Goal: Information Seeking & Learning: Learn about a topic

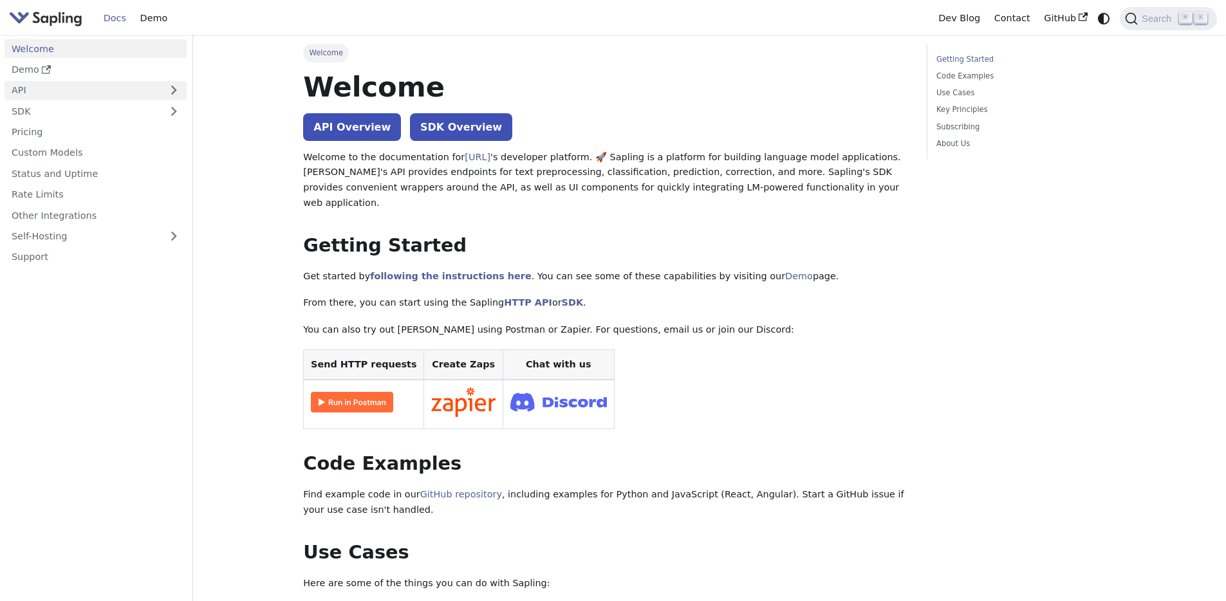
click at [129, 86] on link "API" at bounding box center [83, 90] width 156 height 19
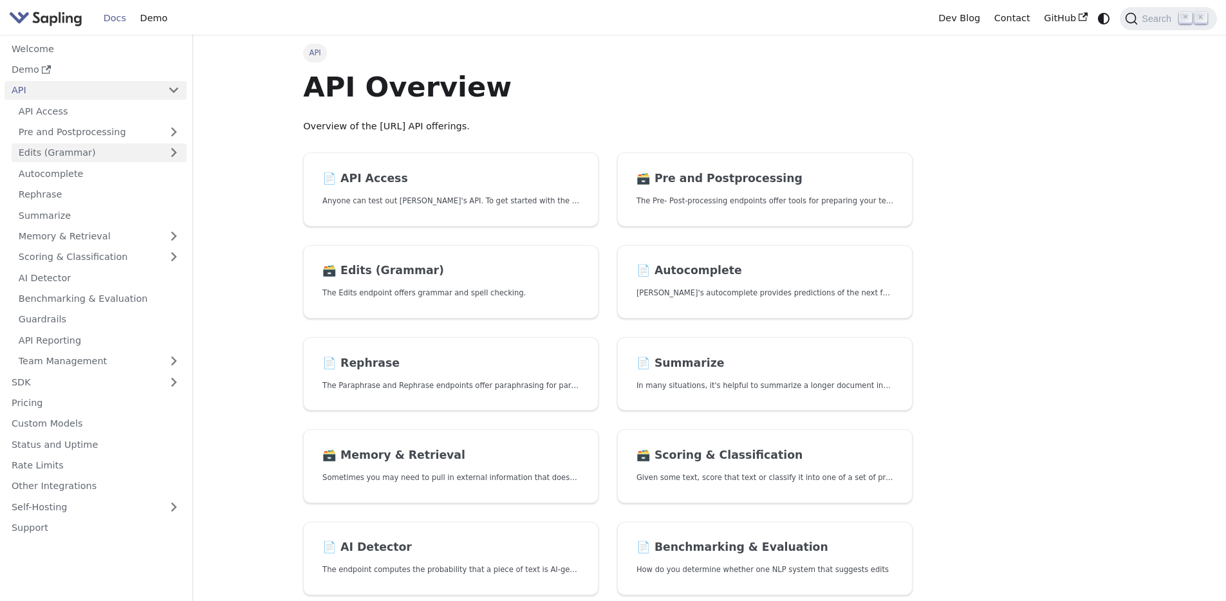
click at [133, 149] on link "Edits (Grammar)" at bounding box center [99, 153] width 175 height 19
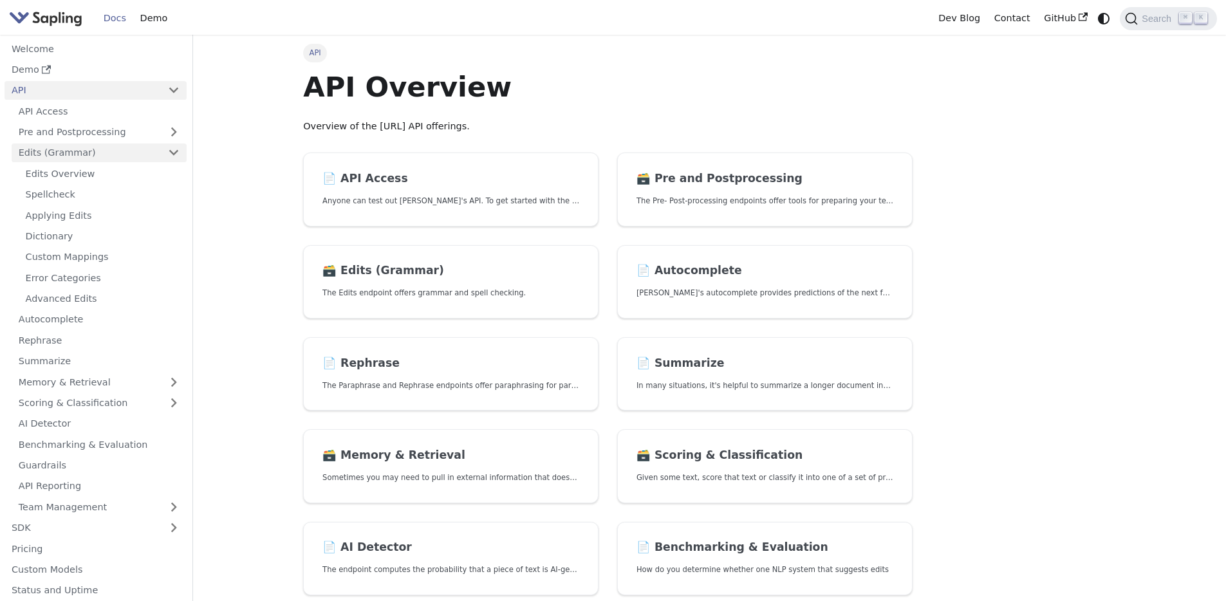
click at [133, 149] on link "Edits (Grammar)" at bounding box center [99, 153] width 175 height 19
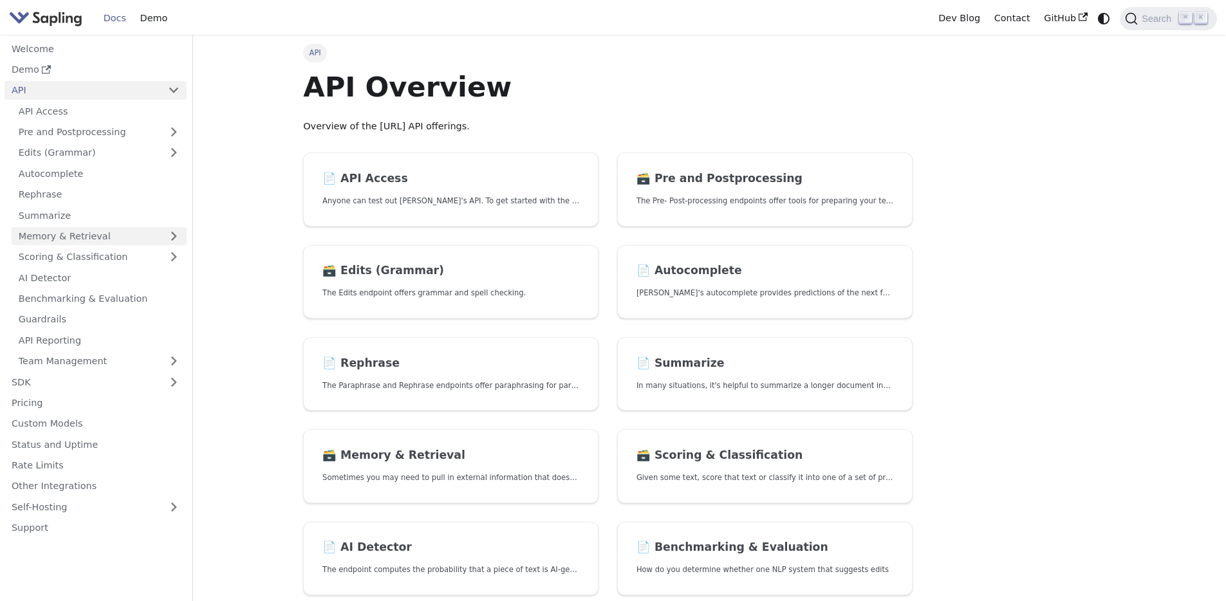
click at [120, 234] on link "Memory & Retrieval" at bounding box center [99, 236] width 175 height 19
click at [120, 252] on link "Scoring & Classification" at bounding box center [99, 257] width 175 height 19
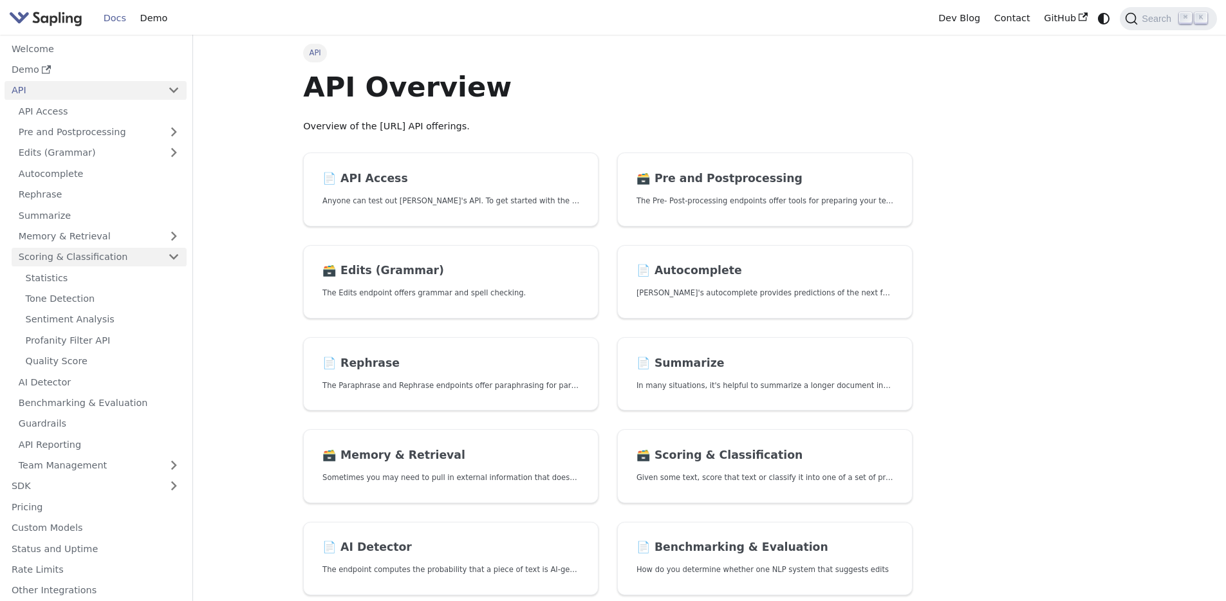
click at [107, 263] on link "Scoring & Classification" at bounding box center [99, 257] width 175 height 19
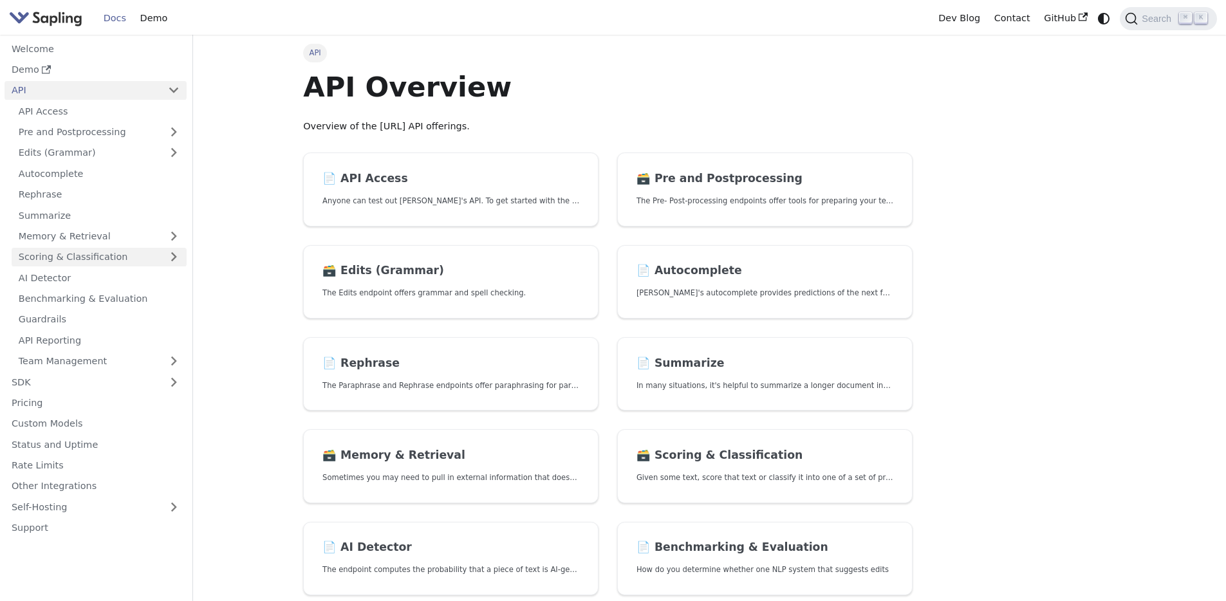
click at [107, 259] on link "Scoring & Classification" at bounding box center [99, 257] width 175 height 19
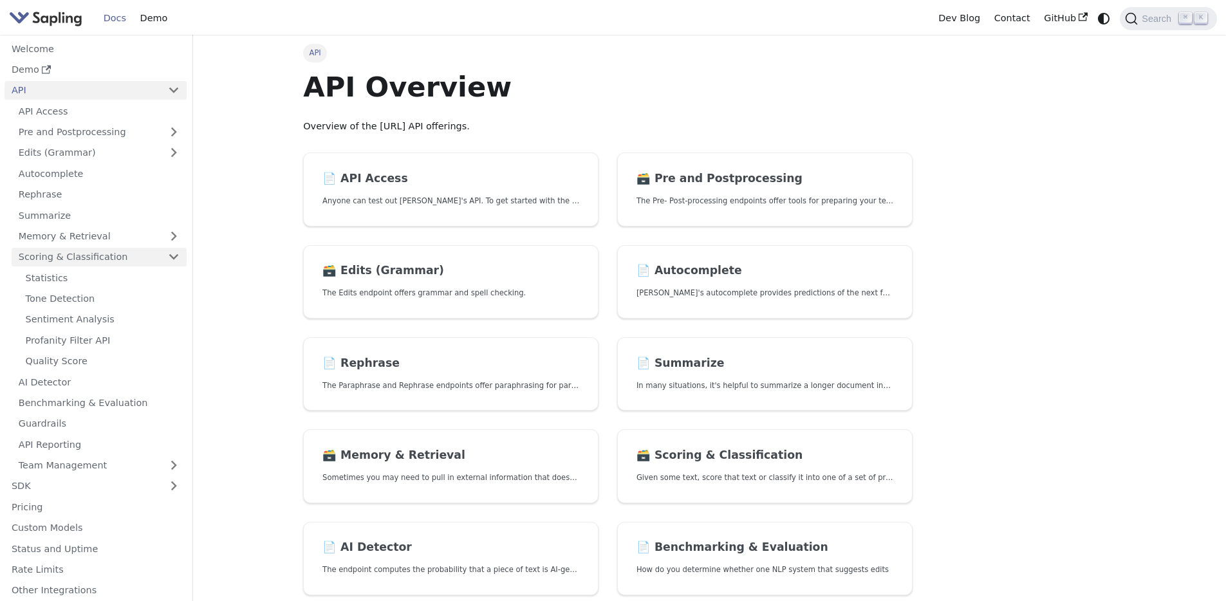
click at [107, 259] on link "Scoring & Classification" at bounding box center [99, 257] width 175 height 19
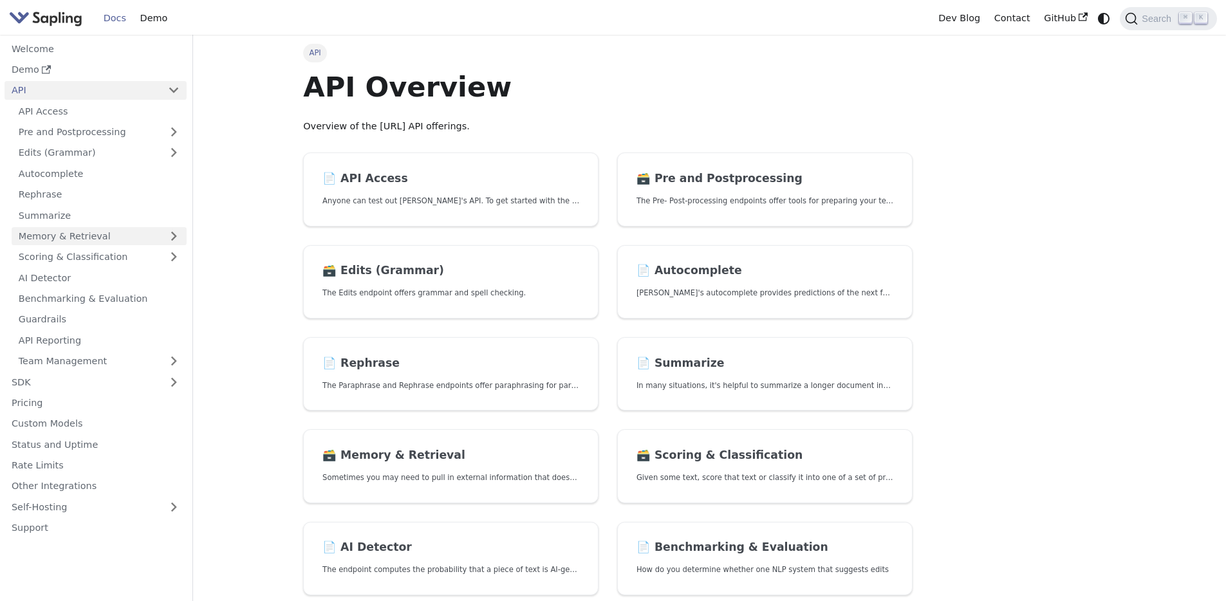
click at [111, 236] on link "Memory & Retrieval" at bounding box center [99, 236] width 175 height 19
click at [115, 157] on link "Edits (Grammar)" at bounding box center [99, 153] width 175 height 19
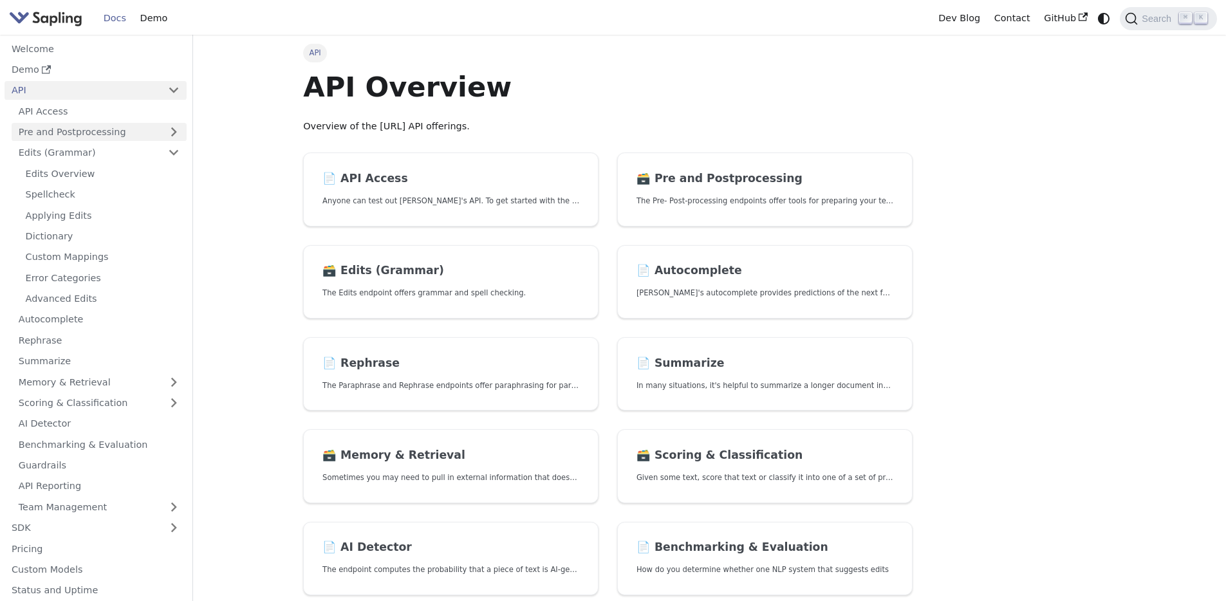
click at [122, 135] on link "Pre and Postprocessing" at bounding box center [99, 132] width 175 height 19
click at [113, 156] on link "Edits (Grammar)" at bounding box center [99, 153] width 175 height 19
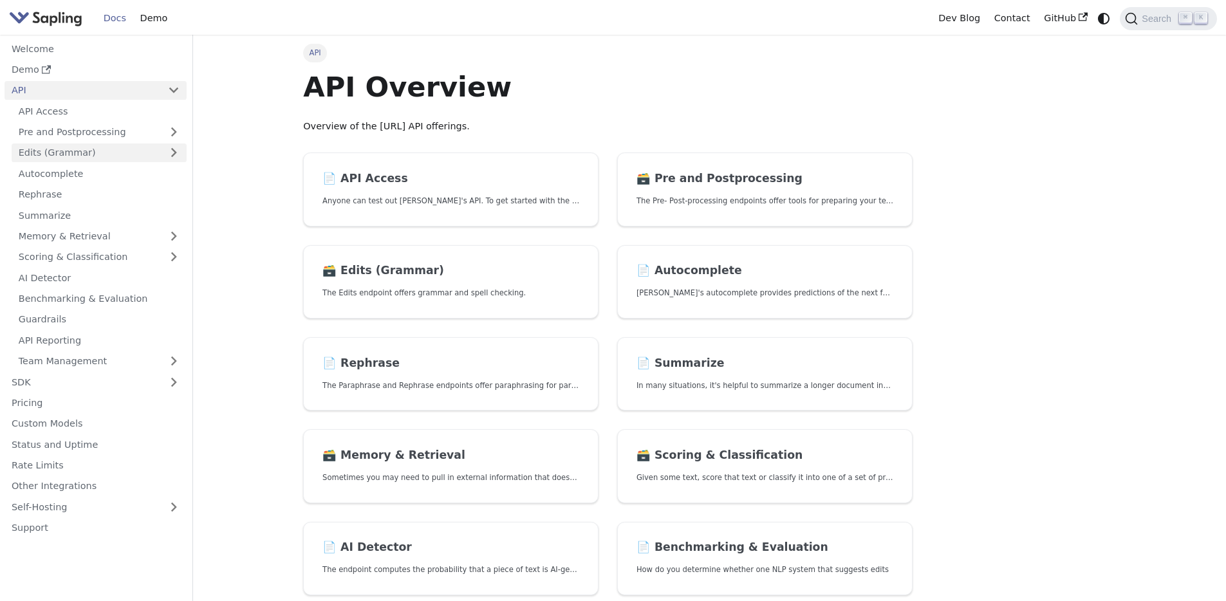
click at [113, 156] on link "Edits (Grammar)" at bounding box center [99, 153] width 175 height 19
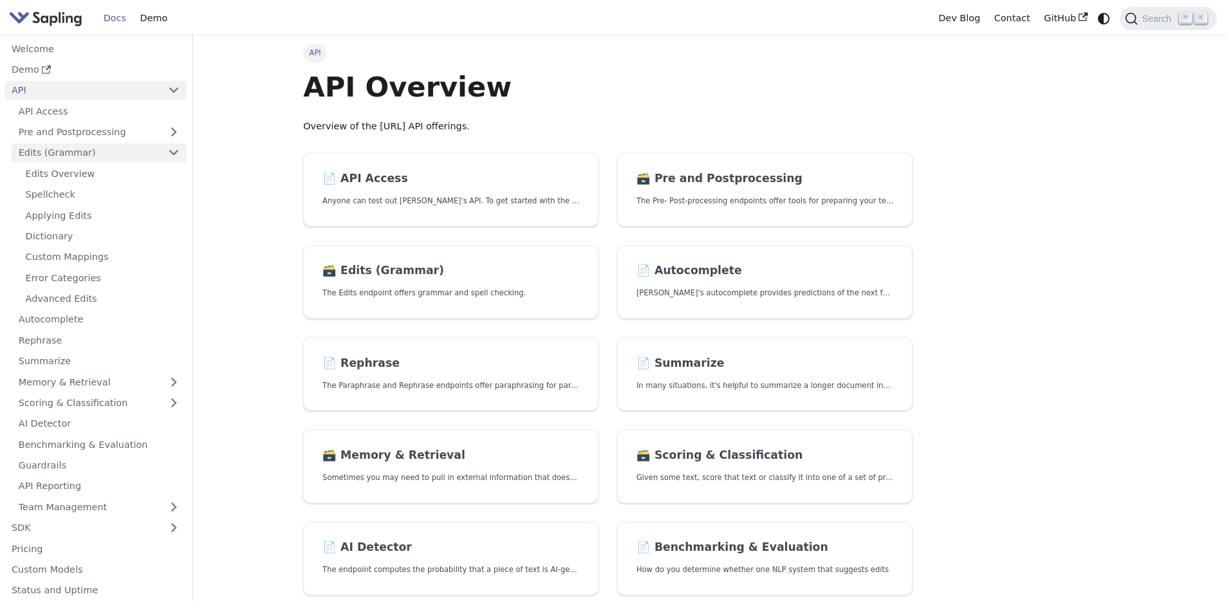
click at [113, 156] on link "Edits (Grammar)" at bounding box center [99, 153] width 175 height 19
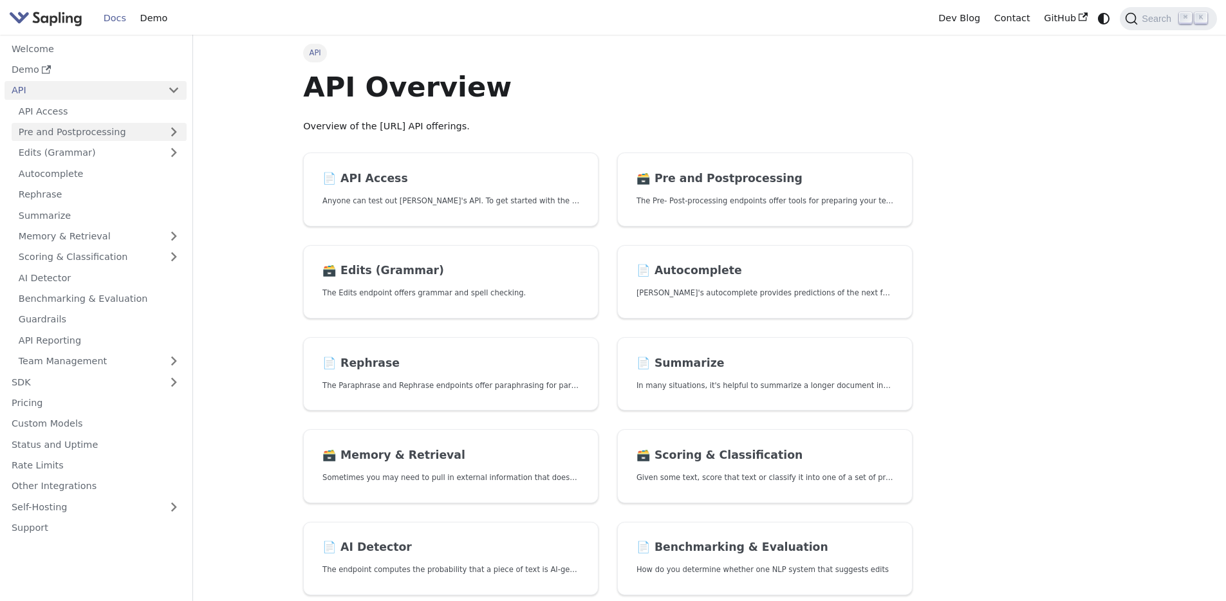
click at [109, 139] on link "Pre and Postprocessing" at bounding box center [99, 132] width 175 height 19
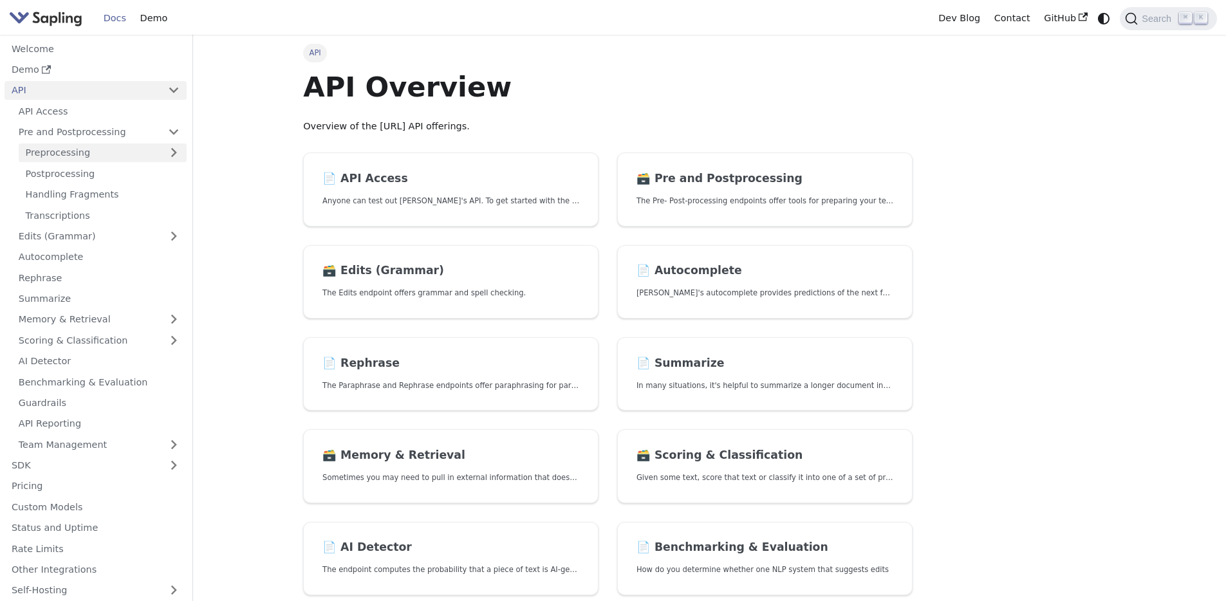
click at [107, 147] on link "Preprocessing" at bounding box center [103, 153] width 168 height 19
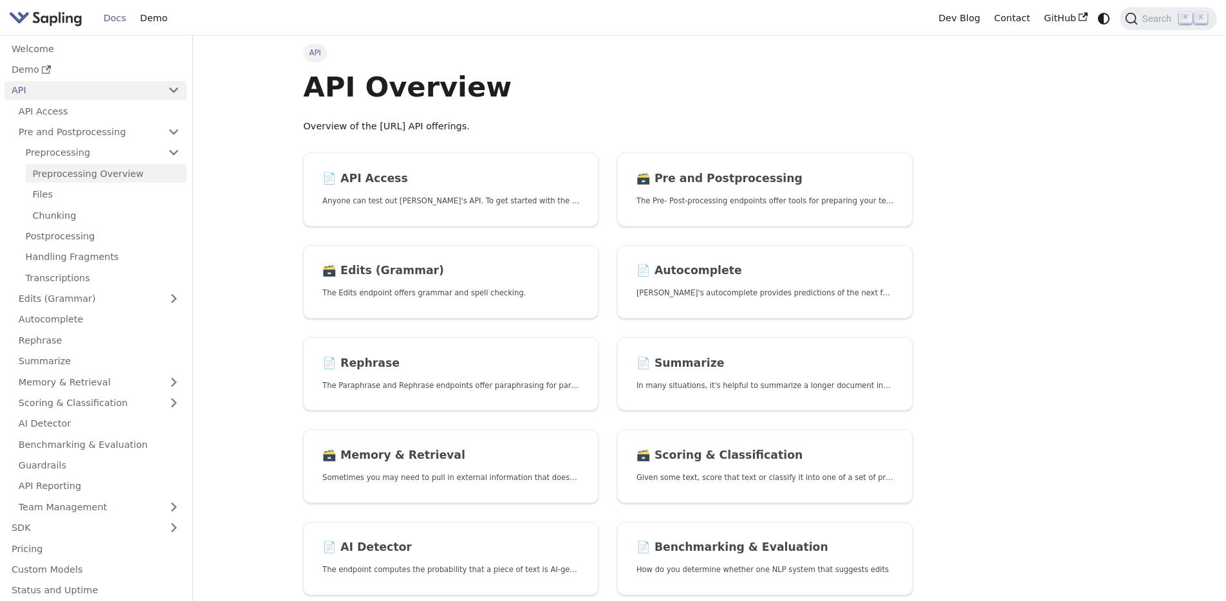
click at [106, 170] on link "Preprocessing Overview" at bounding box center [106, 173] width 161 height 19
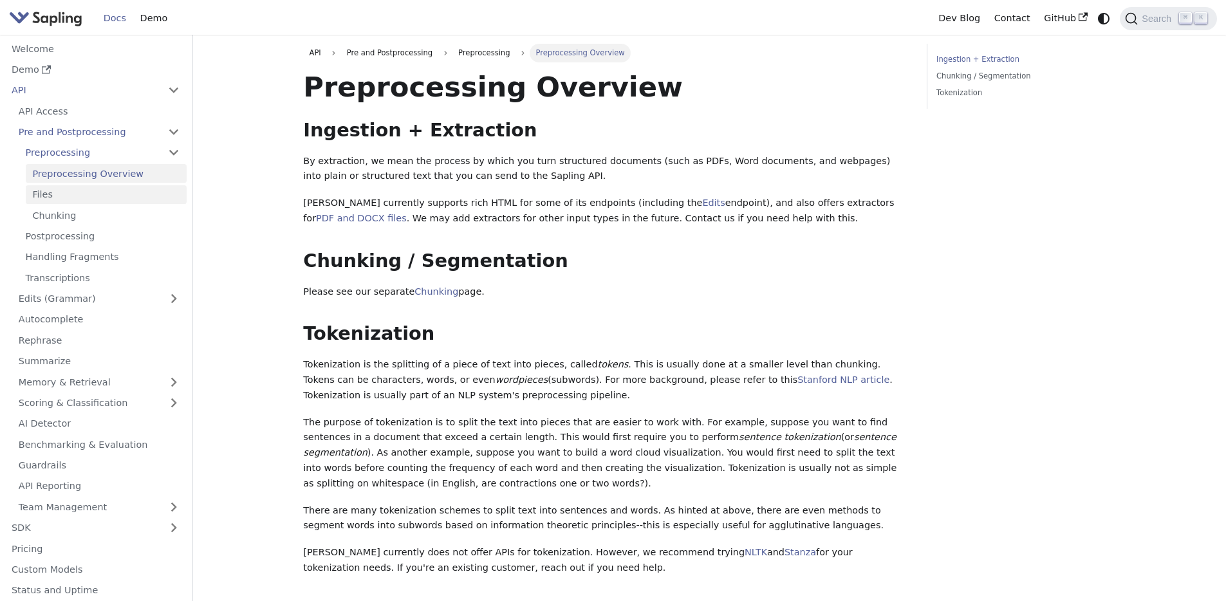
click at [102, 194] on link "Files" at bounding box center [106, 194] width 161 height 19
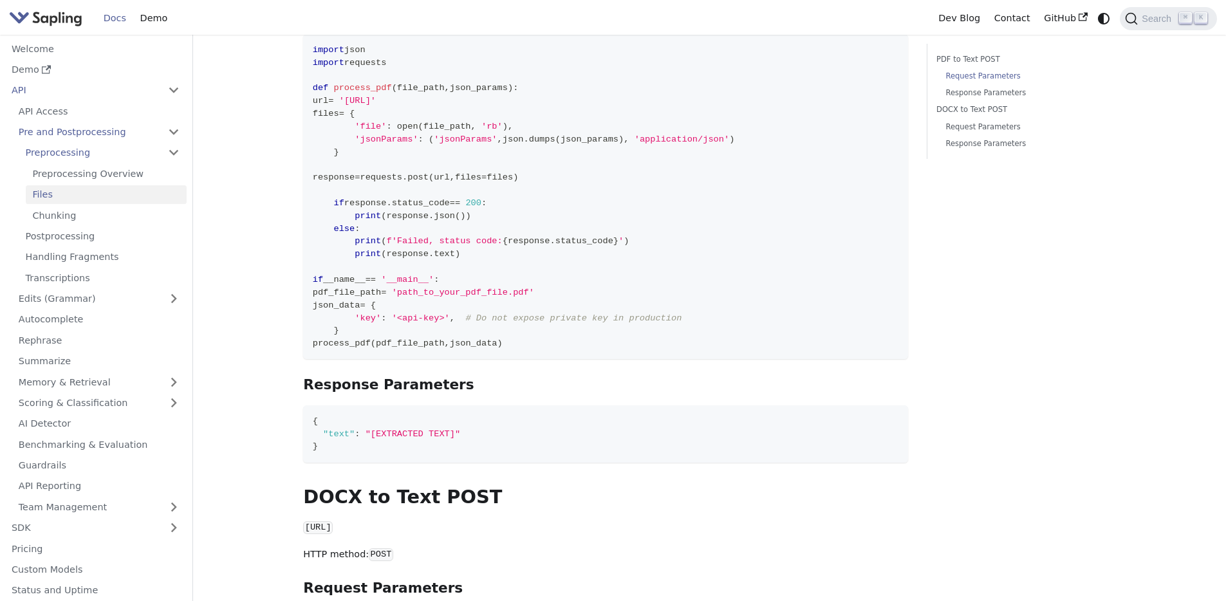
scroll to position [420, 0]
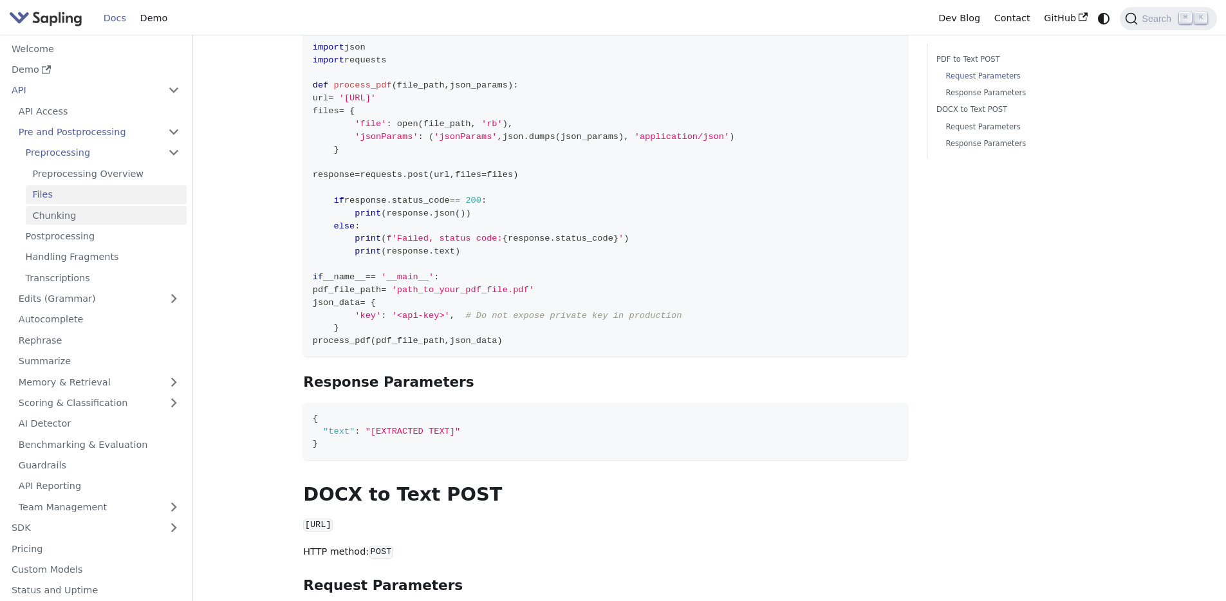
click at [60, 216] on link "Chunking" at bounding box center [106, 215] width 161 height 19
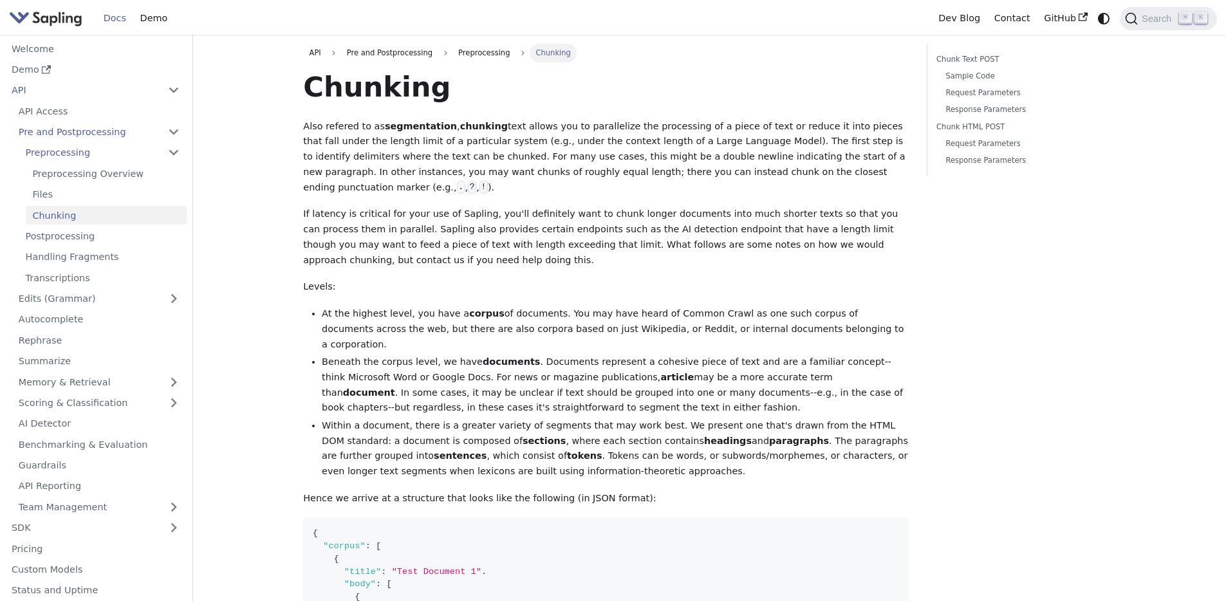
scroll to position [421, 0]
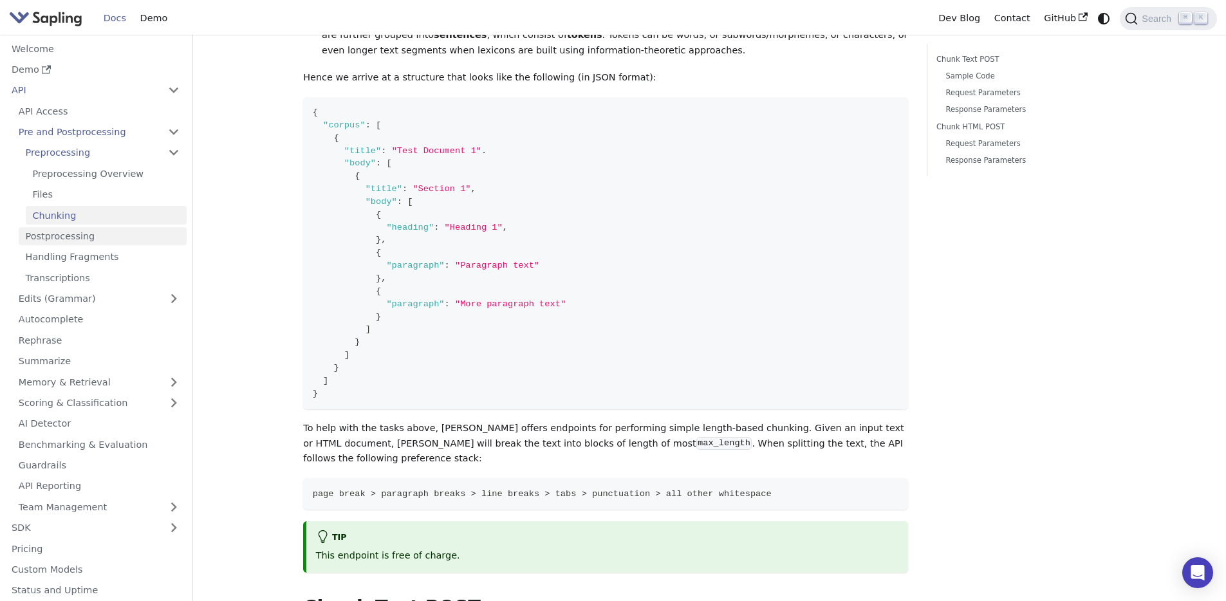
click at [88, 227] on link "Postprocessing" at bounding box center [103, 236] width 168 height 19
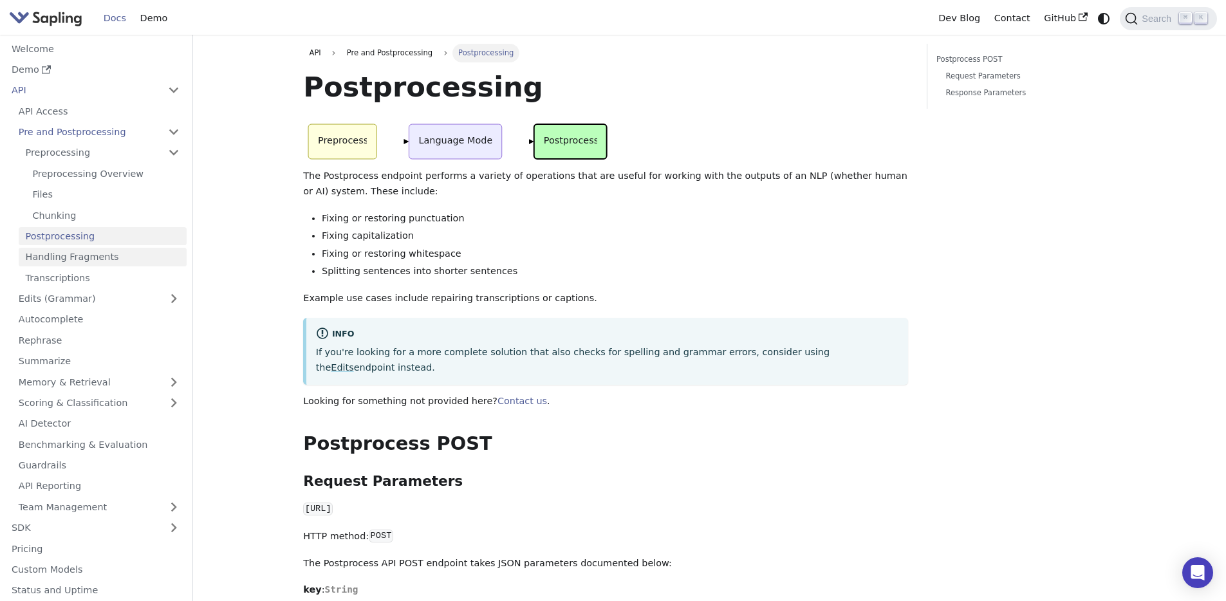
click at [97, 258] on link "Handling Fragments" at bounding box center [103, 257] width 168 height 19
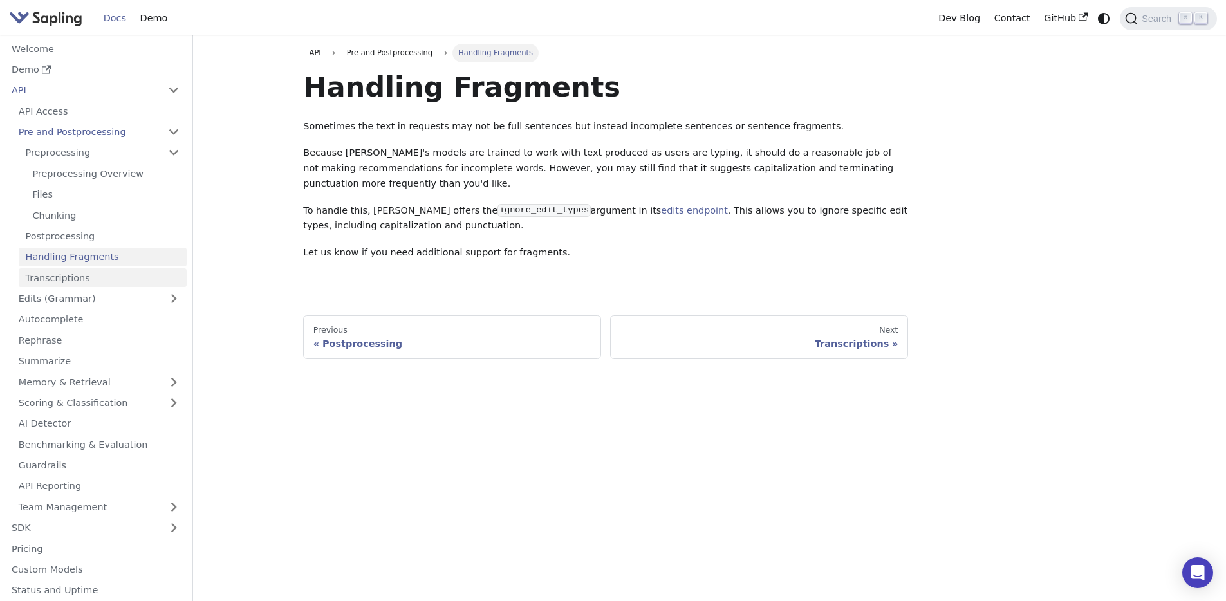
click at [97, 271] on link "Transcriptions" at bounding box center [103, 277] width 168 height 19
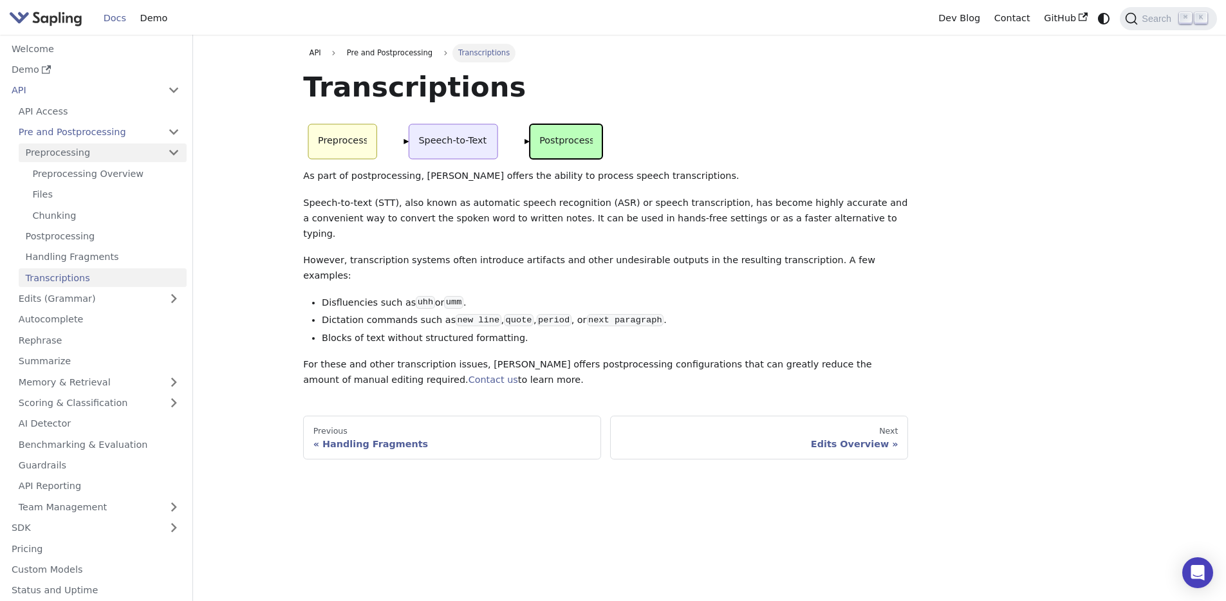
click at [68, 149] on link "Preprocessing" at bounding box center [103, 153] width 168 height 19
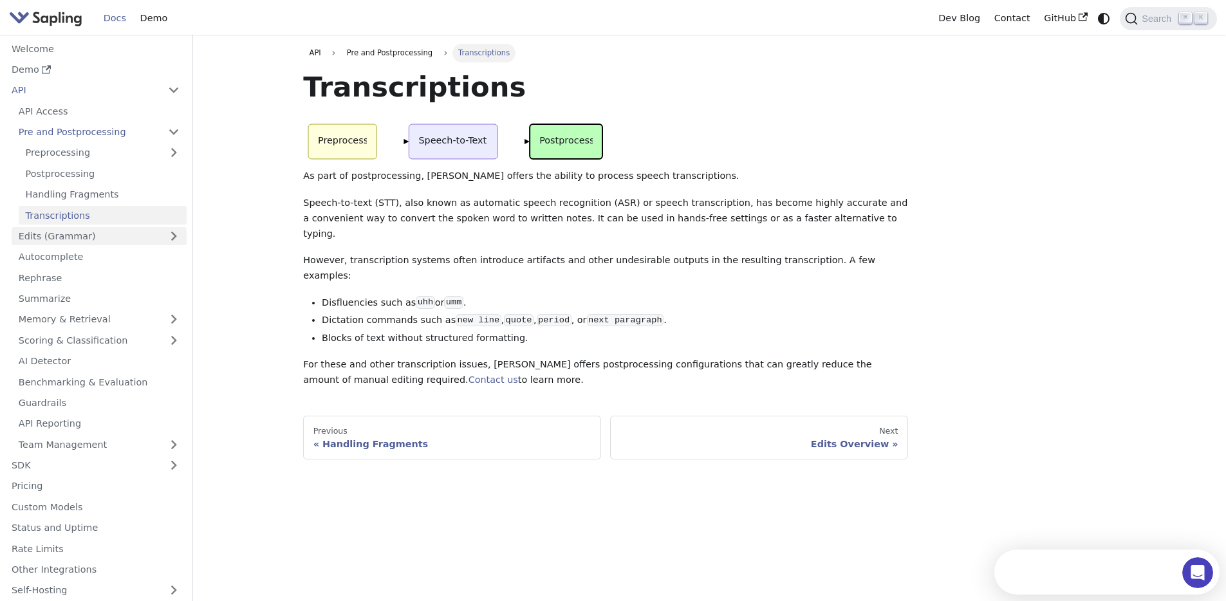
click at [62, 228] on link "Edits (Grammar)" at bounding box center [99, 236] width 175 height 19
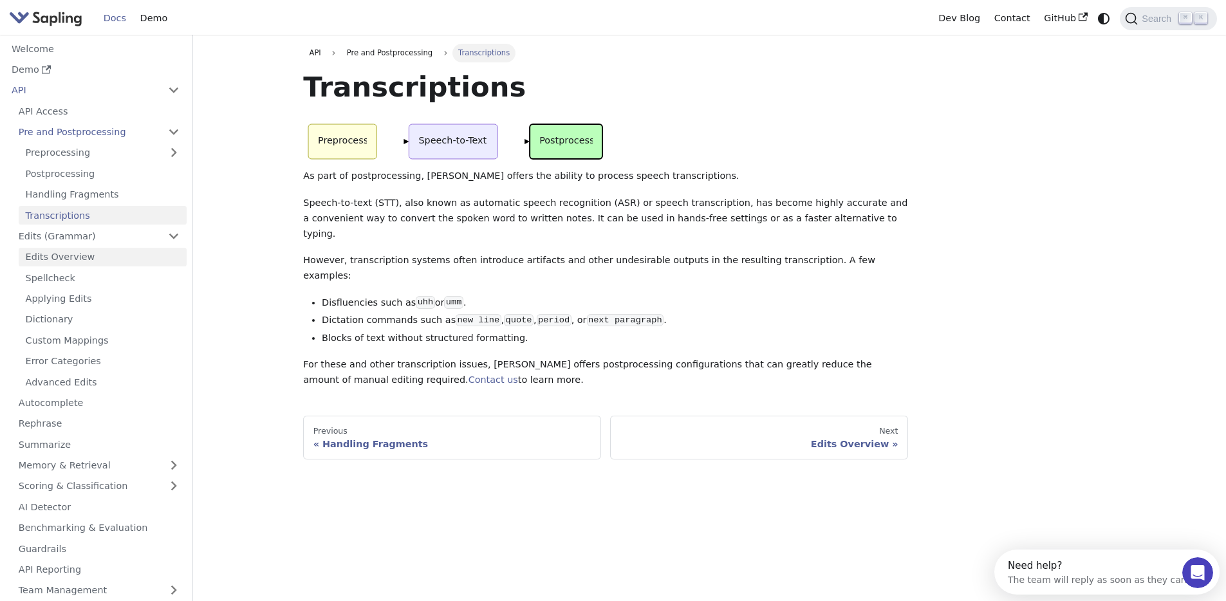
click at [68, 263] on link "Edits Overview" at bounding box center [103, 257] width 168 height 19
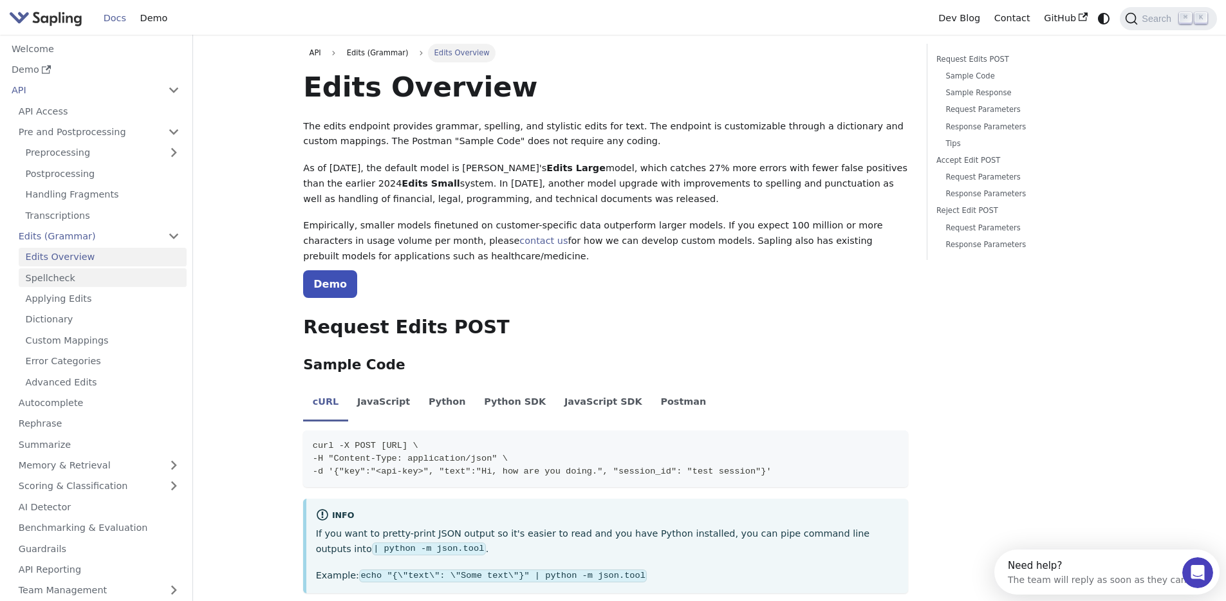
click at [69, 279] on link "Spellcheck" at bounding box center [103, 277] width 168 height 19
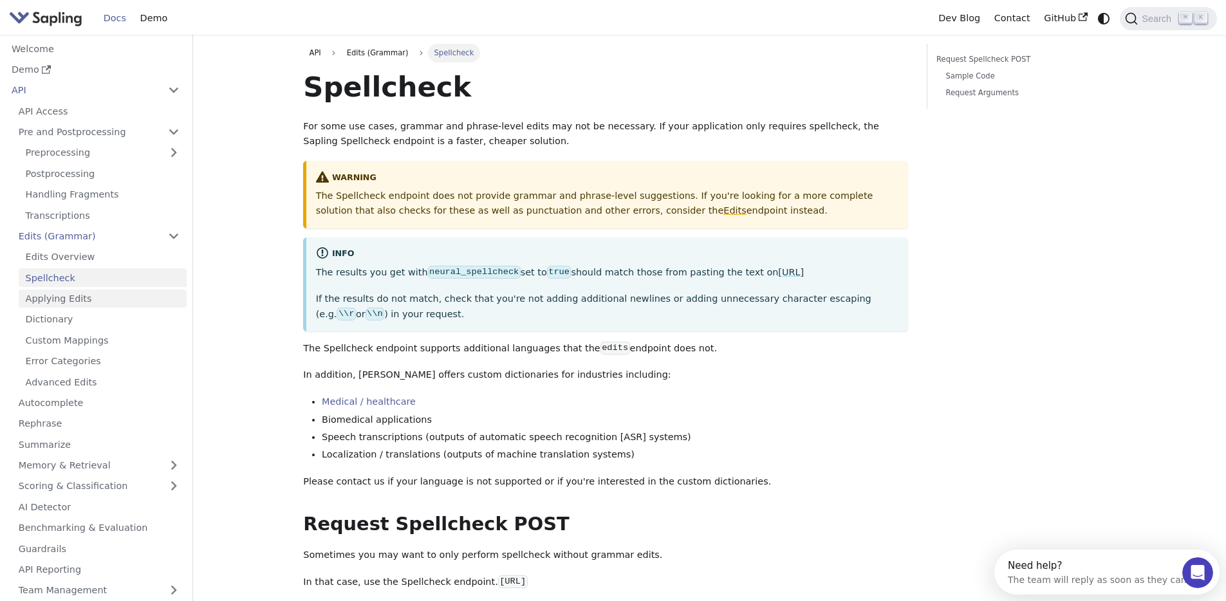
click at [69, 301] on link "Applying Edits" at bounding box center [103, 299] width 168 height 19
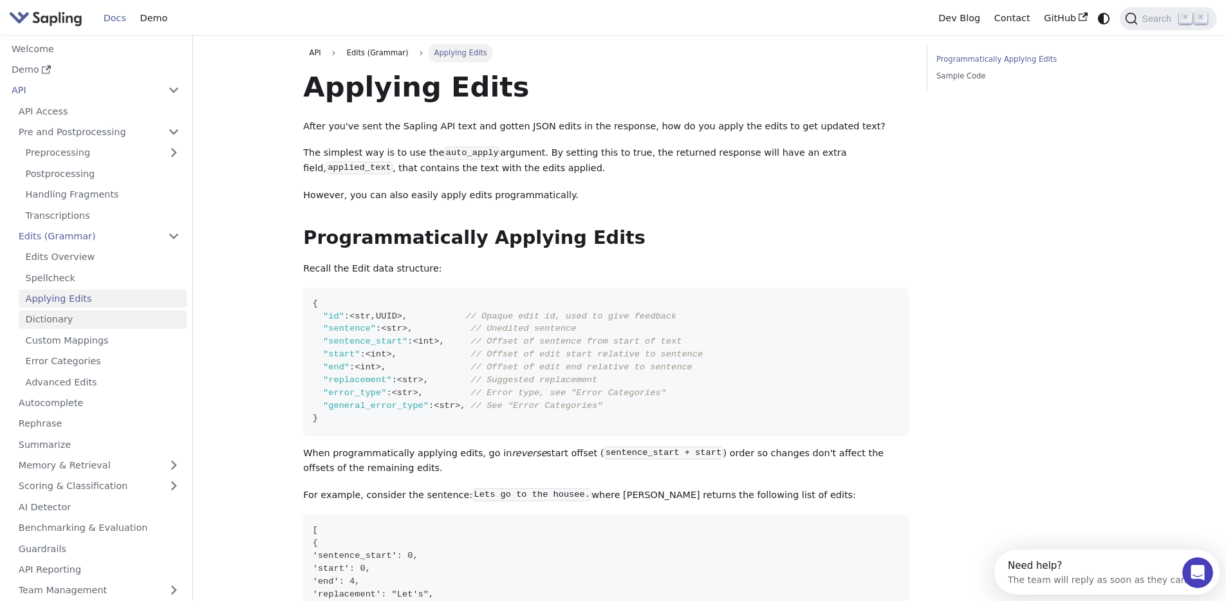
click at [68, 319] on link "Dictionary" at bounding box center [103, 319] width 168 height 19
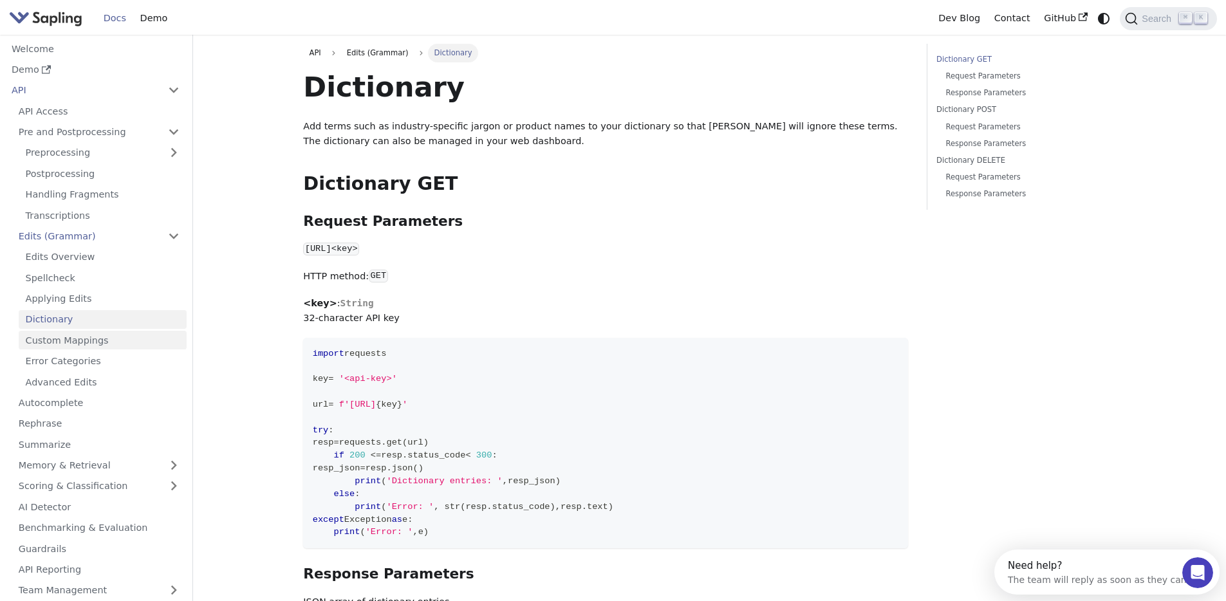
click at [69, 334] on link "Custom Mappings" at bounding box center [103, 340] width 168 height 19
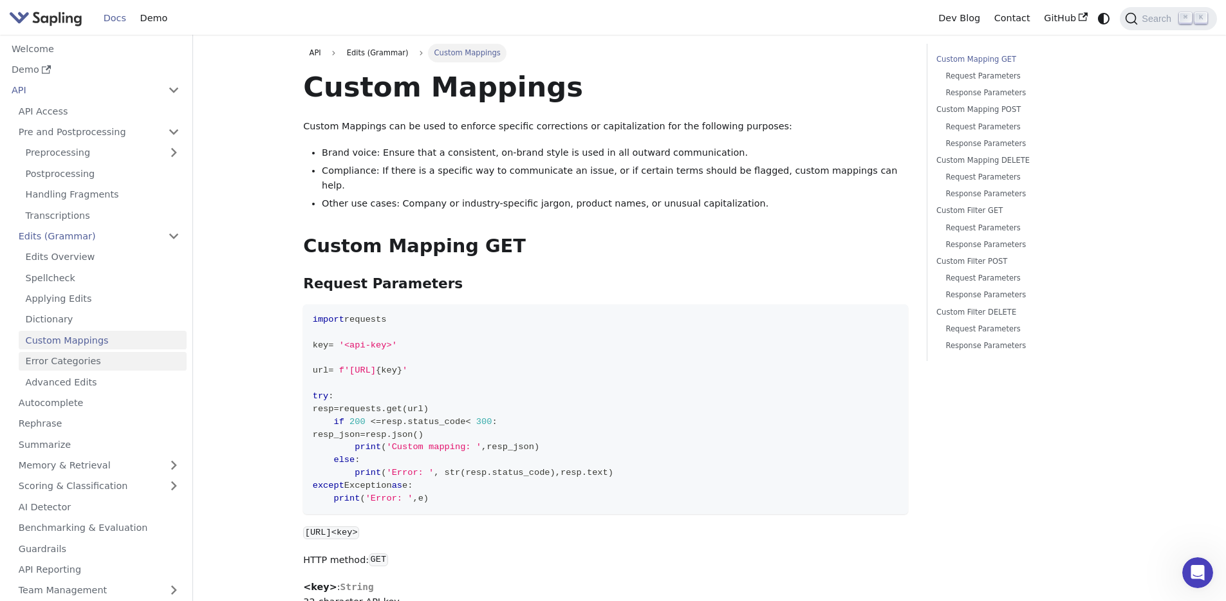
click at [62, 358] on link "Error Categories" at bounding box center [103, 361] width 168 height 19
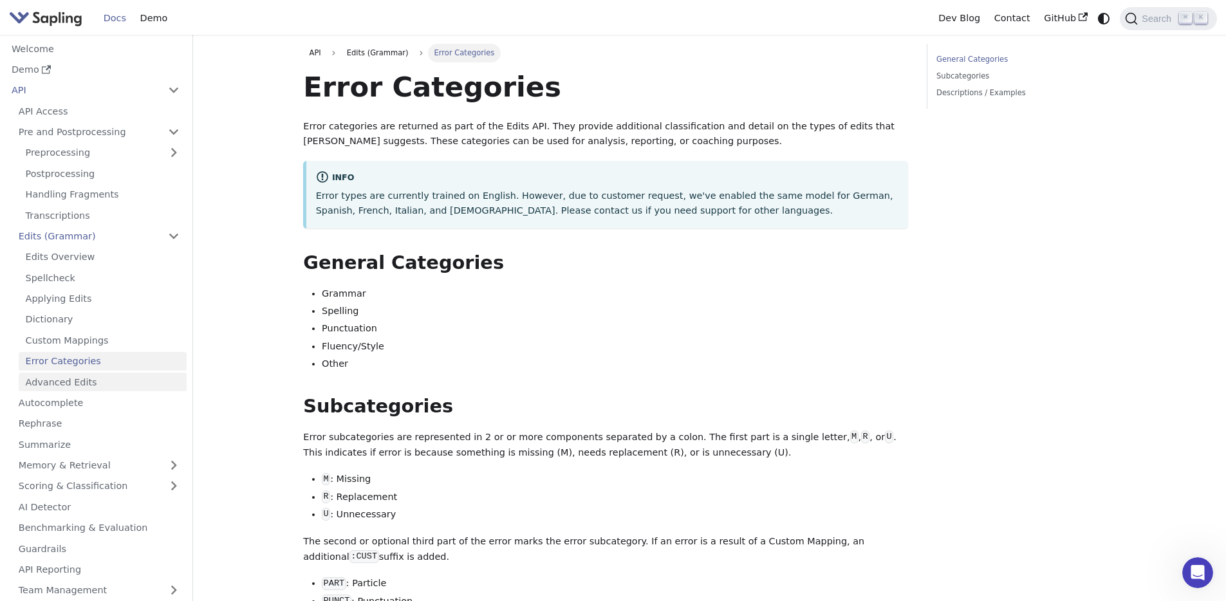
click at [67, 382] on link "Advanced Edits" at bounding box center [103, 382] width 168 height 19
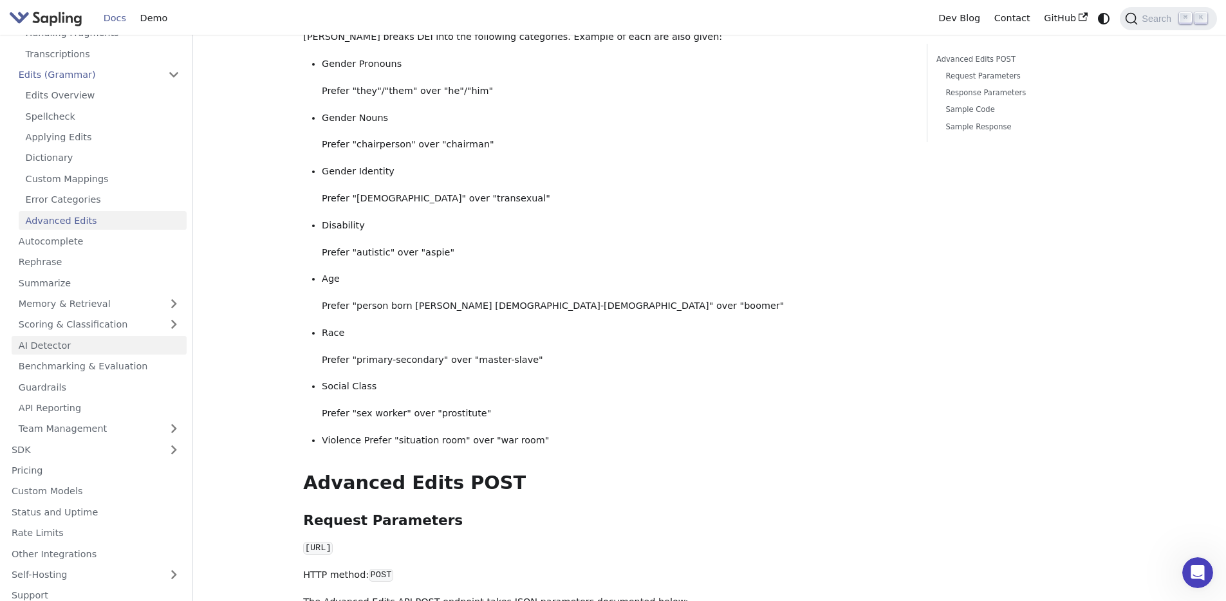
scroll to position [170, 0]
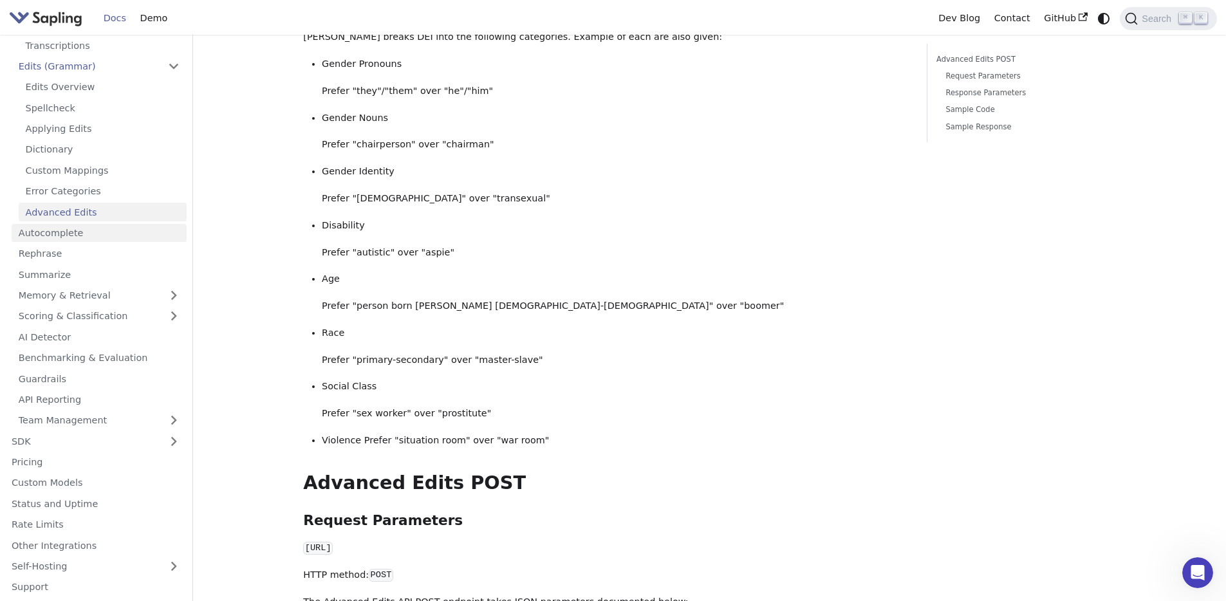
click at [69, 234] on link "Autocomplete" at bounding box center [99, 233] width 175 height 19
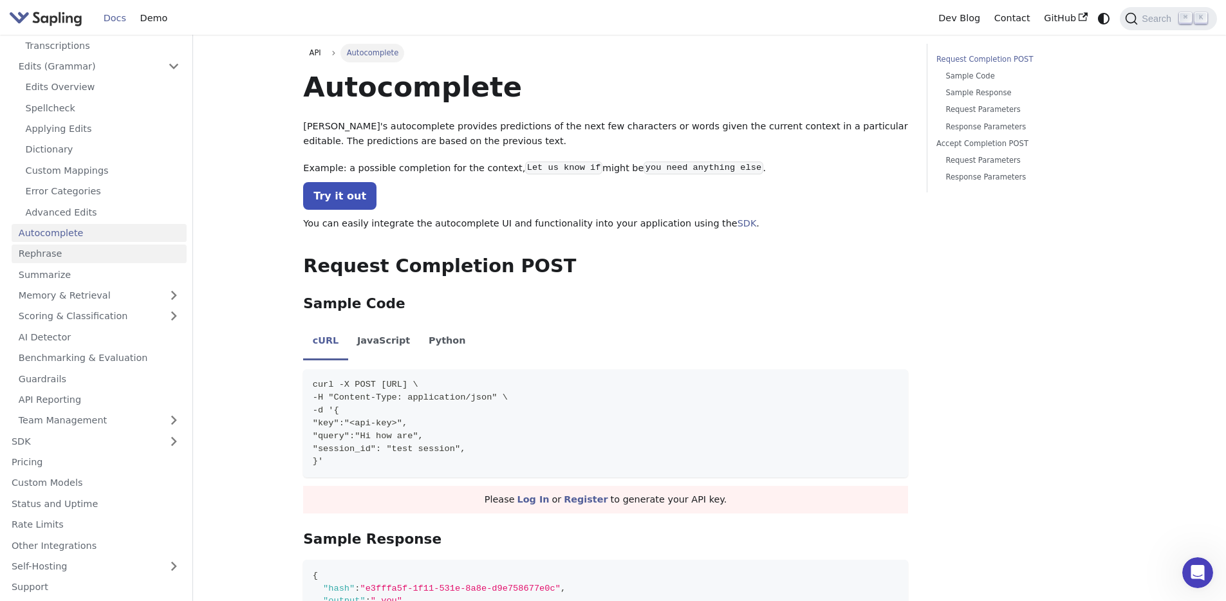
click at [70, 255] on link "Rephrase" at bounding box center [99, 254] width 175 height 19
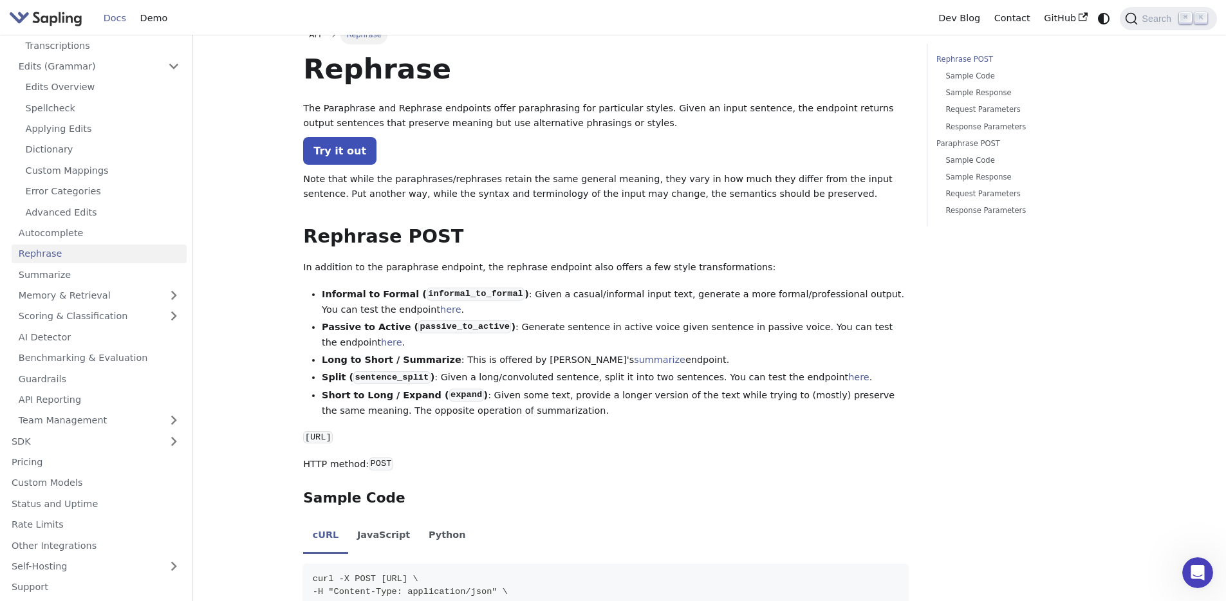
scroll to position [19, 0]
click at [68, 265] on link "Summarize" at bounding box center [99, 274] width 175 height 19
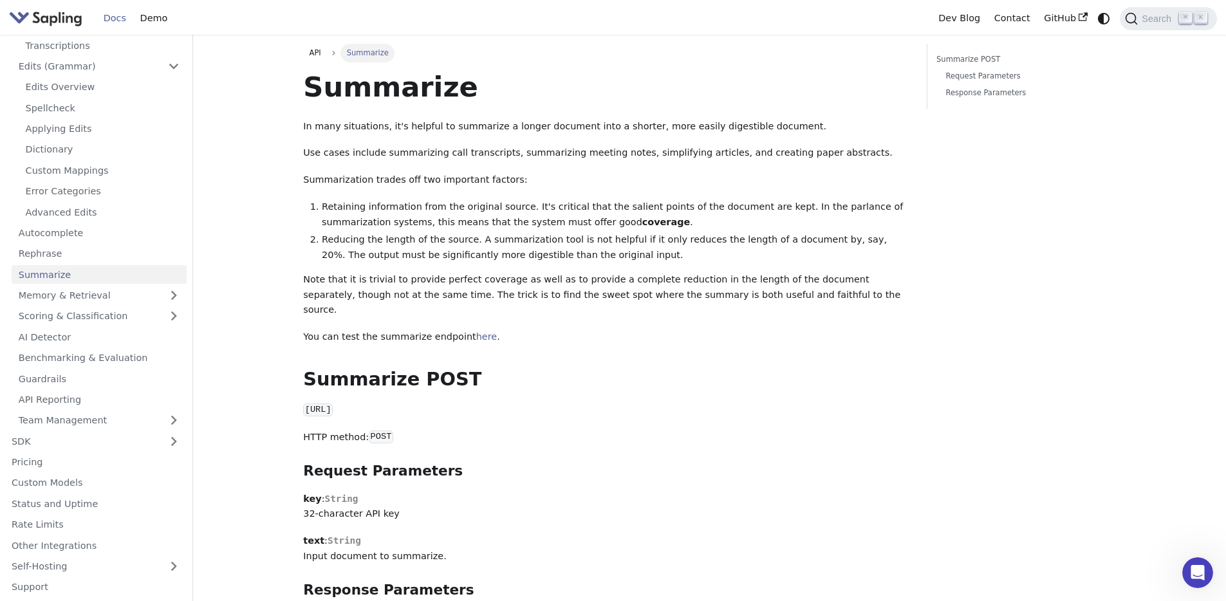
click at [68, 267] on link "Summarize" at bounding box center [99, 274] width 175 height 19
click at [82, 297] on link "Memory & Retrieval" at bounding box center [99, 295] width 175 height 19
click at [86, 316] on link "Similar Terms" at bounding box center [103, 316] width 168 height 19
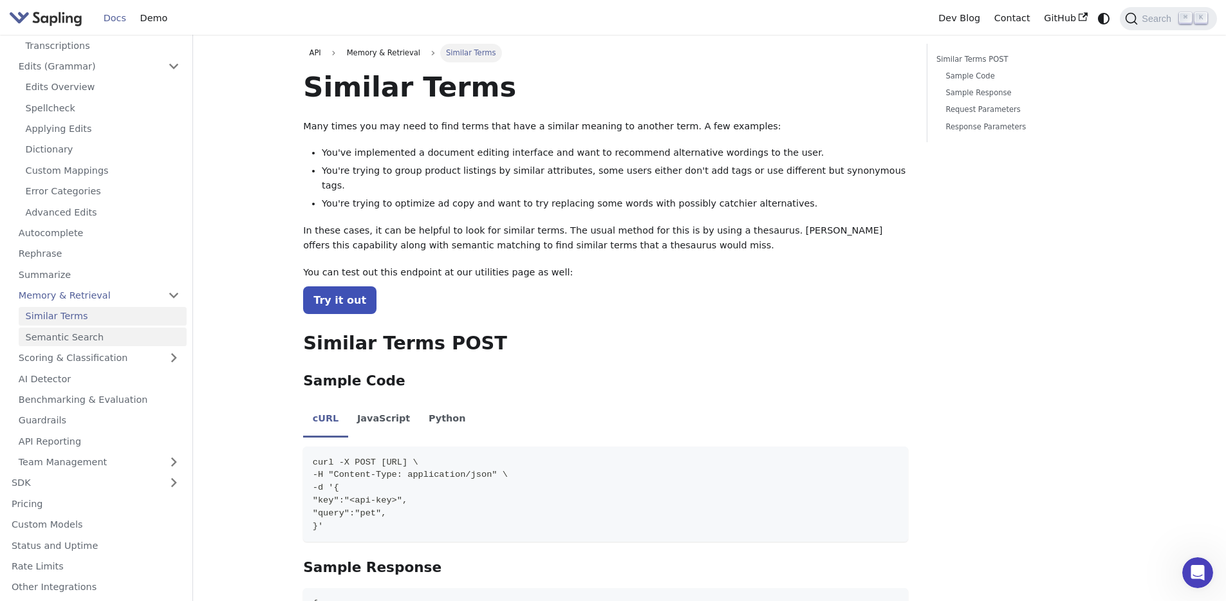
click at [88, 340] on link "Semantic Search" at bounding box center [103, 337] width 168 height 19
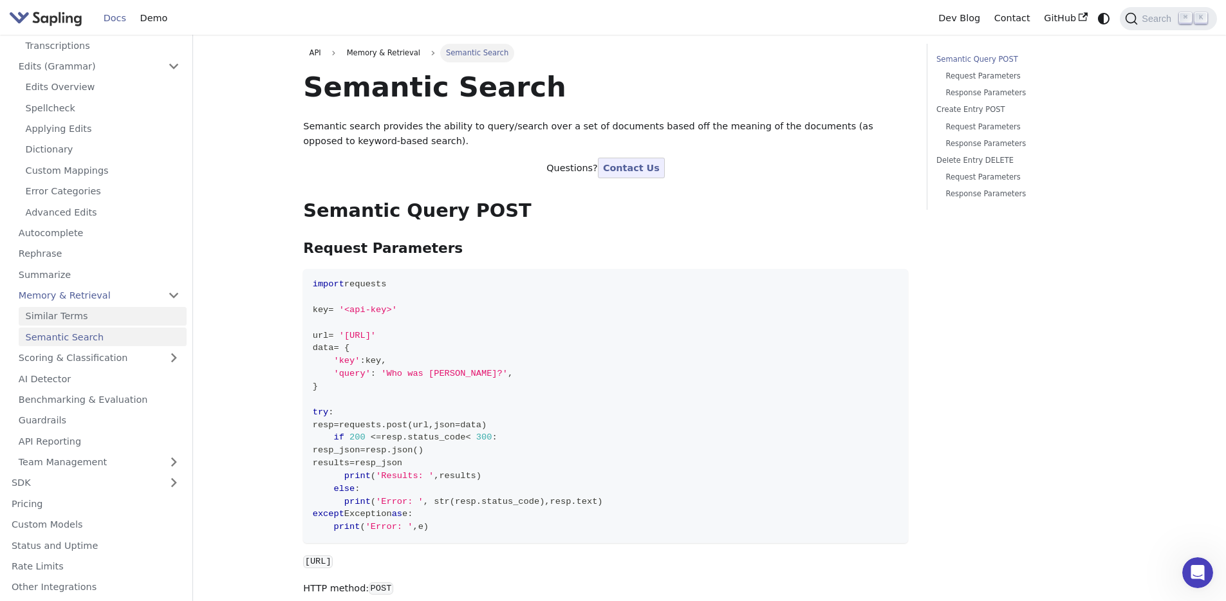
click at [84, 319] on link "Similar Terms" at bounding box center [103, 316] width 168 height 19
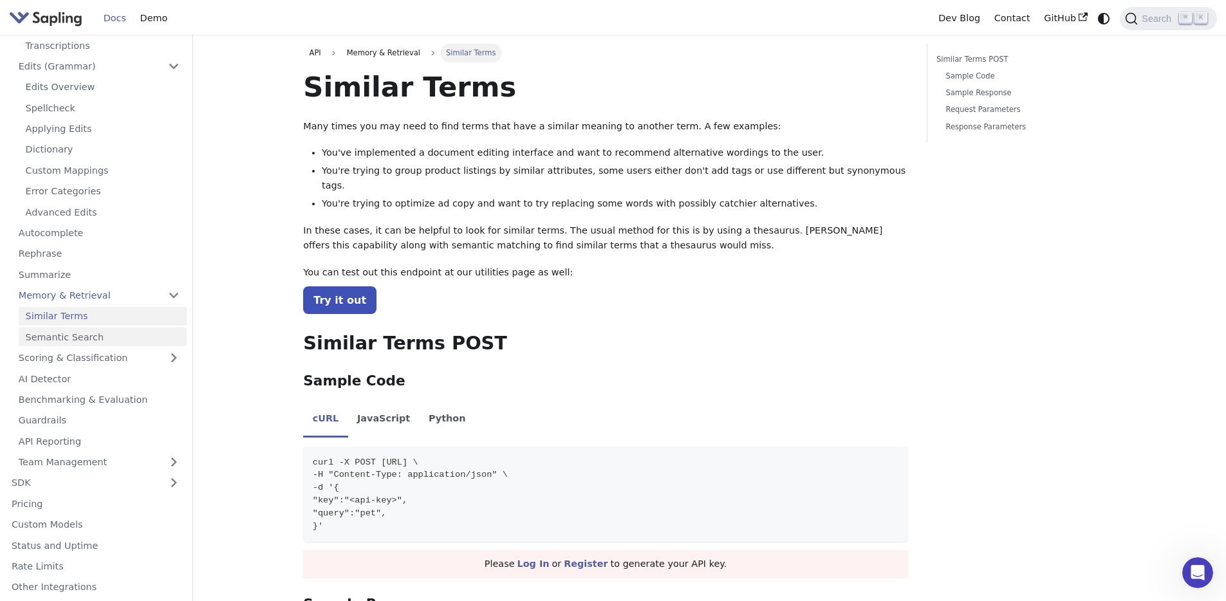
click at [86, 329] on link "Semantic Search" at bounding box center [103, 337] width 168 height 19
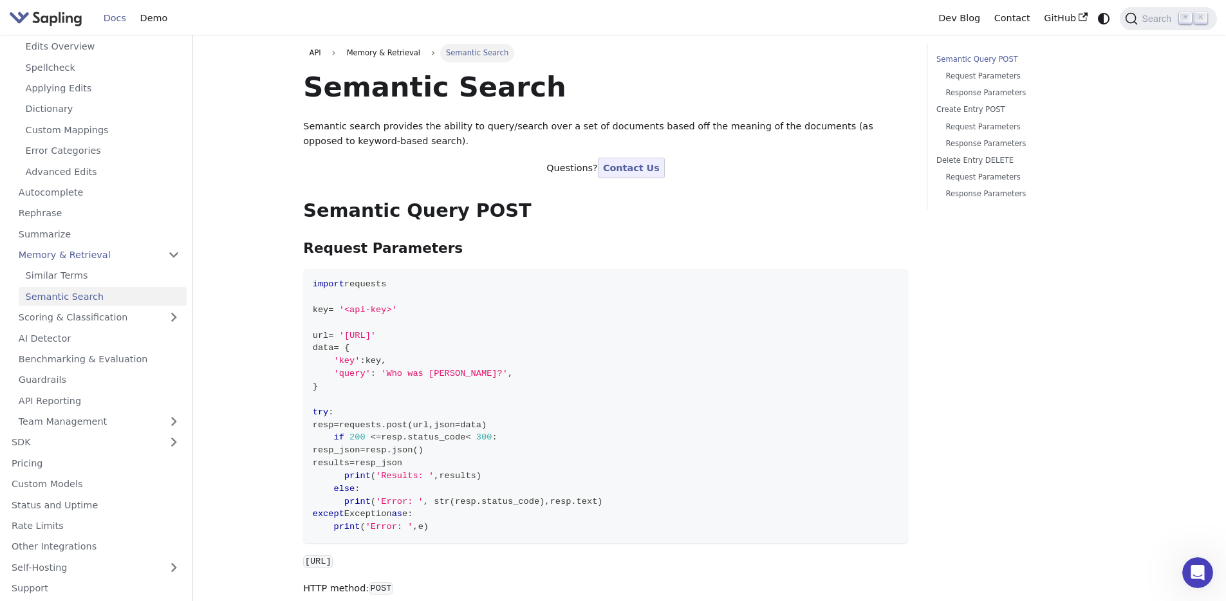
scroll to position [212, 0]
click at [84, 319] on link "Scoring & Classification" at bounding box center [99, 316] width 175 height 19
click at [84, 335] on link "Statistics" at bounding box center [103, 337] width 168 height 19
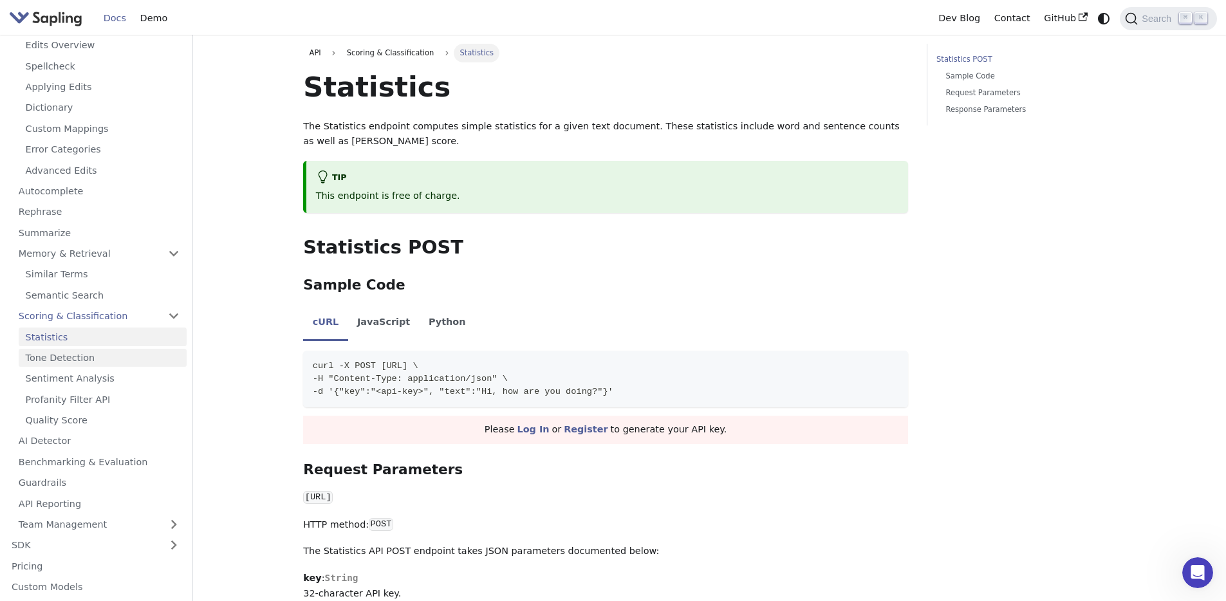
click at [79, 362] on link "Tone Detection" at bounding box center [103, 358] width 168 height 19
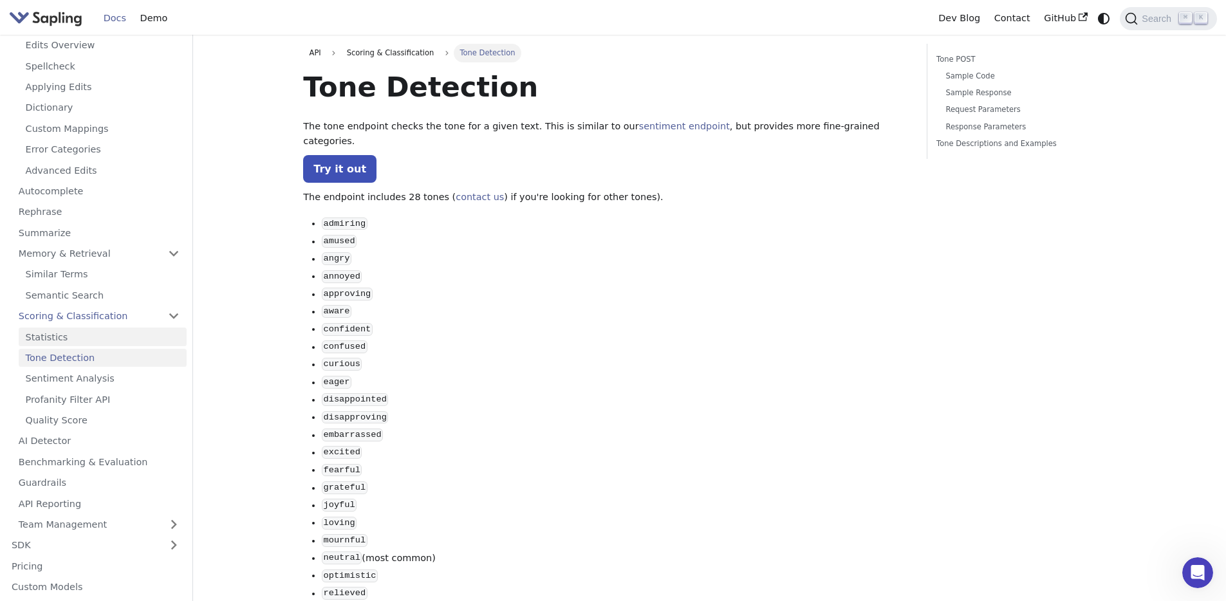
click at [80, 337] on link "Statistics" at bounding box center [103, 337] width 168 height 19
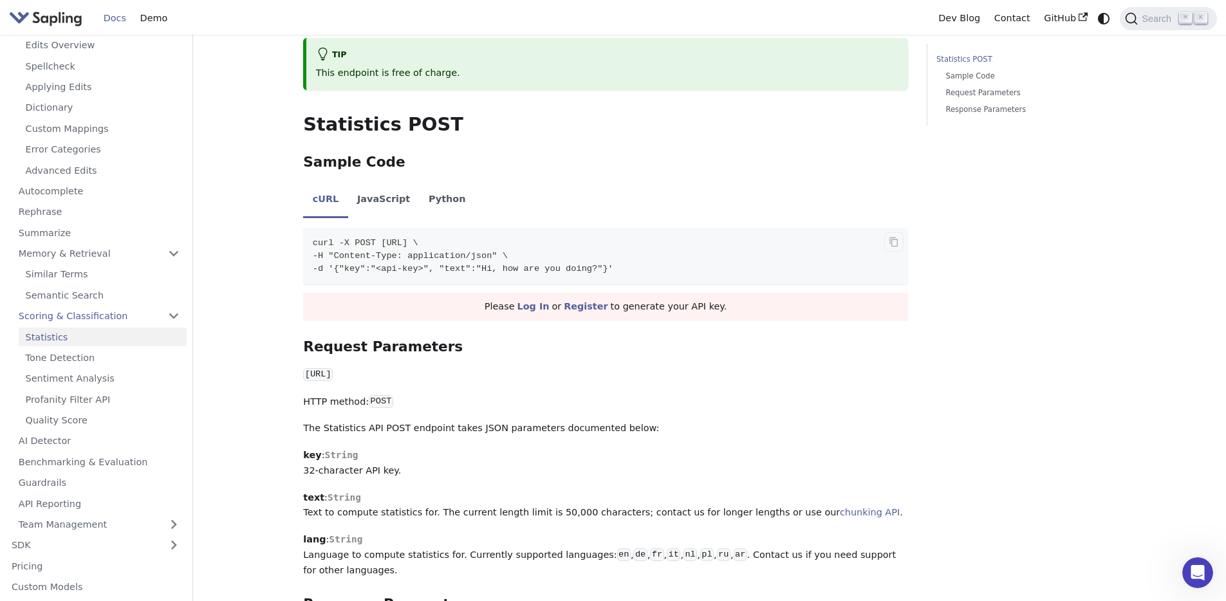
scroll to position [262, 0]
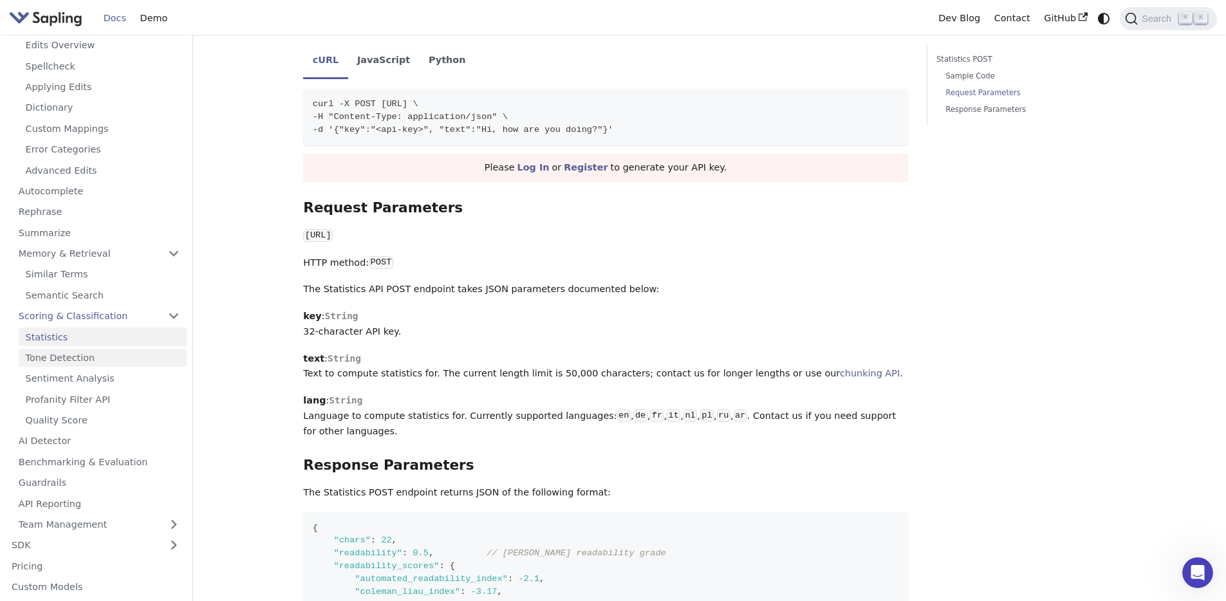
click at [122, 357] on link "Tone Detection" at bounding box center [103, 358] width 168 height 19
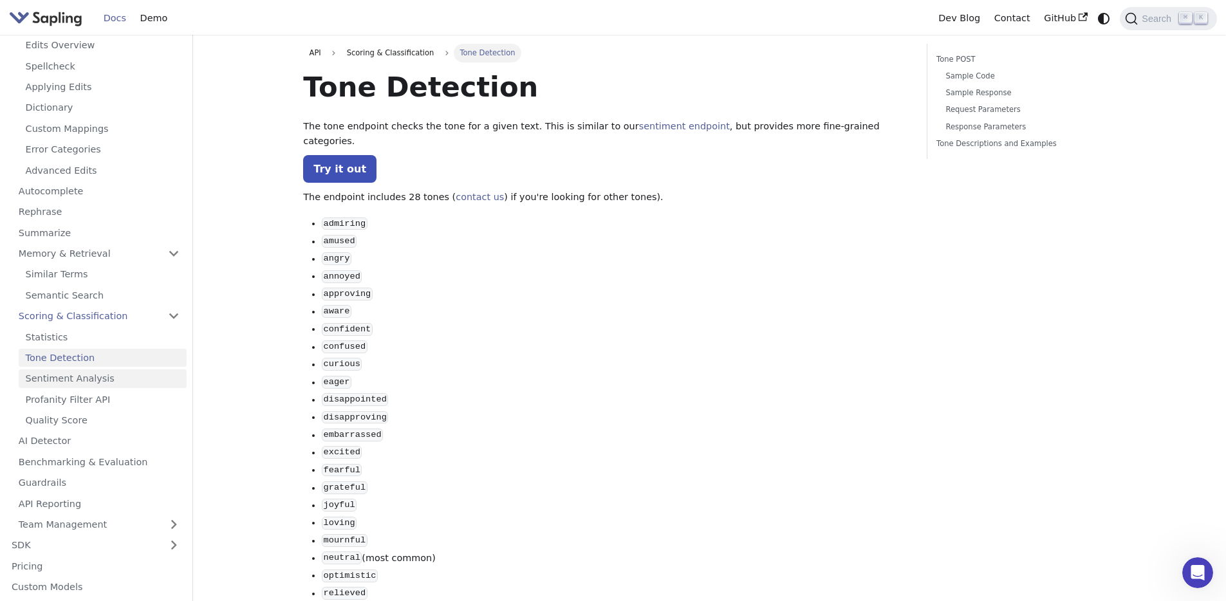
click at [118, 373] on link "Sentiment Analysis" at bounding box center [103, 378] width 168 height 19
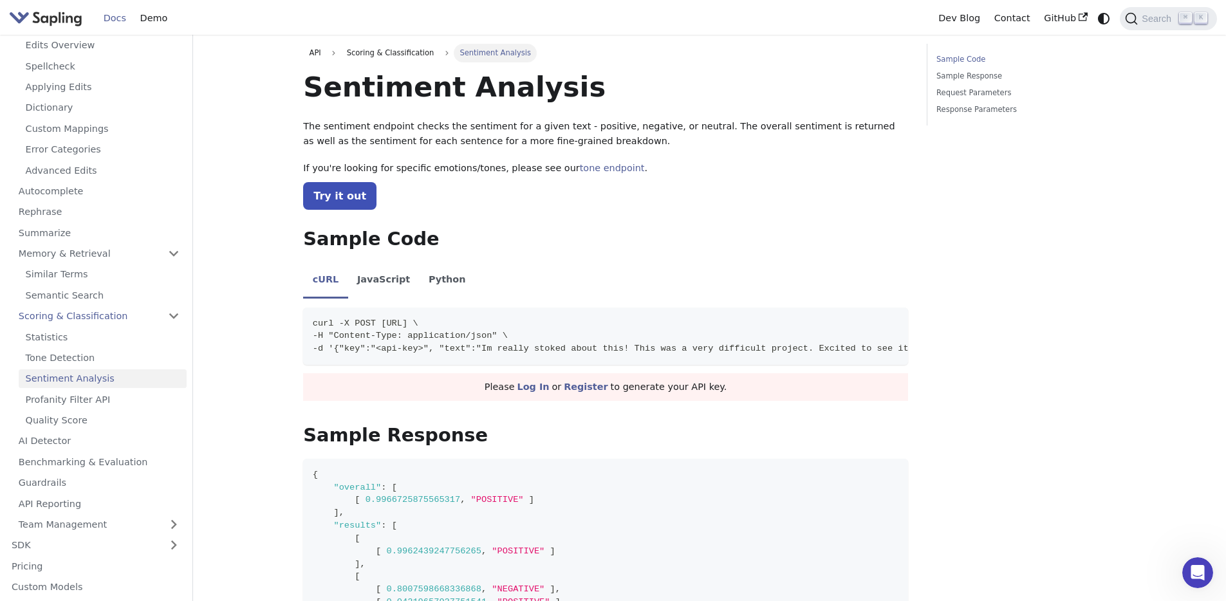
click at [378, 96] on h1 "Sentiment Analysis" at bounding box center [605, 87] width 605 height 35
click at [420, 103] on div at bounding box center [420, 103] width 0 height 0
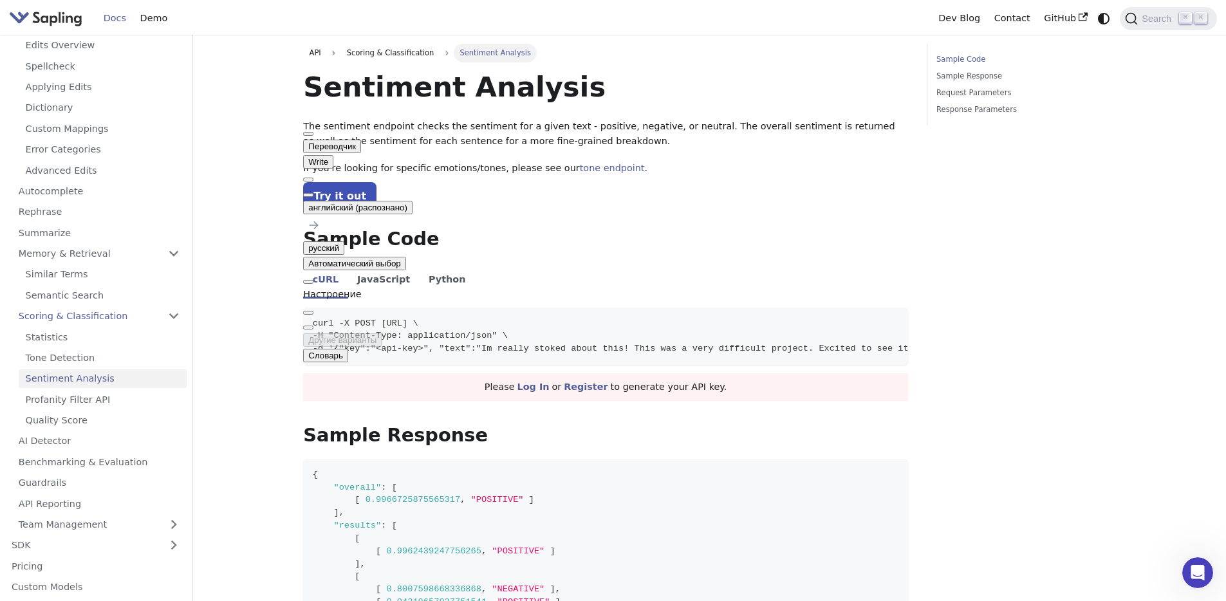
click at [227, 165] on main "API Scoring & Classification Sentiment Analysis On this page Sentiment Analysis…" at bounding box center [709, 613] width 1033 height 1156
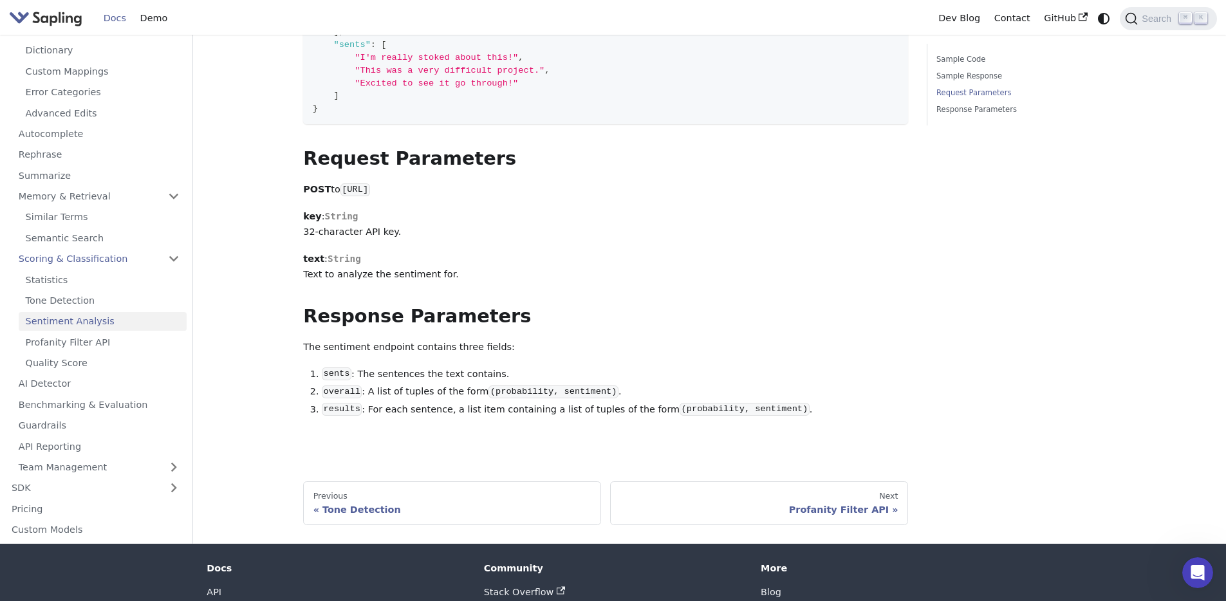
scroll to position [663, 0]
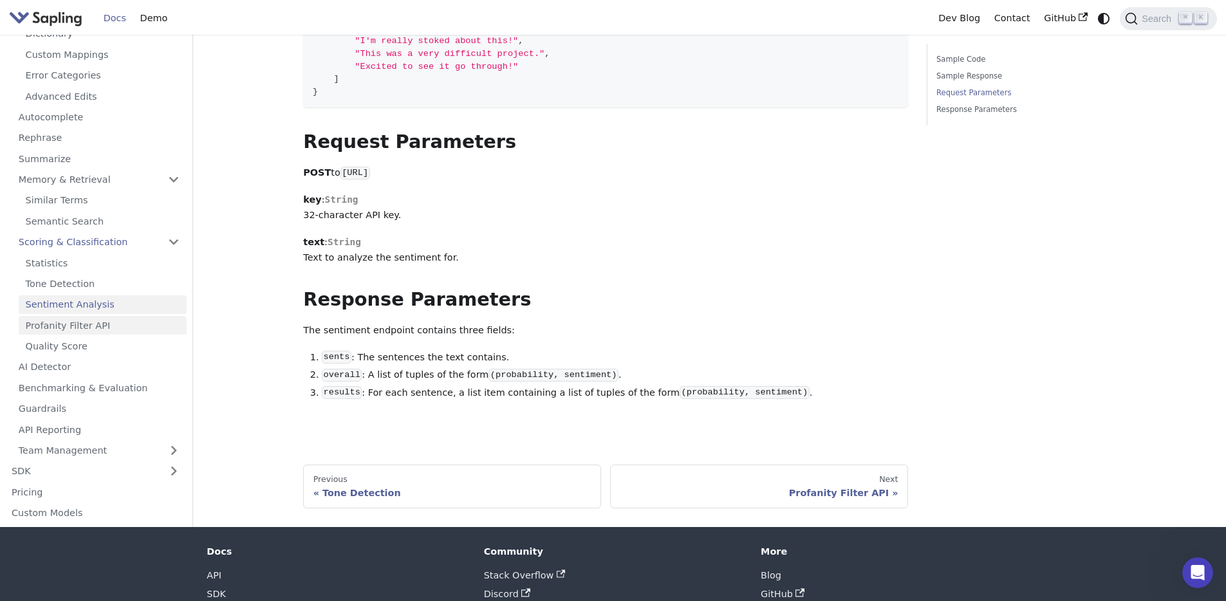
click at [92, 335] on link "Profanity Filter API" at bounding box center [103, 325] width 168 height 19
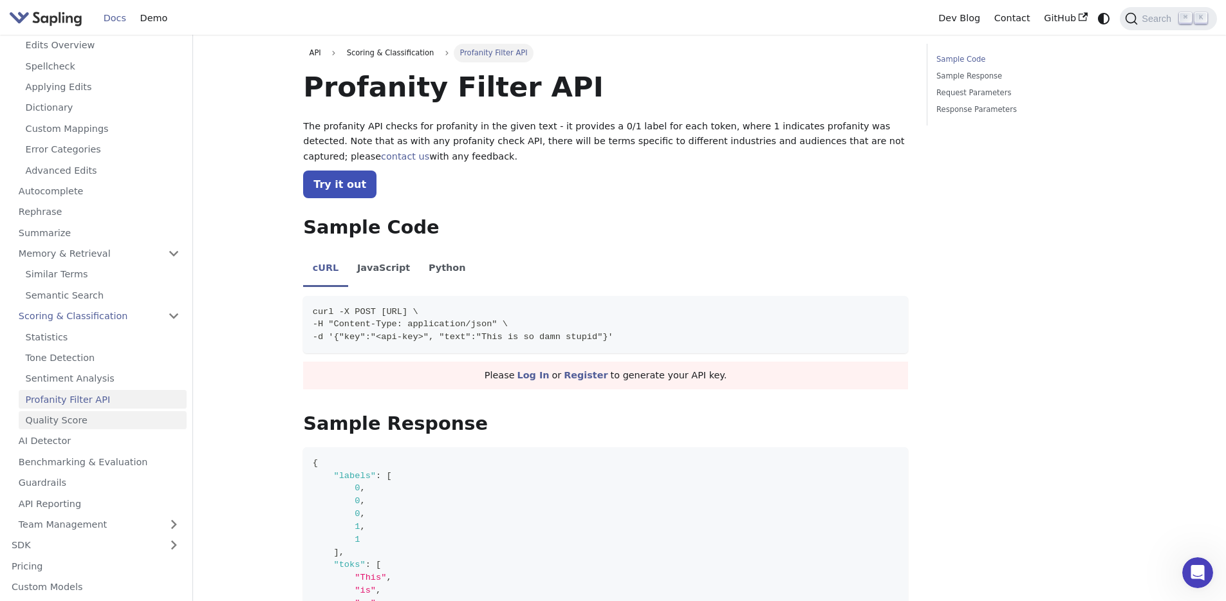
click at [68, 429] on li "Quality Score" at bounding box center [103, 420] width 168 height 19
click at [68, 427] on link "Quality Score" at bounding box center [103, 420] width 168 height 19
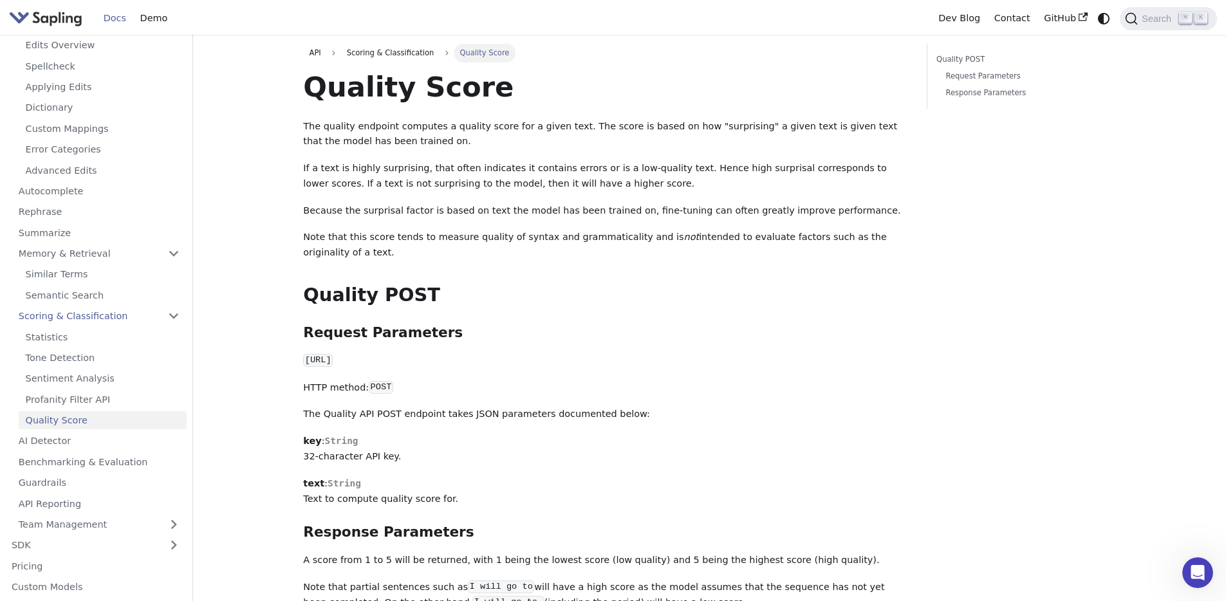
click at [701, 137] on p "The quality endpoint computes a quality score for a given text. The score is ba…" at bounding box center [605, 134] width 605 height 31
click at [706, 127] on p "The quality endpoint computes a quality score for a given text. The score is ba…" at bounding box center [605, 134] width 605 height 31
click at [717, 131] on div at bounding box center [717, 131] width 0 height 0
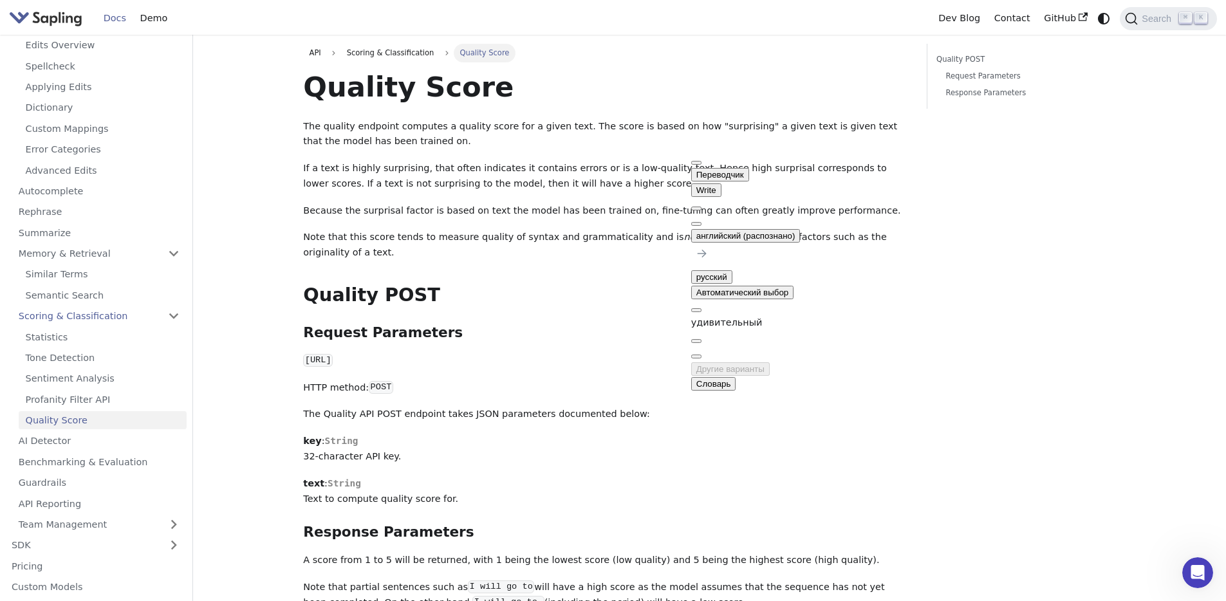
click at [757, 105] on div "Quality Score The quality endpoint computes a quality score for a given text. T…" at bounding box center [605, 401] width 605 height 663
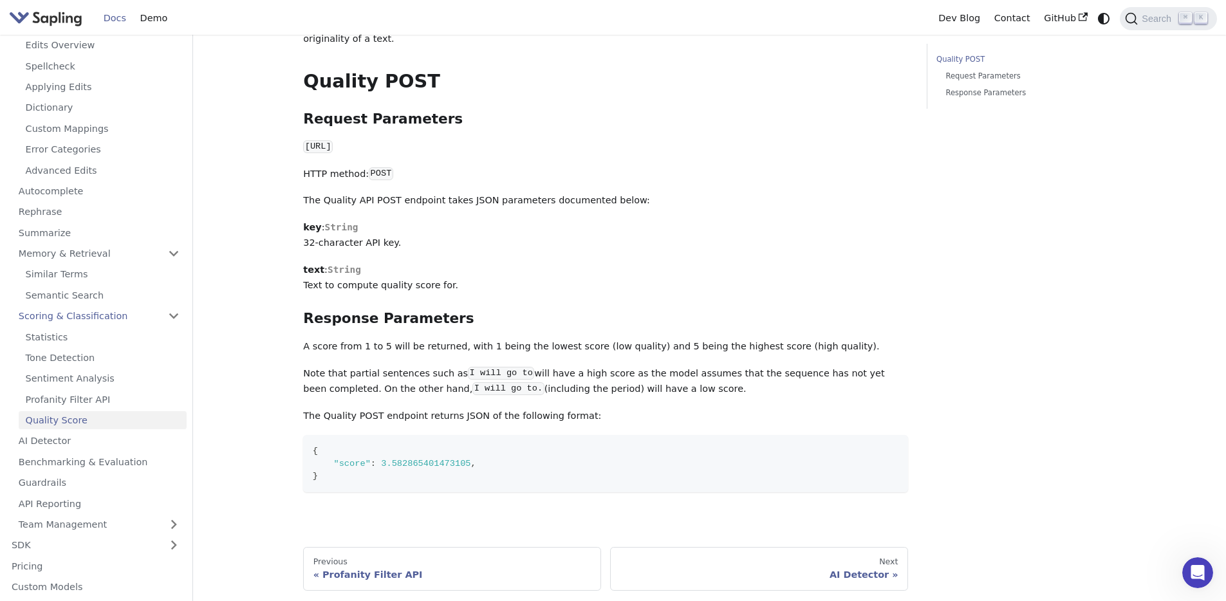
scroll to position [363, 0]
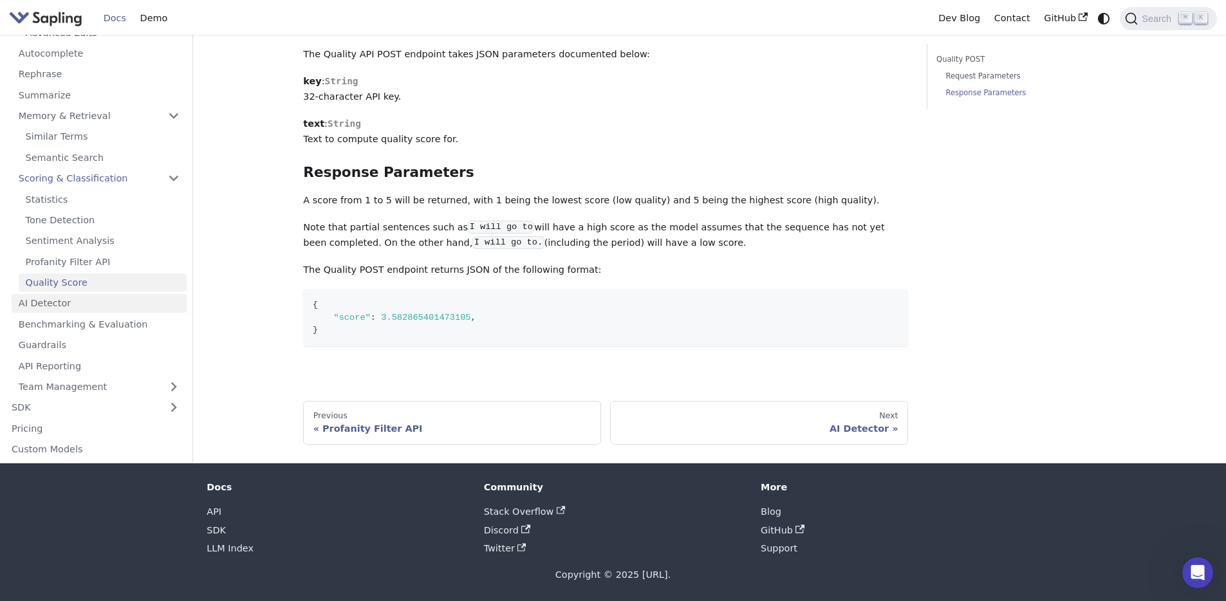
click at [85, 304] on link "AI Detector" at bounding box center [99, 303] width 175 height 19
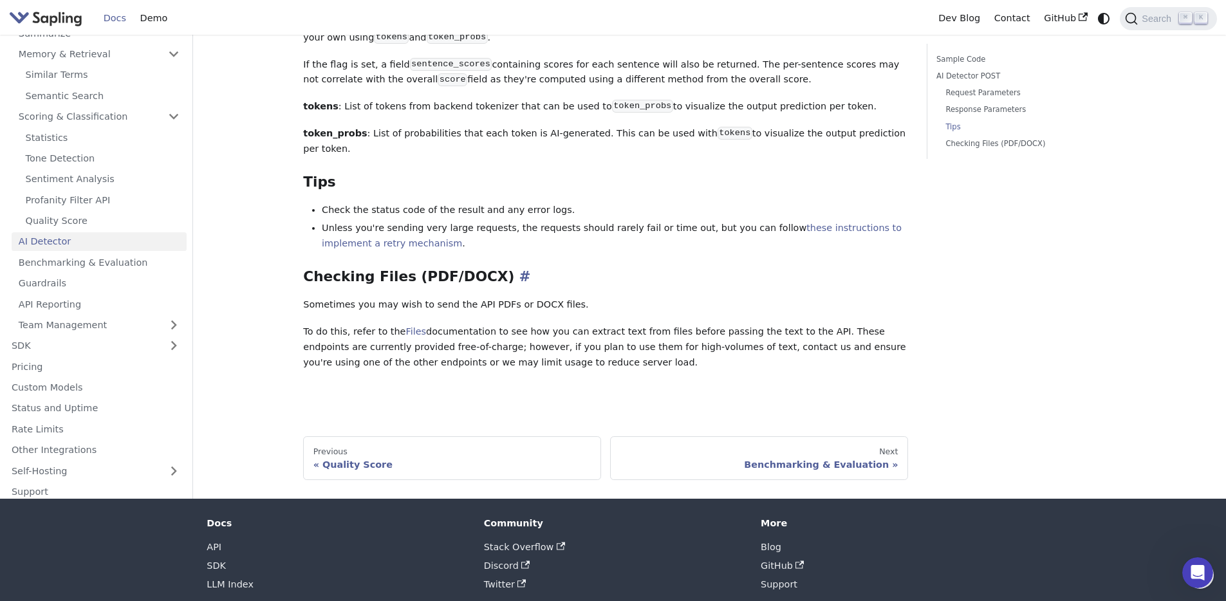
scroll to position [1572, 0]
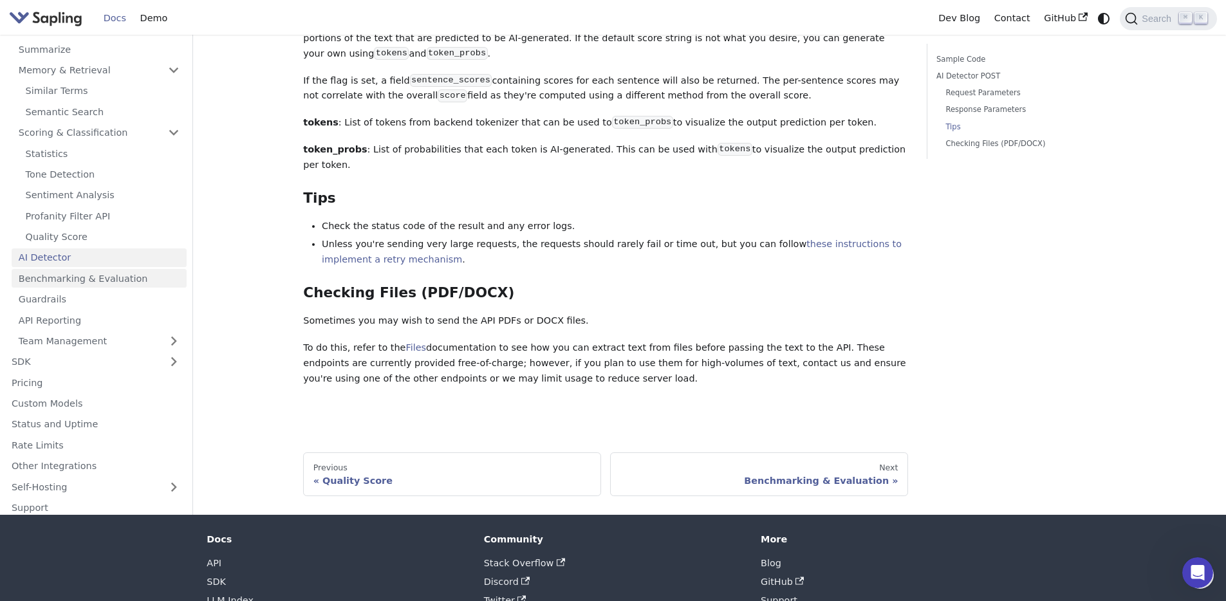
click at [57, 270] on link "Benchmarking & Evaluation" at bounding box center [99, 279] width 175 height 19
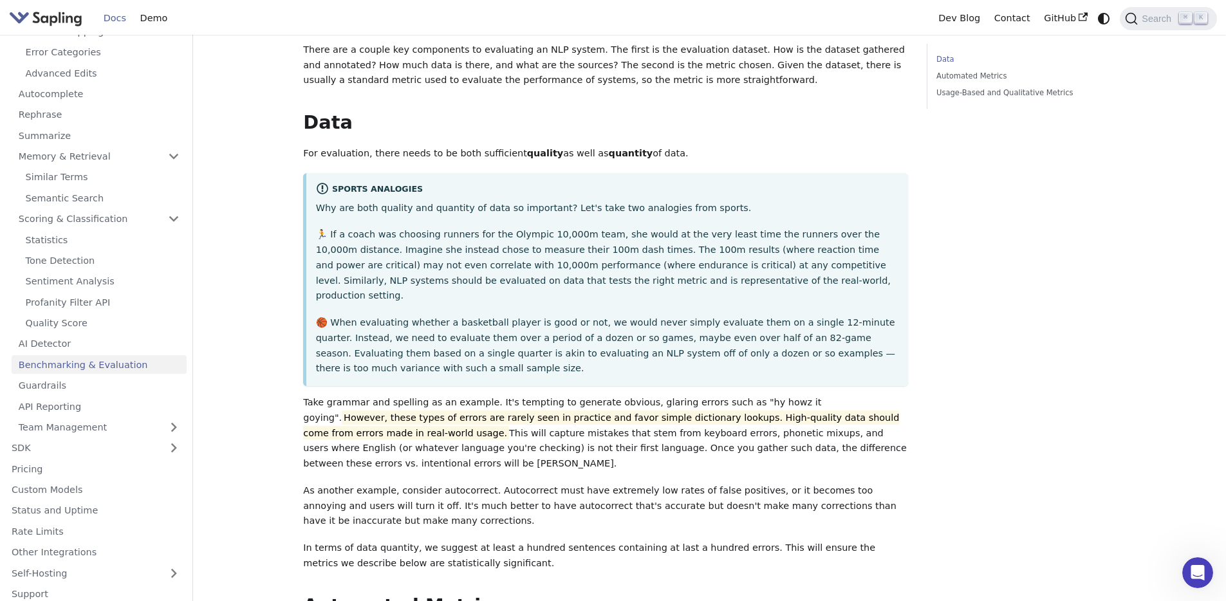
scroll to position [144, 0]
click at [113, 387] on link "Guardrails" at bounding box center [99, 385] width 175 height 19
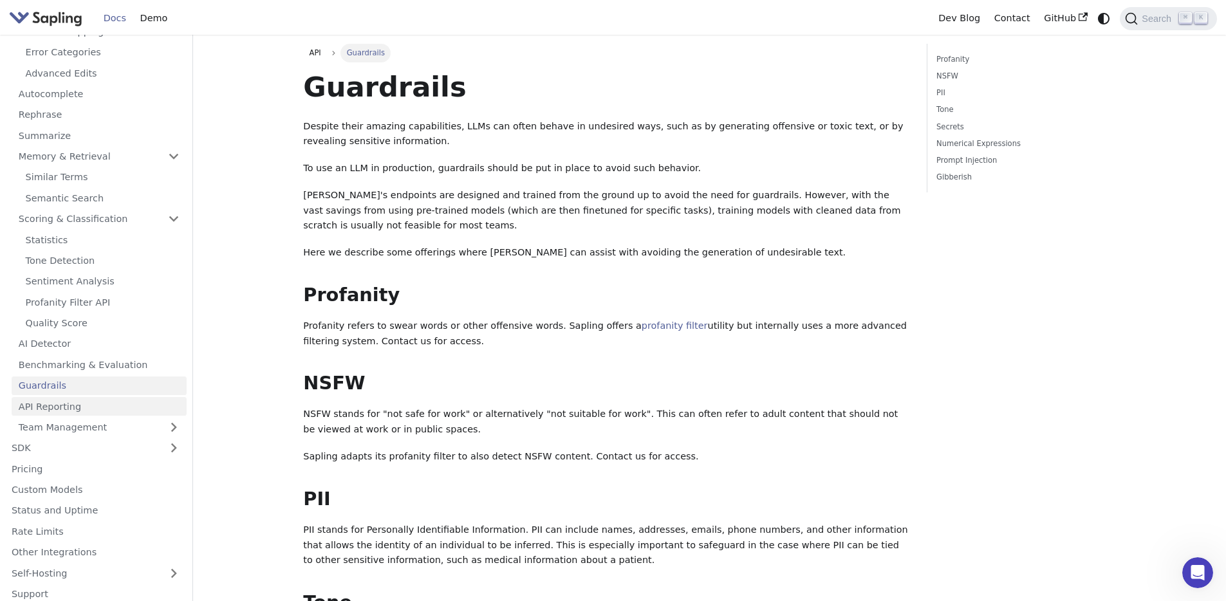
click at [104, 407] on link "API Reporting" at bounding box center [99, 406] width 175 height 19
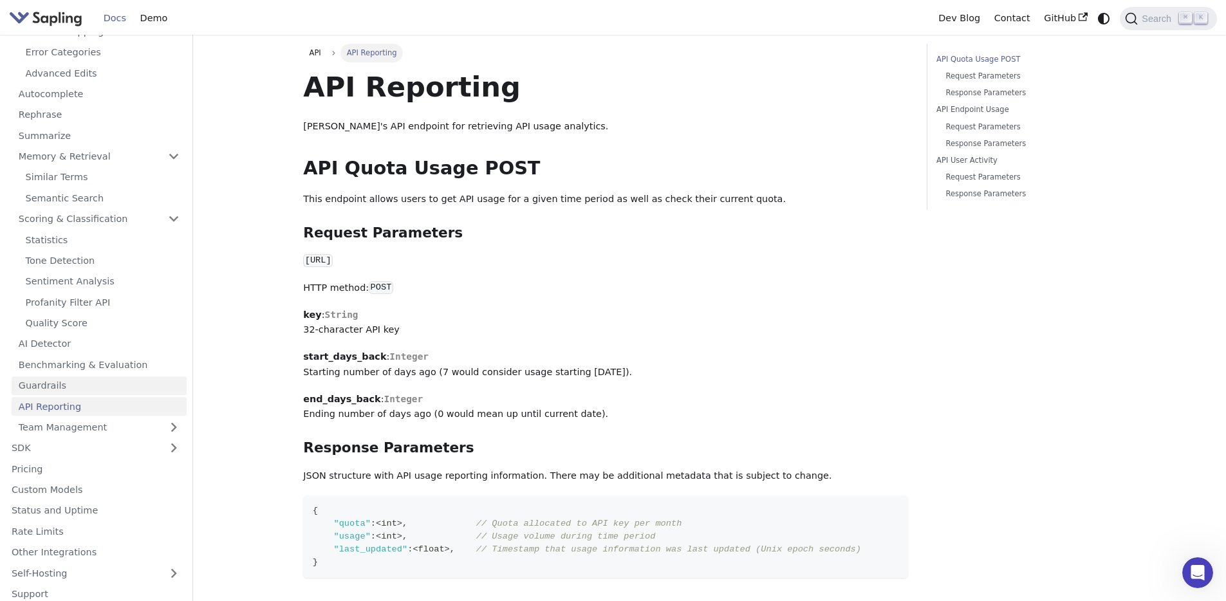
click at [104, 386] on link "Guardrails" at bounding box center [99, 385] width 175 height 19
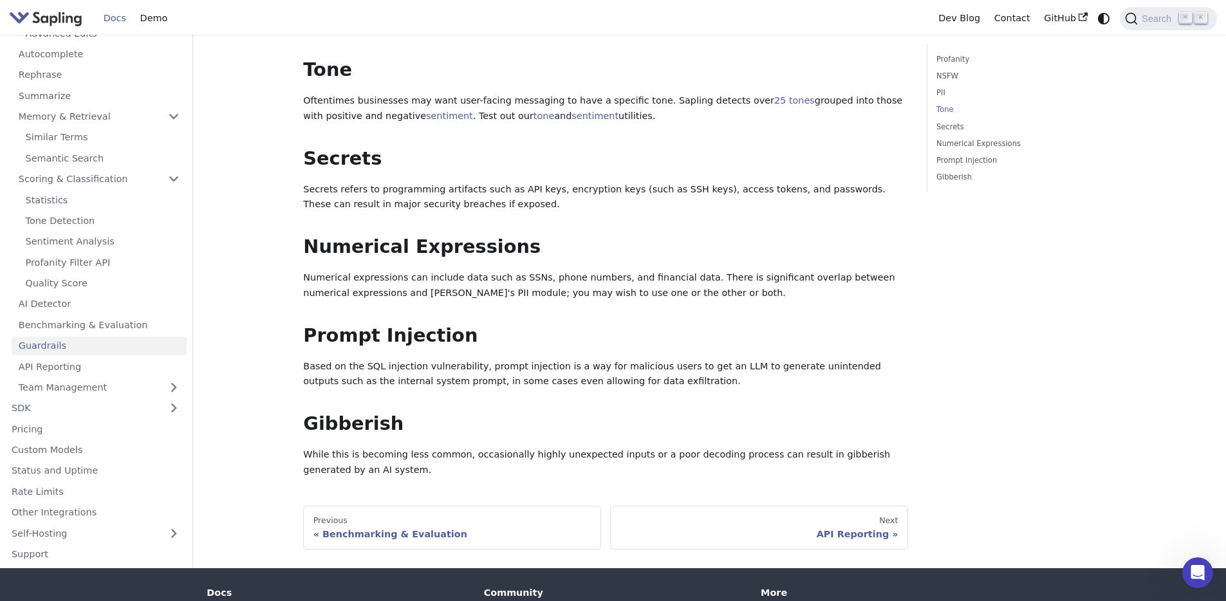
scroll to position [632, 0]
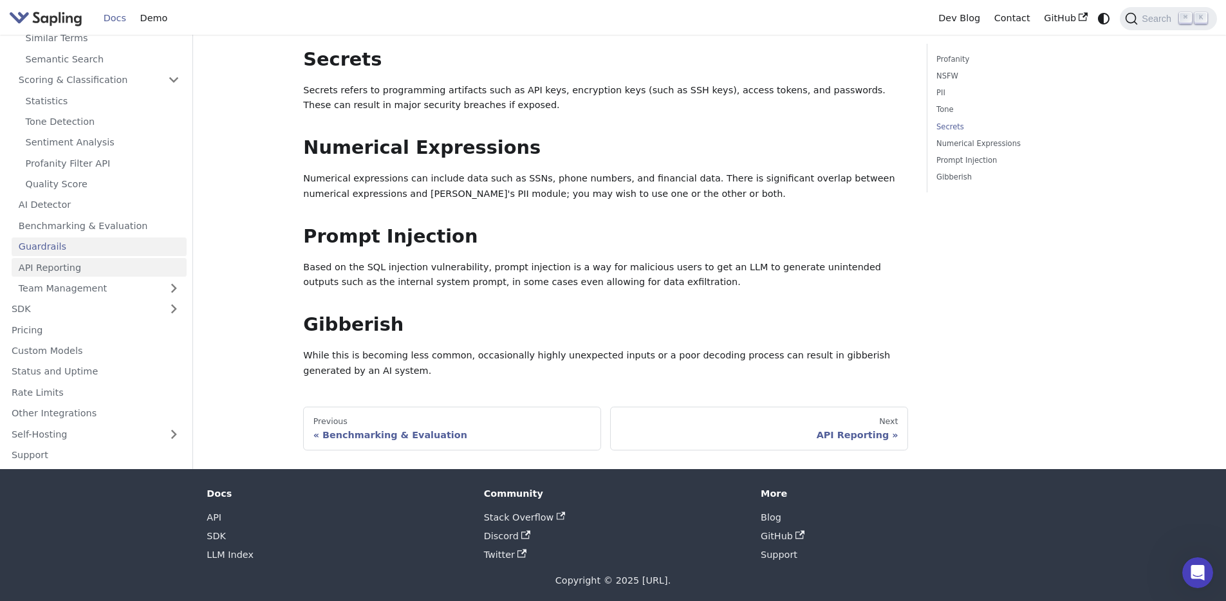
click at [86, 263] on link "API Reporting" at bounding box center [99, 267] width 175 height 19
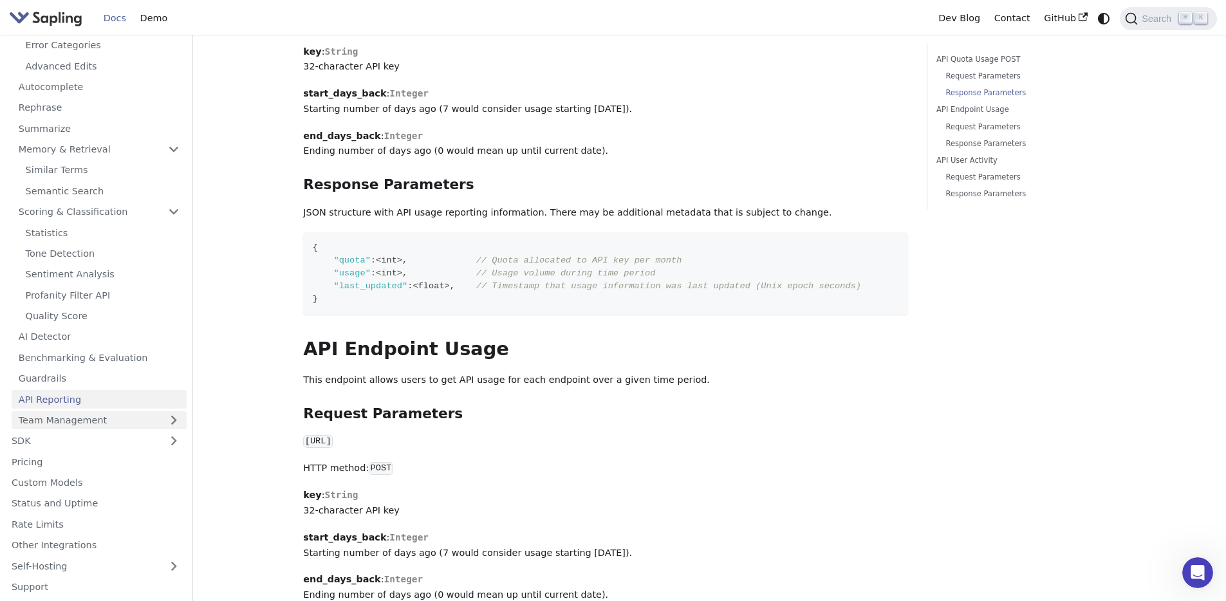
scroll to position [348, 0]
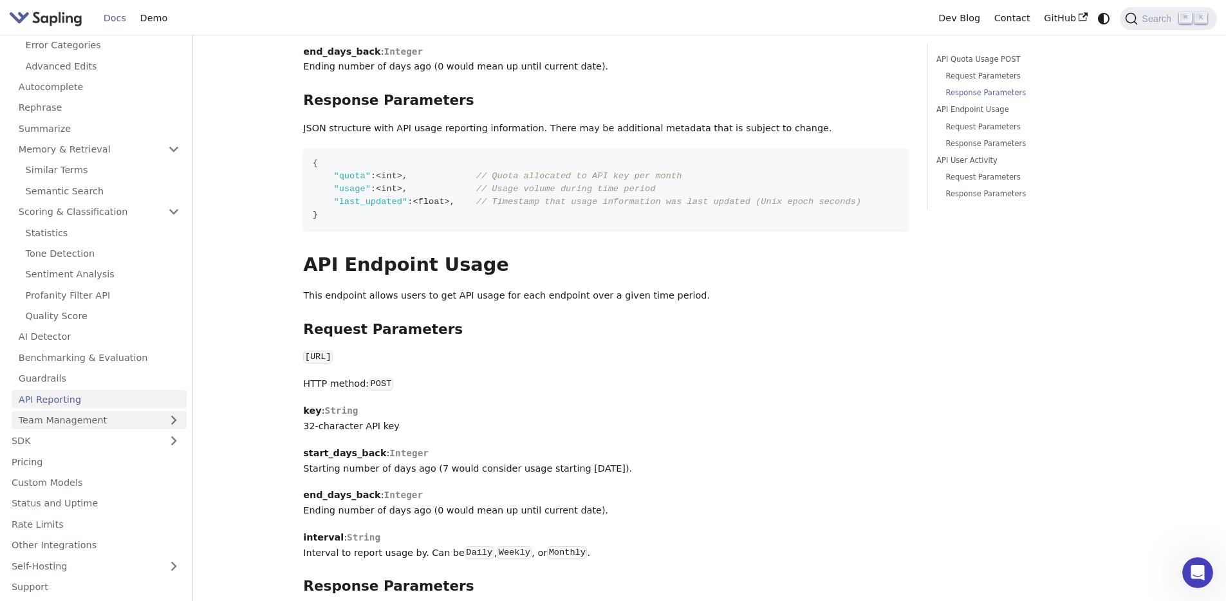
click at [102, 411] on link "Team Management" at bounding box center [99, 420] width 175 height 19
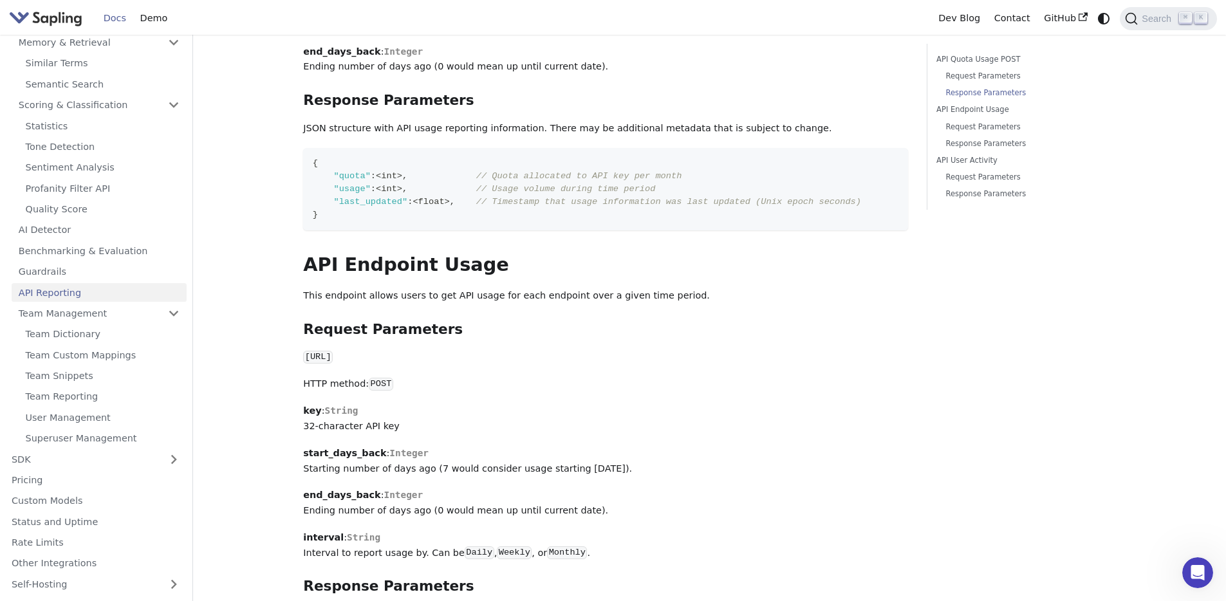
scroll to position [441, 0]
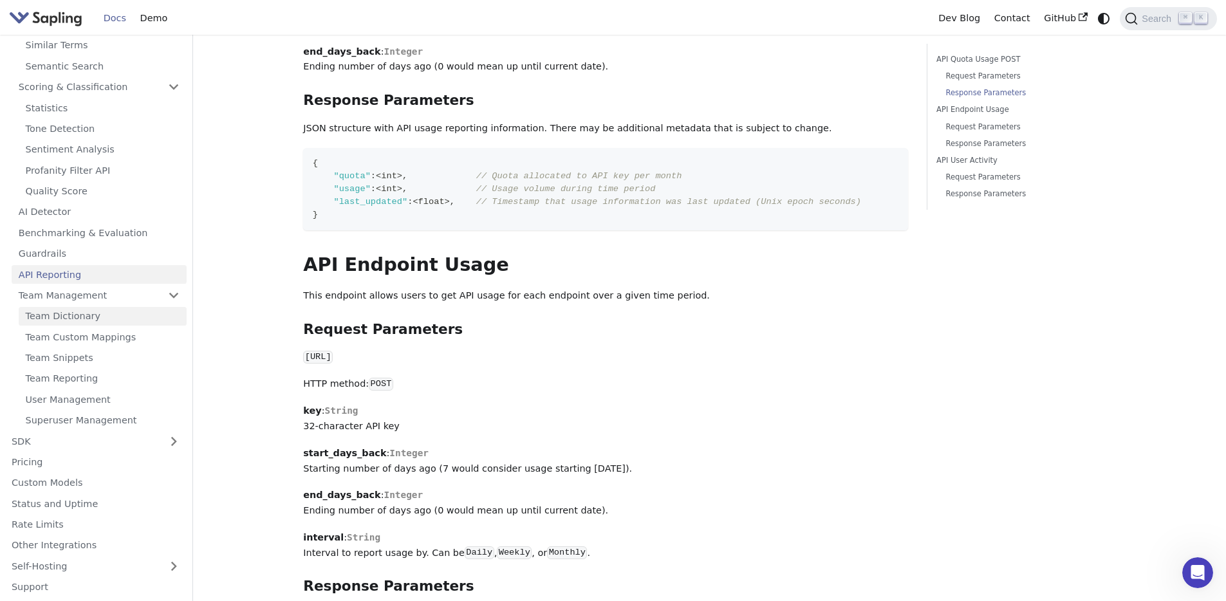
click at [88, 310] on link "Team Dictionary" at bounding box center [103, 316] width 168 height 19
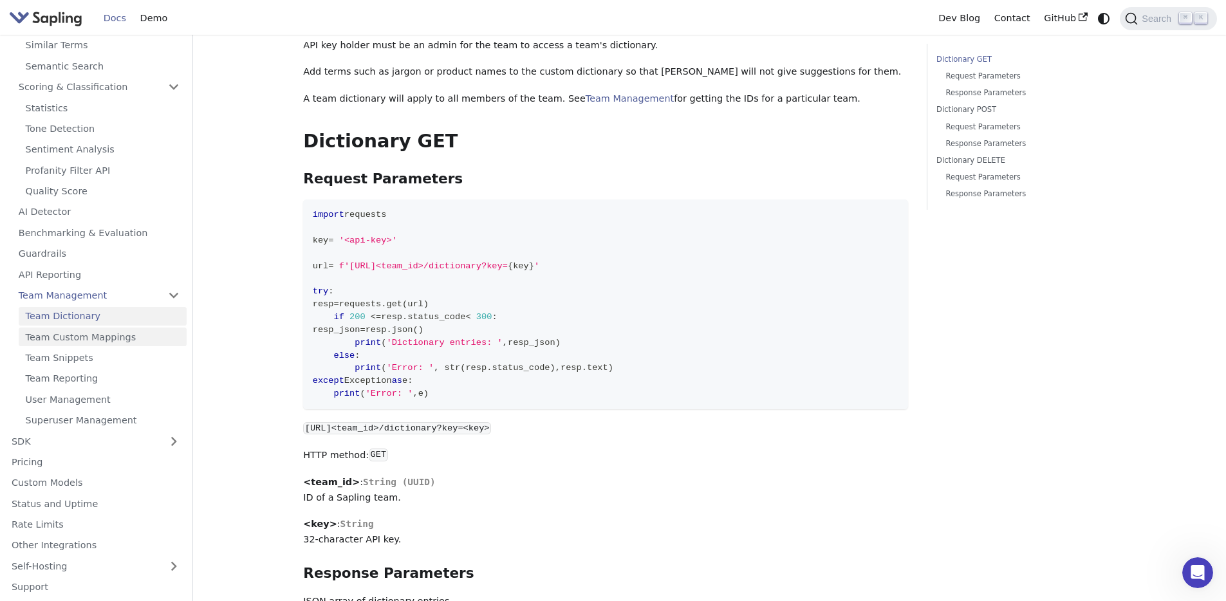
scroll to position [94, 0]
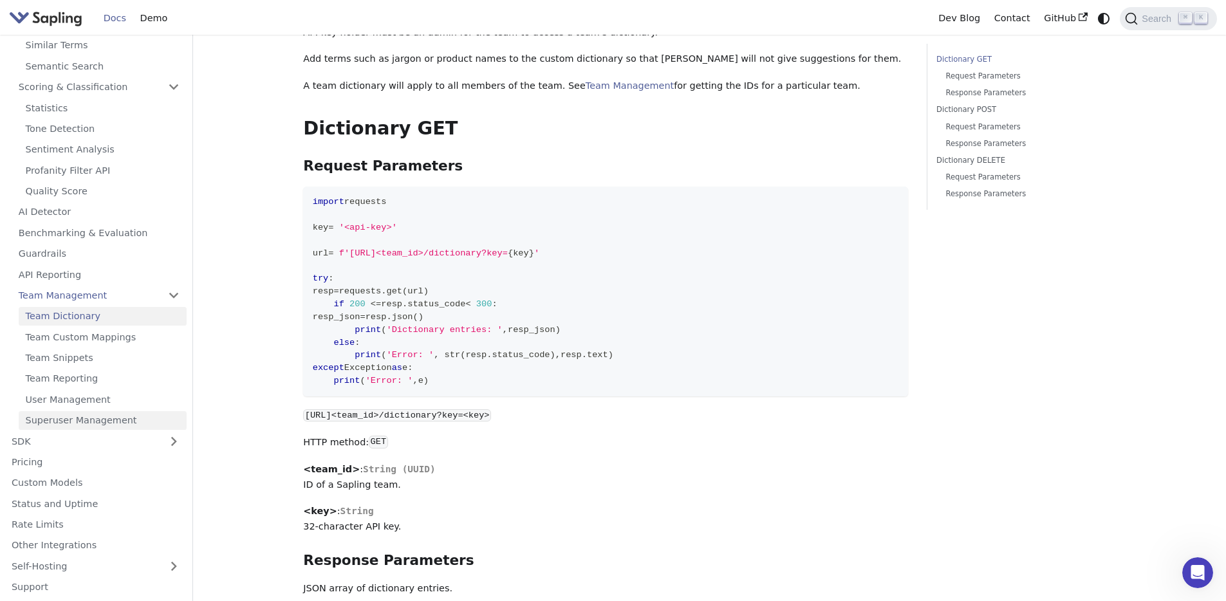
click at [82, 418] on link "Superuser Management" at bounding box center [103, 420] width 168 height 19
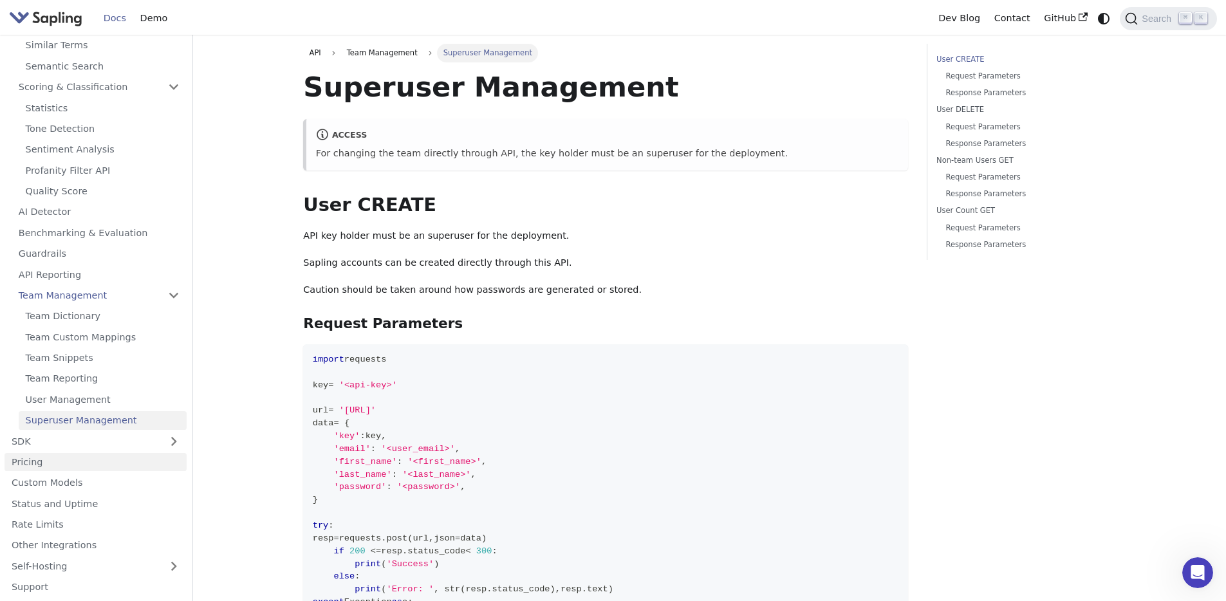
click at [71, 454] on link "Pricing" at bounding box center [96, 462] width 182 height 19
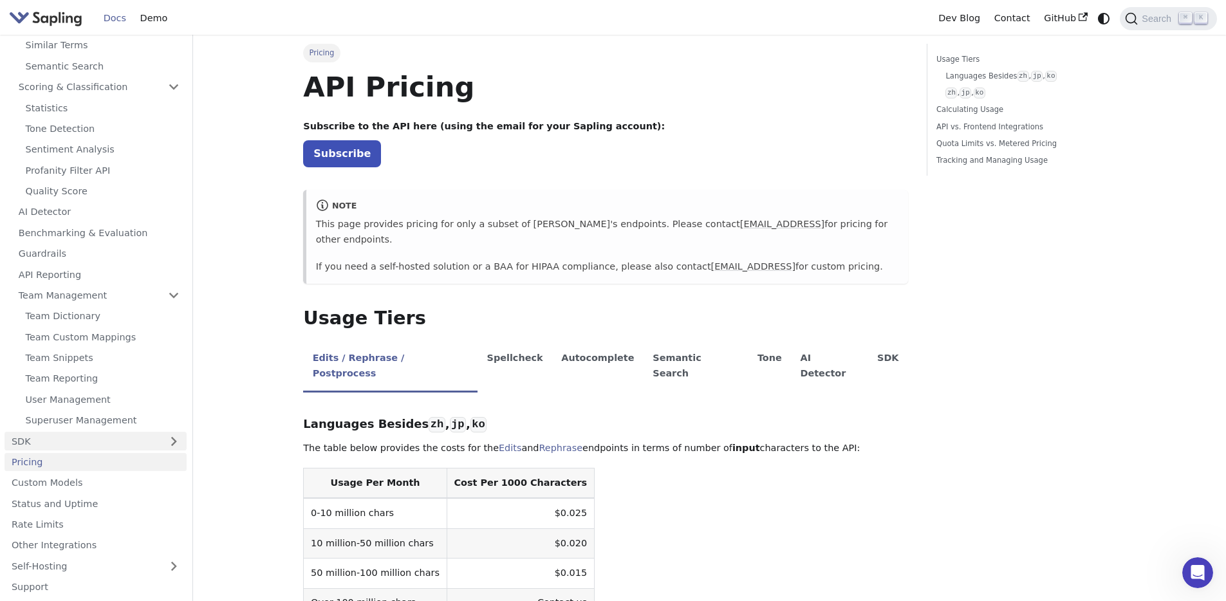
click at [71, 445] on link "SDK" at bounding box center [83, 441] width 156 height 19
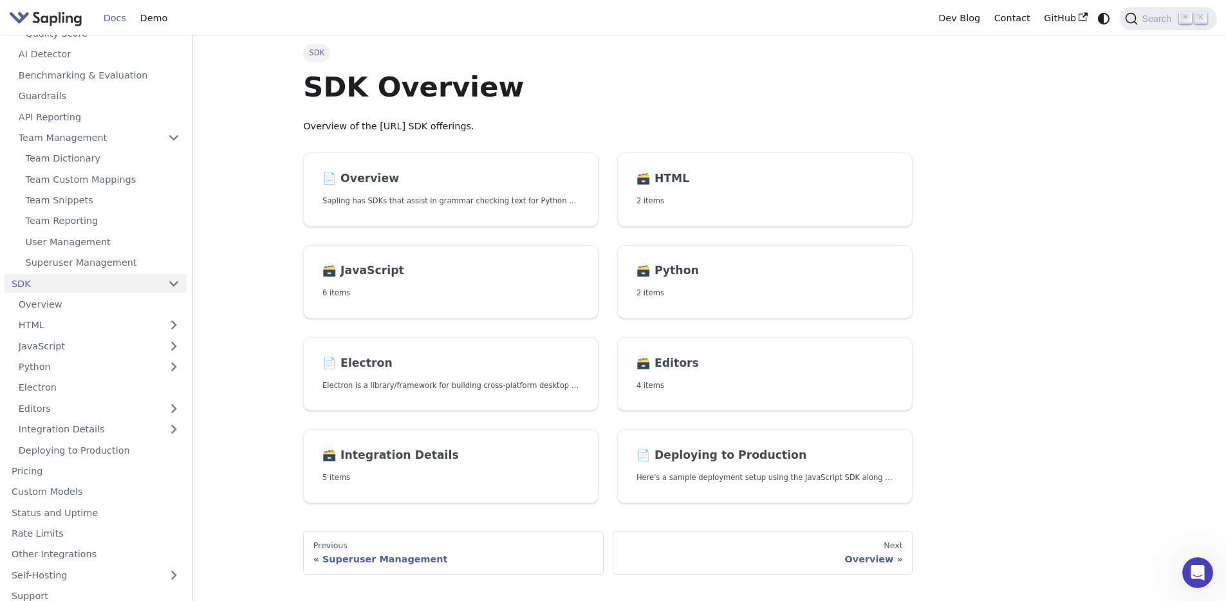
scroll to position [608, 0]
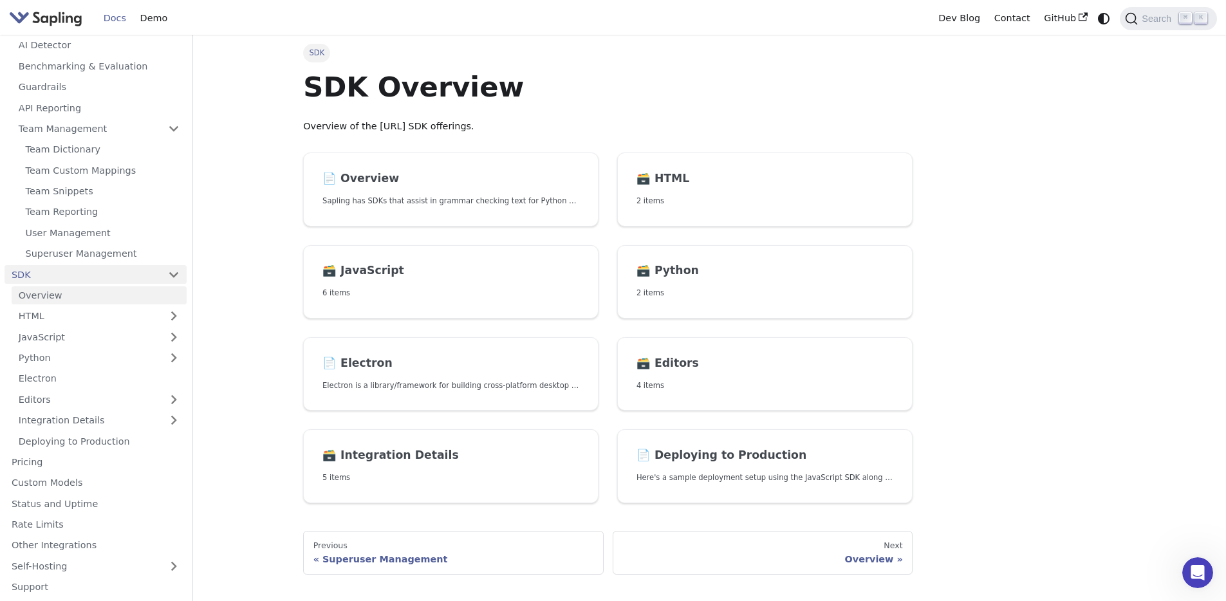
click at [75, 301] on link "Overview" at bounding box center [99, 295] width 175 height 19
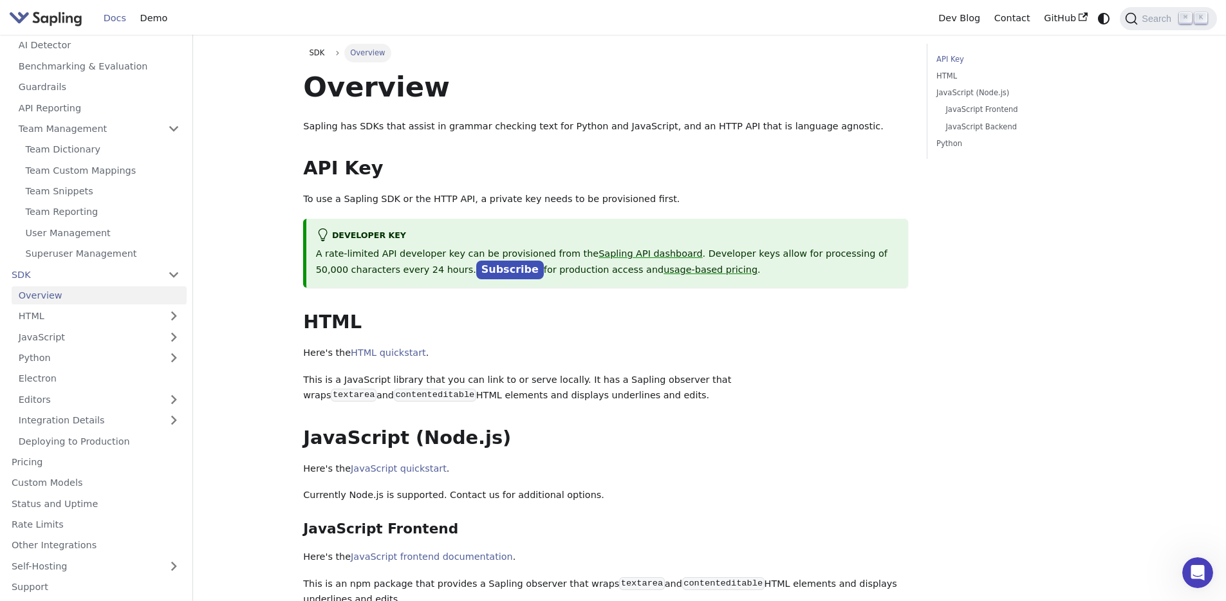
click at [75, 301] on link "Overview" at bounding box center [99, 295] width 175 height 19
click at [75, 279] on link "SDK" at bounding box center [83, 274] width 156 height 19
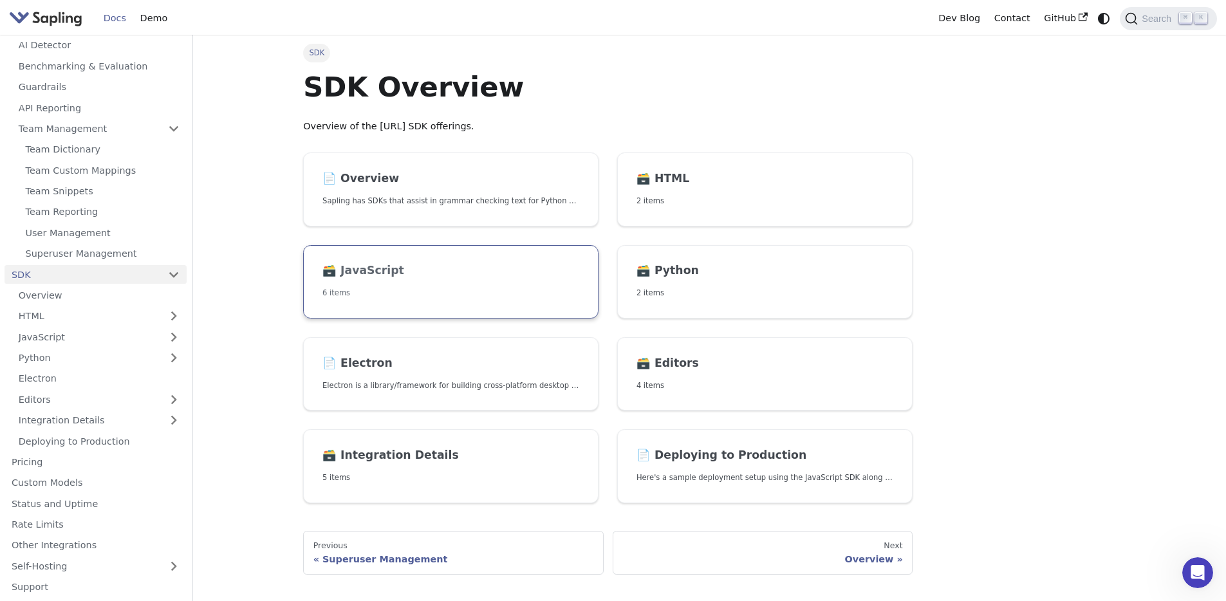
scroll to position [138, 0]
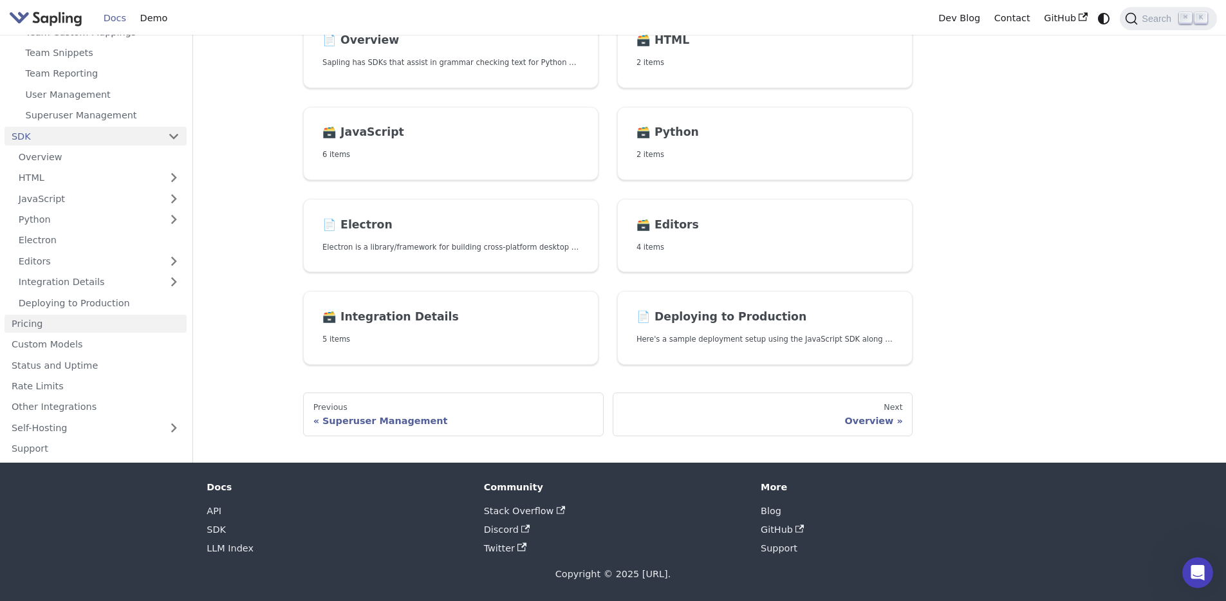
click at [128, 316] on link "Pricing" at bounding box center [96, 324] width 182 height 19
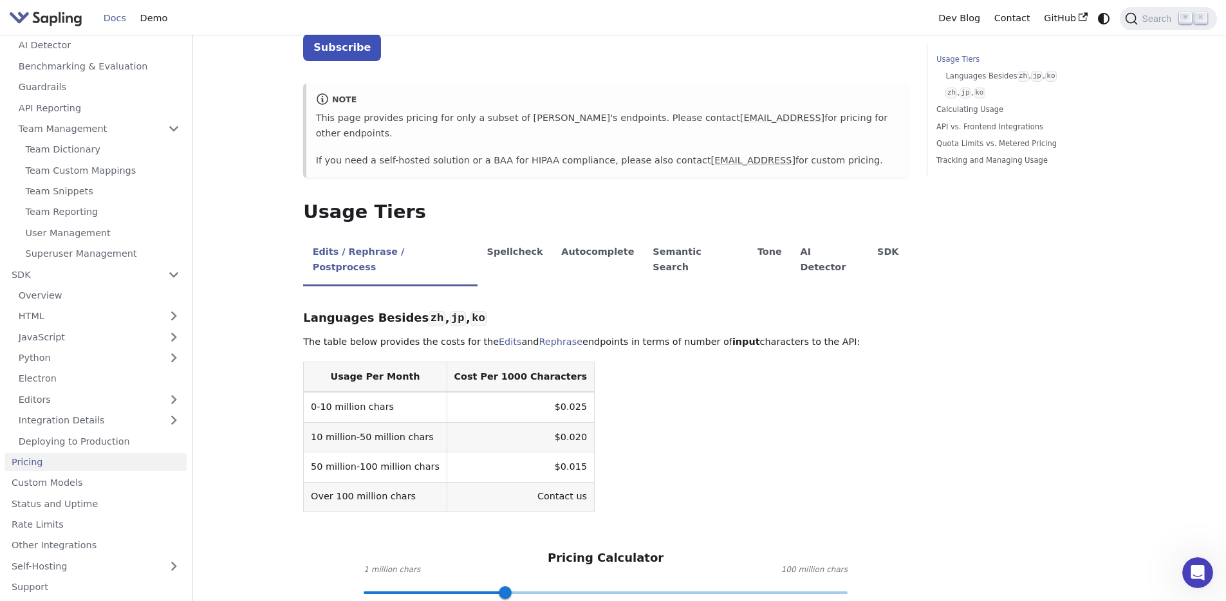
scroll to position [165, 0]
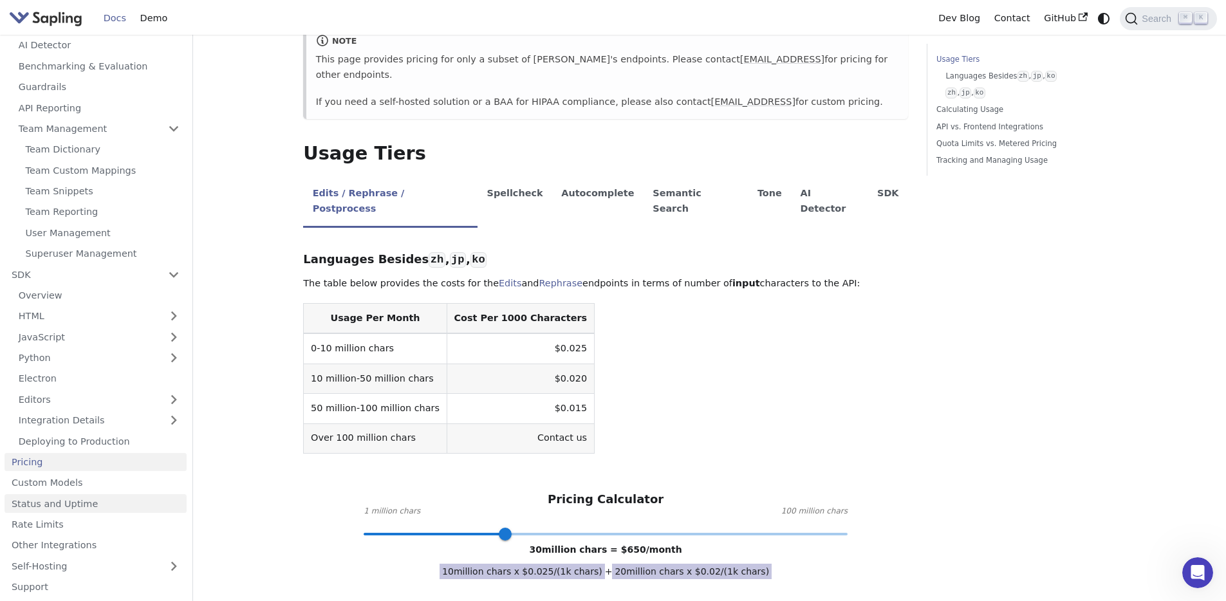
click at [86, 512] on link "Status and Uptime" at bounding box center [96, 503] width 182 height 19
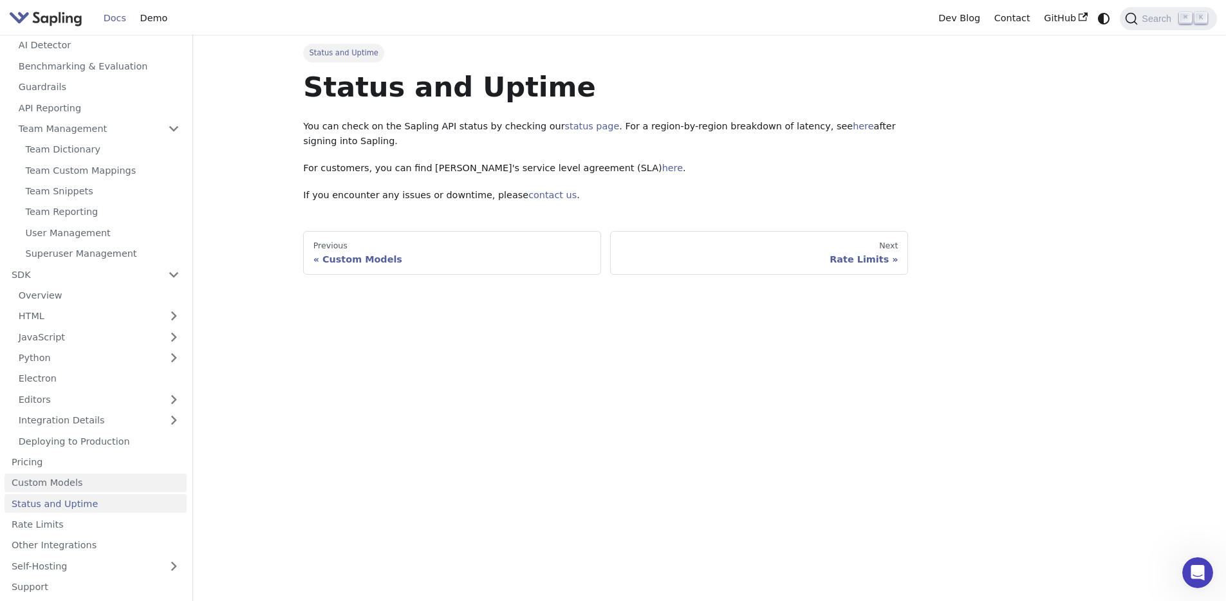
click at [89, 479] on link "Custom Models" at bounding box center [96, 483] width 182 height 19
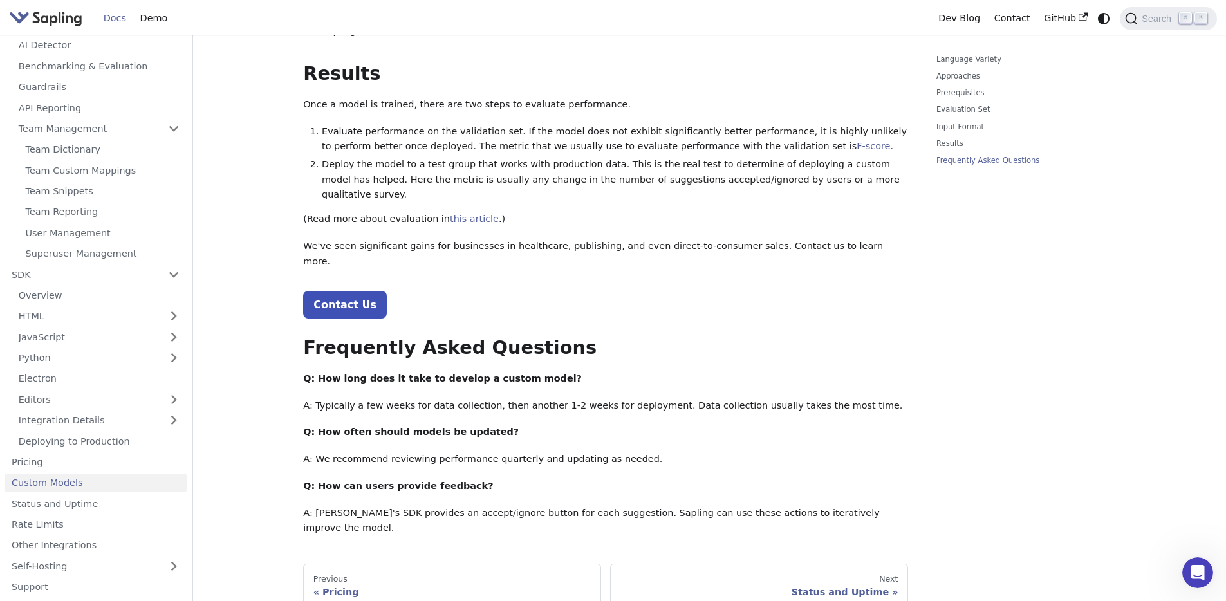
scroll to position [1370, 0]
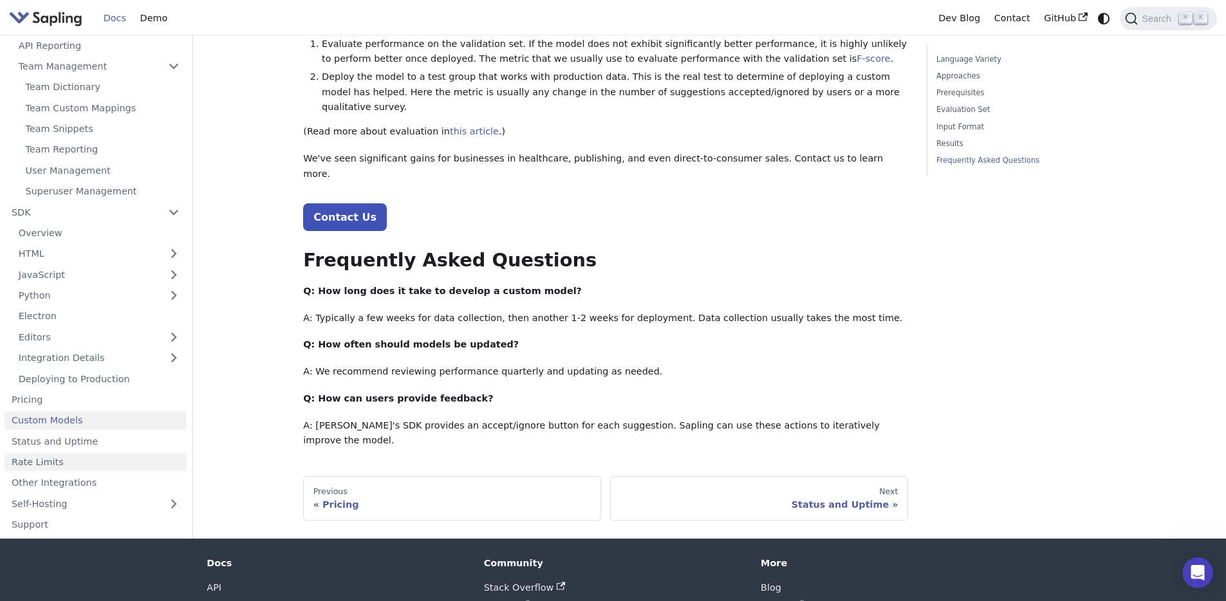
click at [59, 453] on link "Rate Limits" at bounding box center [96, 462] width 182 height 19
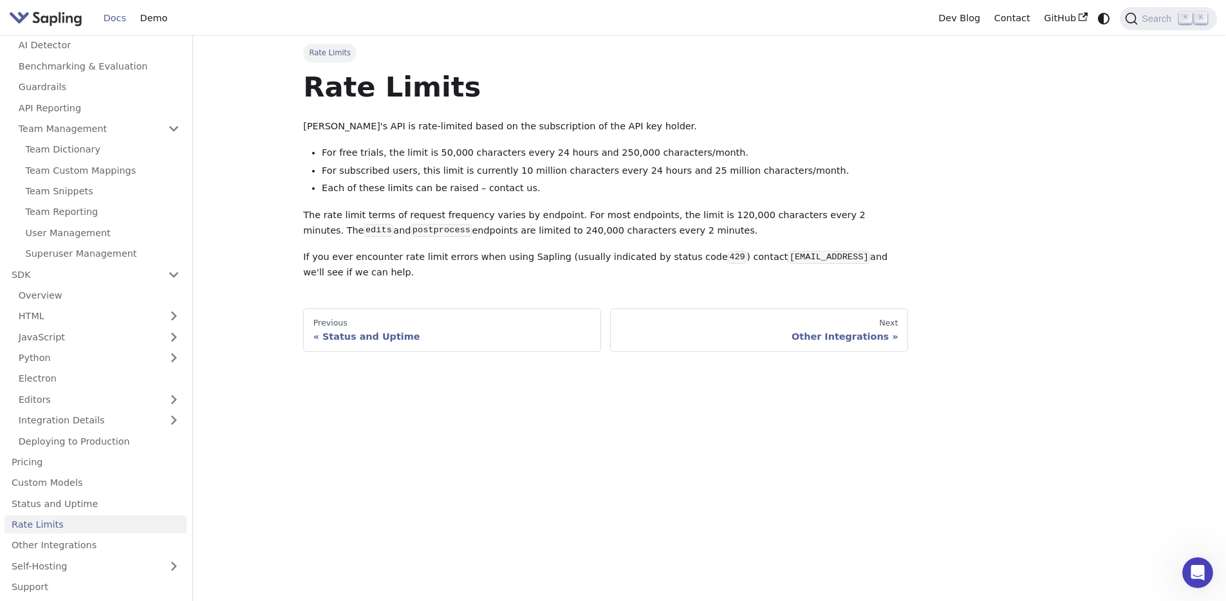
click at [68, 530] on link "Rate Limits" at bounding box center [96, 524] width 182 height 19
click at [70, 548] on link "Other Integrations" at bounding box center [96, 545] width 182 height 19
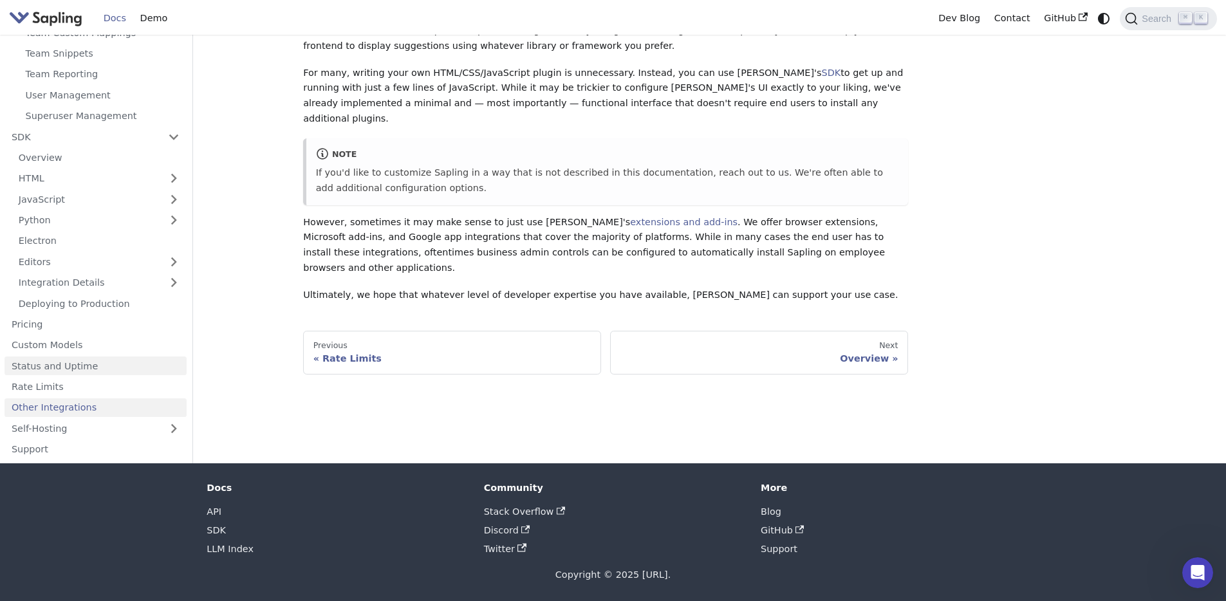
scroll to position [138, 0]
click at [93, 449] on link "Support" at bounding box center [96, 449] width 182 height 19
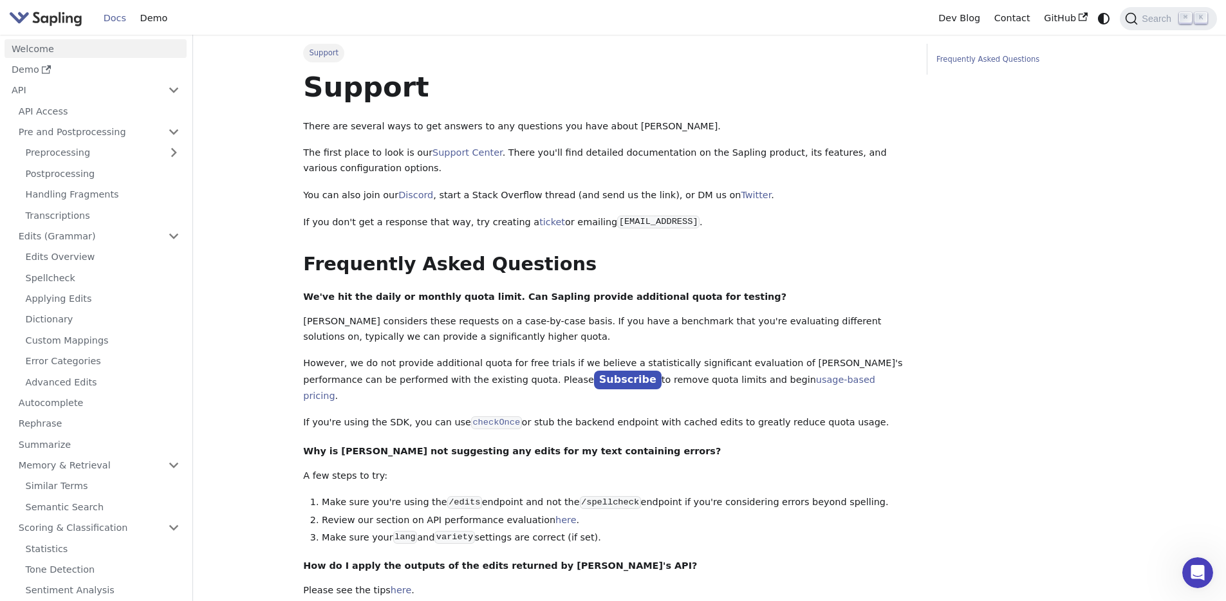
click at [48, 43] on link "Welcome" at bounding box center [96, 48] width 182 height 19
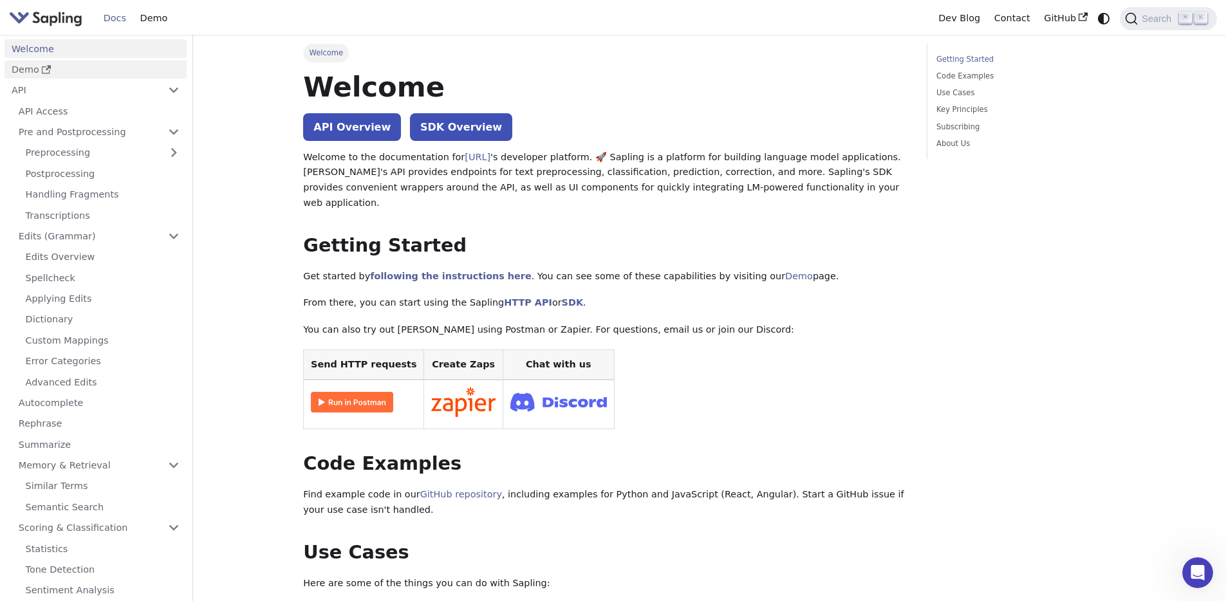
click at [102, 70] on link "Demo" at bounding box center [96, 69] width 182 height 19
click at [71, 54] on link "Welcome" at bounding box center [96, 48] width 182 height 19
click at [77, 128] on link "Pre and Postprocessing" at bounding box center [99, 132] width 175 height 19
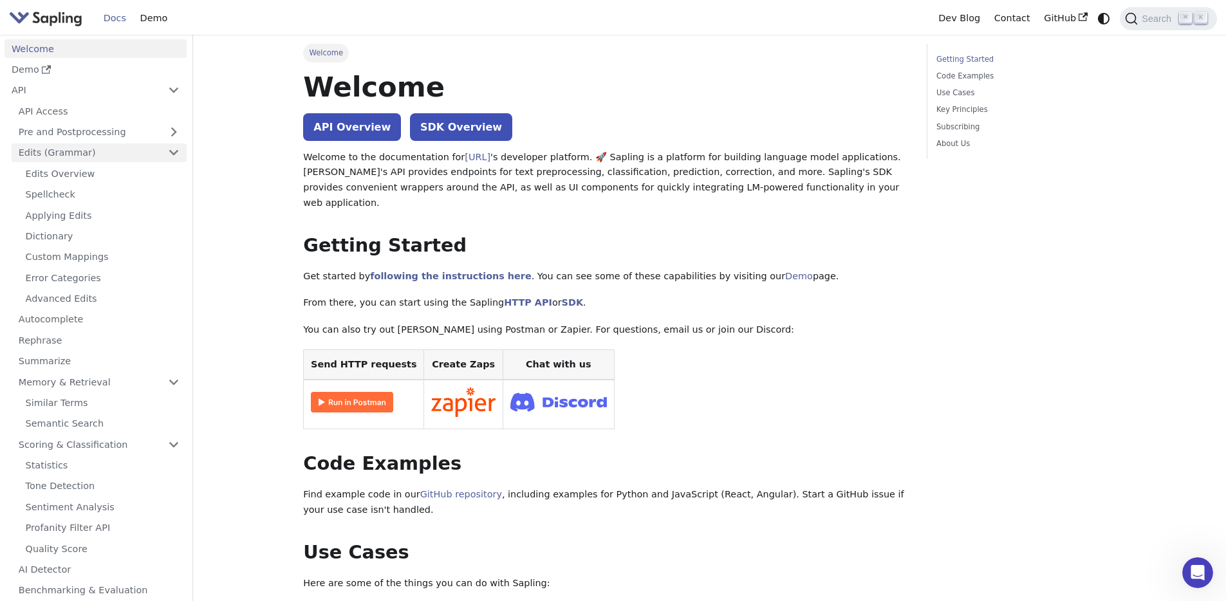
click at [83, 152] on link "Edits (Grammar)" at bounding box center [99, 153] width 175 height 19
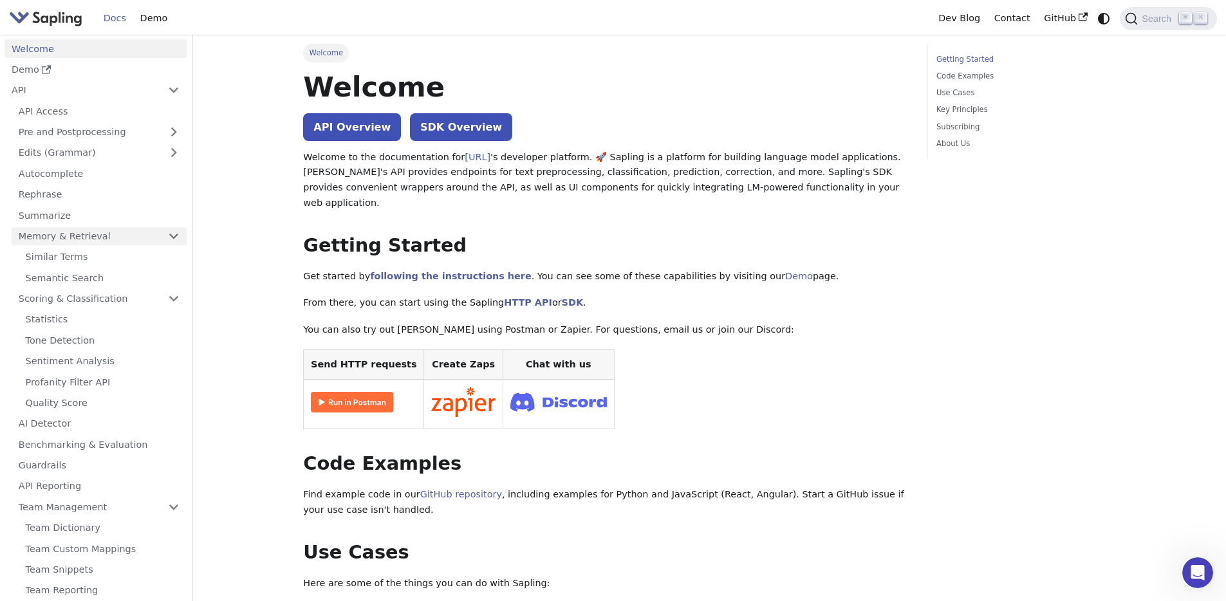
click at [93, 234] on link "Memory & Retrieval" at bounding box center [99, 236] width 175 height 19
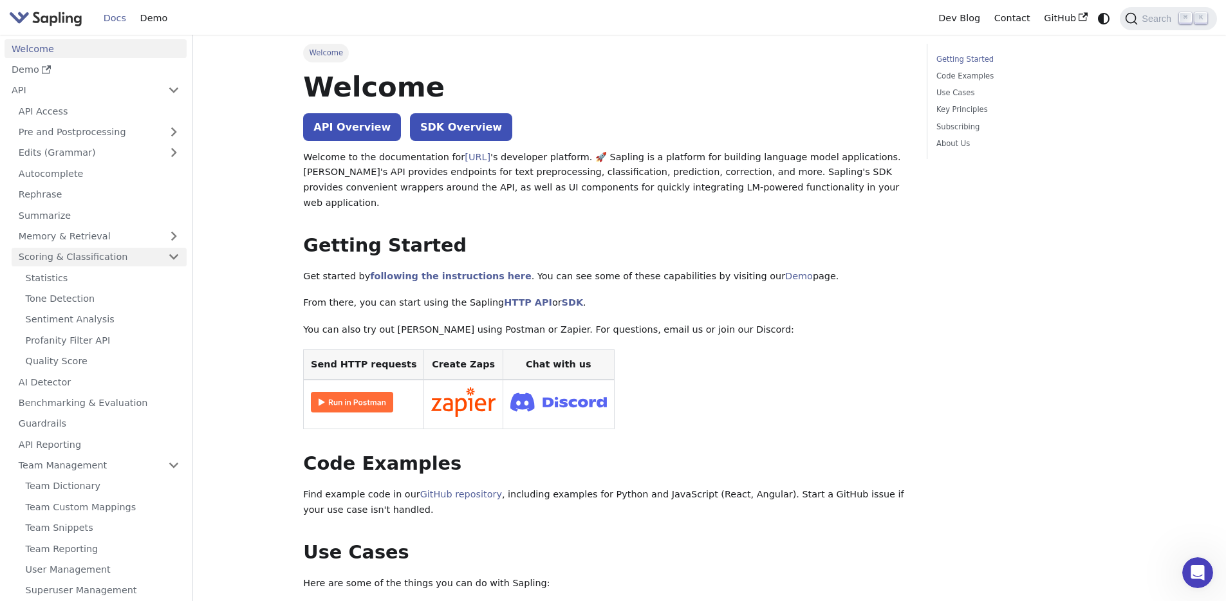
click at [88, 255] on link "Scoring & Classification" at bounding box center [99, 257] width 175 height 19
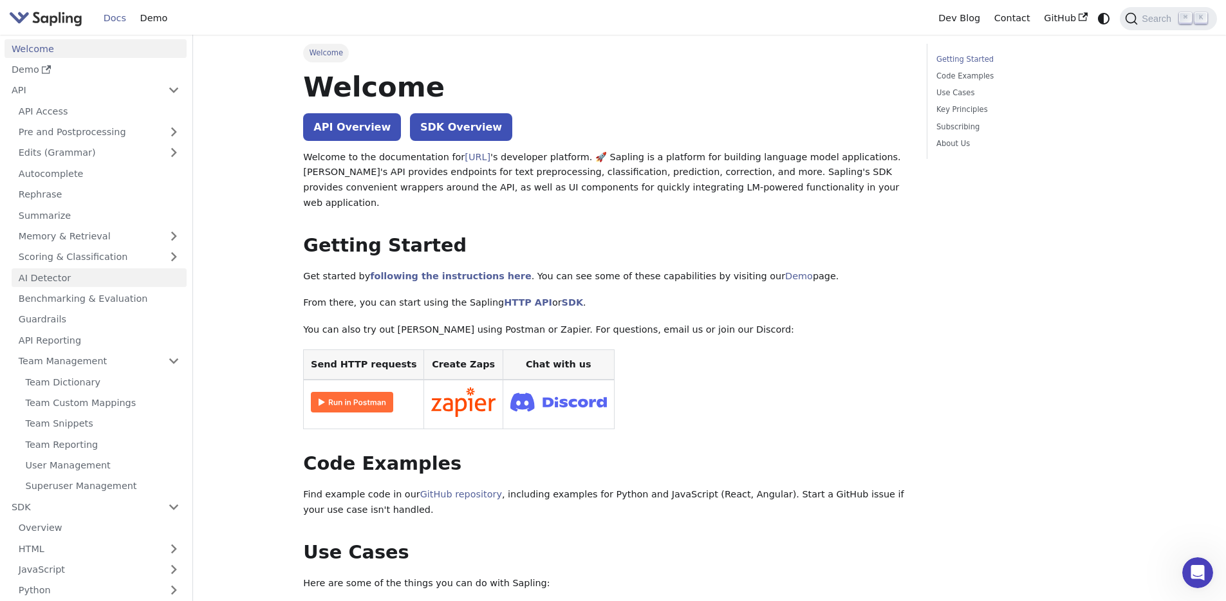
click at [86, 279] on link "AI Detector" at bounding box center [99, 277] width 175 height 19
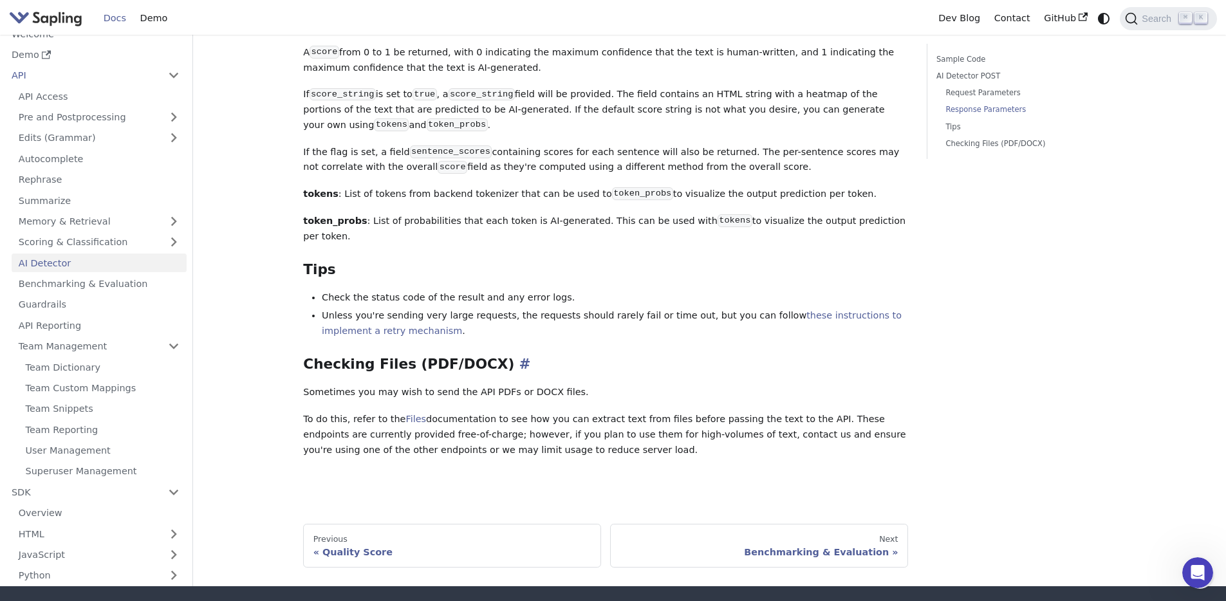
scroll to position [1355, 0]
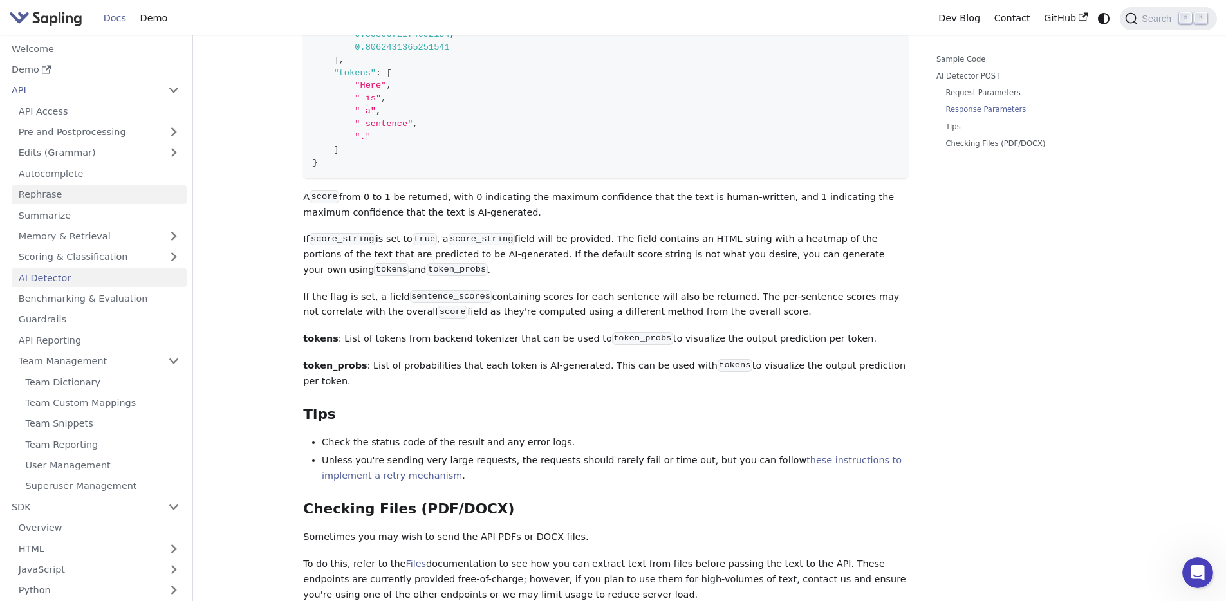
click at [98, 201] on link "Rephrase" at bounding box center [99, 194] width 175 height 19
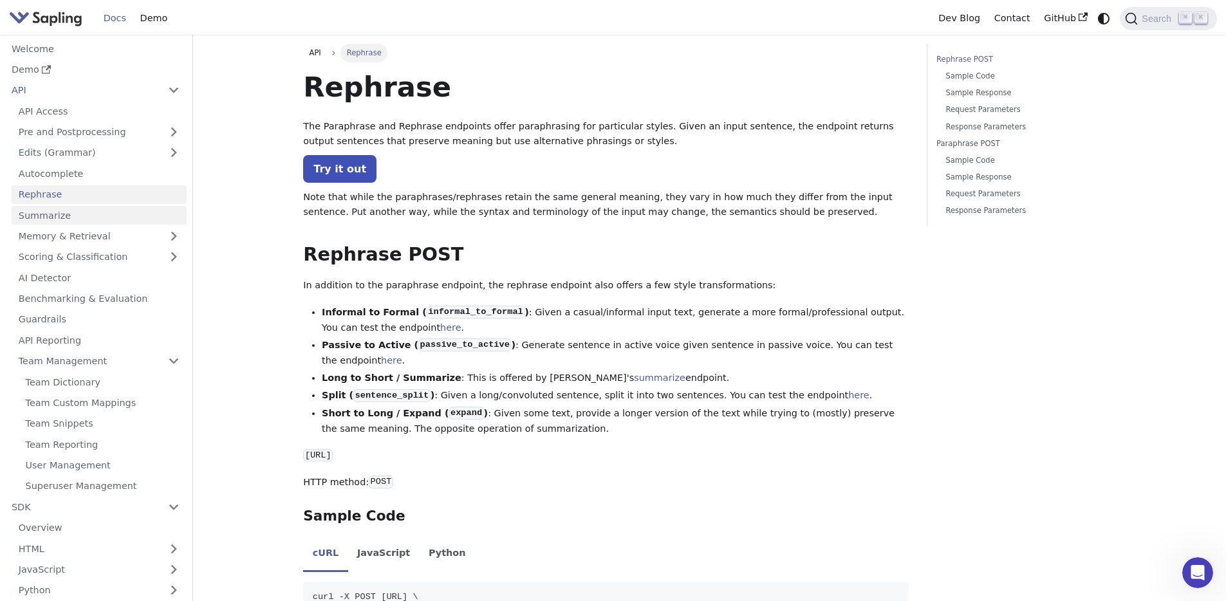
click at [78, 221] on link "Summarize" at bounding box center [99, 215] width 175 height 19
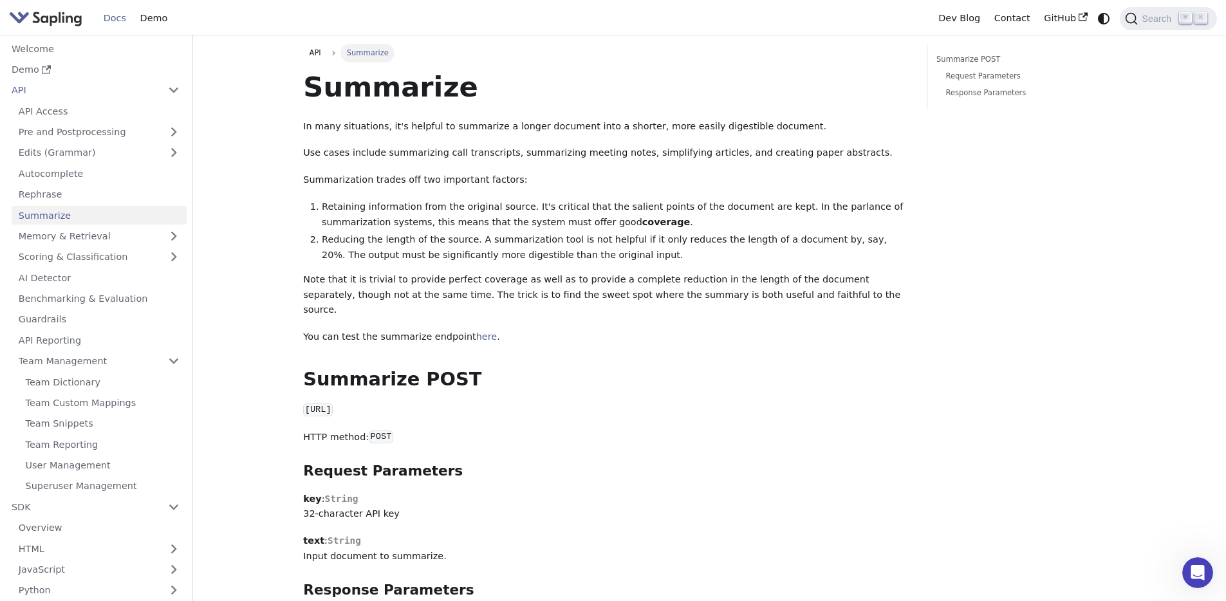
click at [42, 12] on img "Main" at bounding box center [45, 18] width 73 height 19
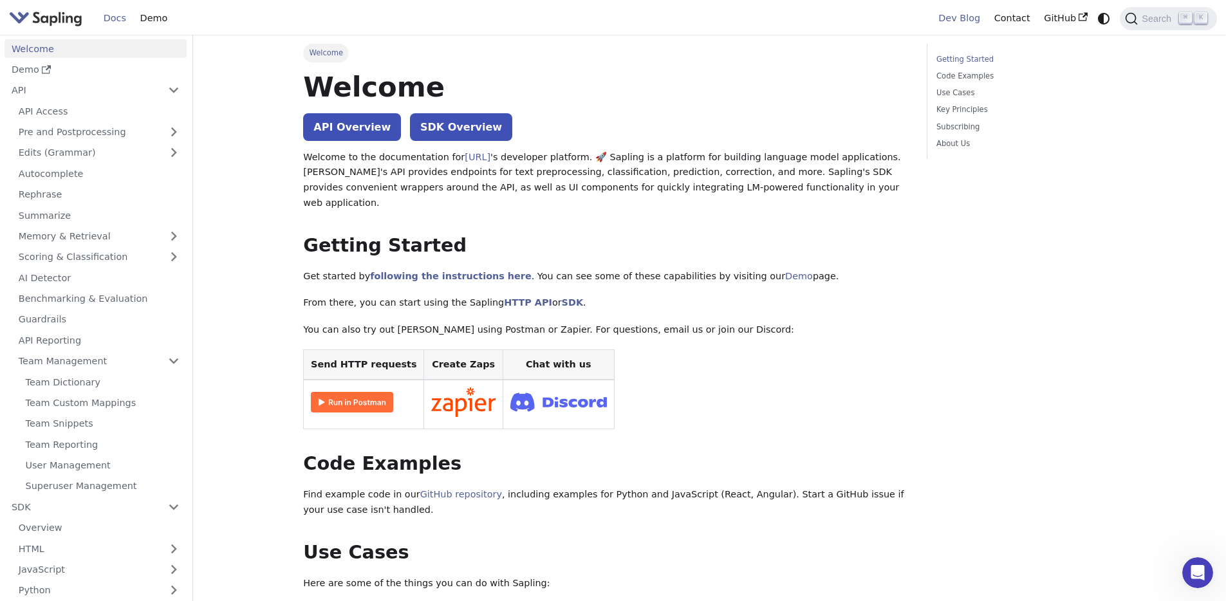
click at [982, 17] on link "Dev Blog" at bounding box center [958, 18] width 55 height 20
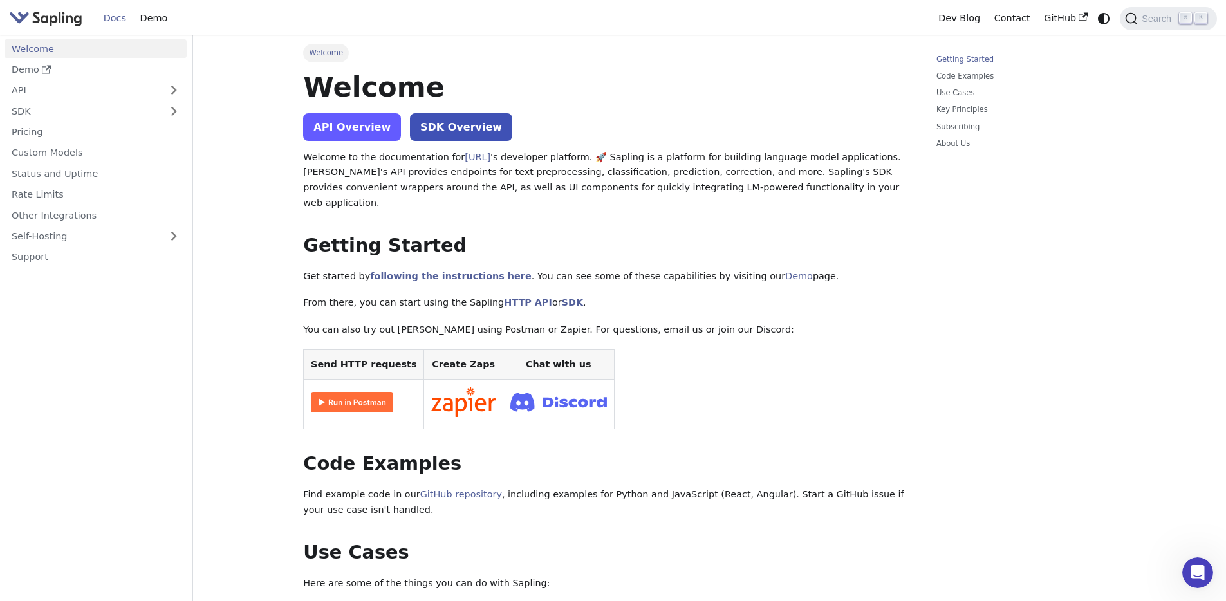
click at [375, 122] on link "API Overview" at bounding box center [352, 127] width 98 height 28
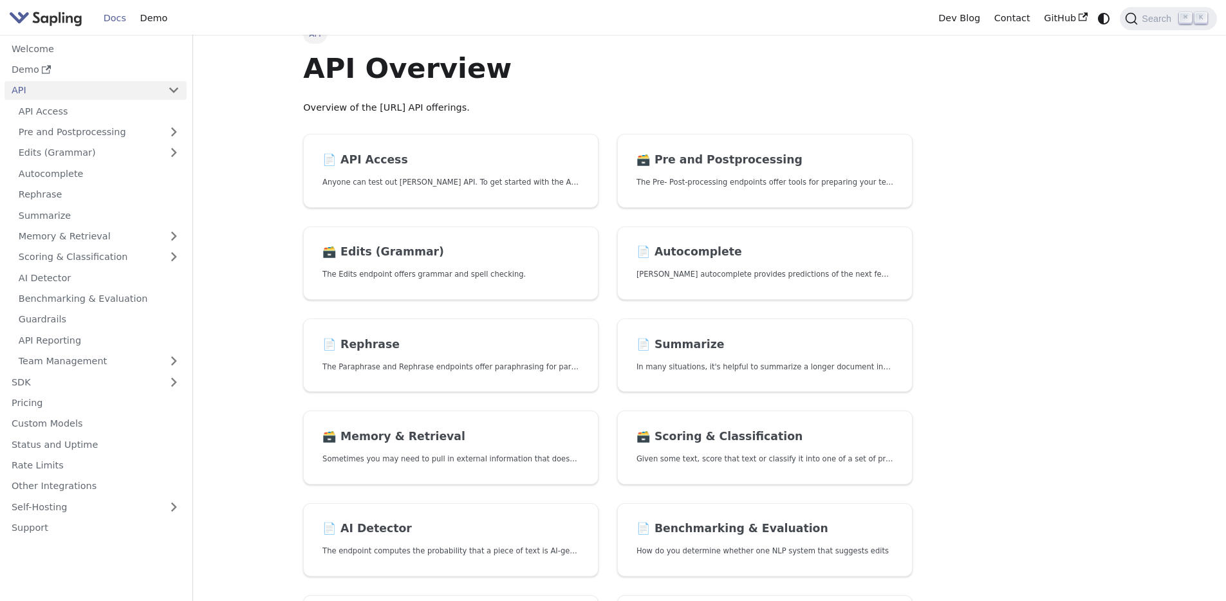
scroll to position [19, 0]
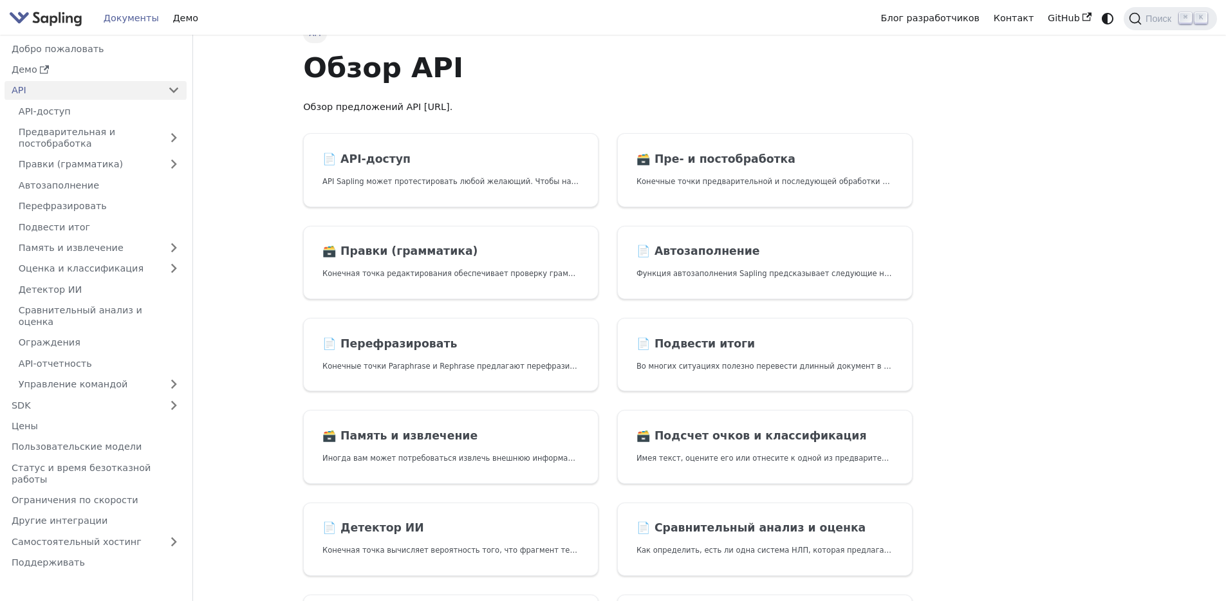
click at [1086, 309] on div "API Обзор API Обзор предложений API Sapling.ai. 📄️ API-доступ API Sapling может…" at bounding box center [709, 432] width 849 height 835
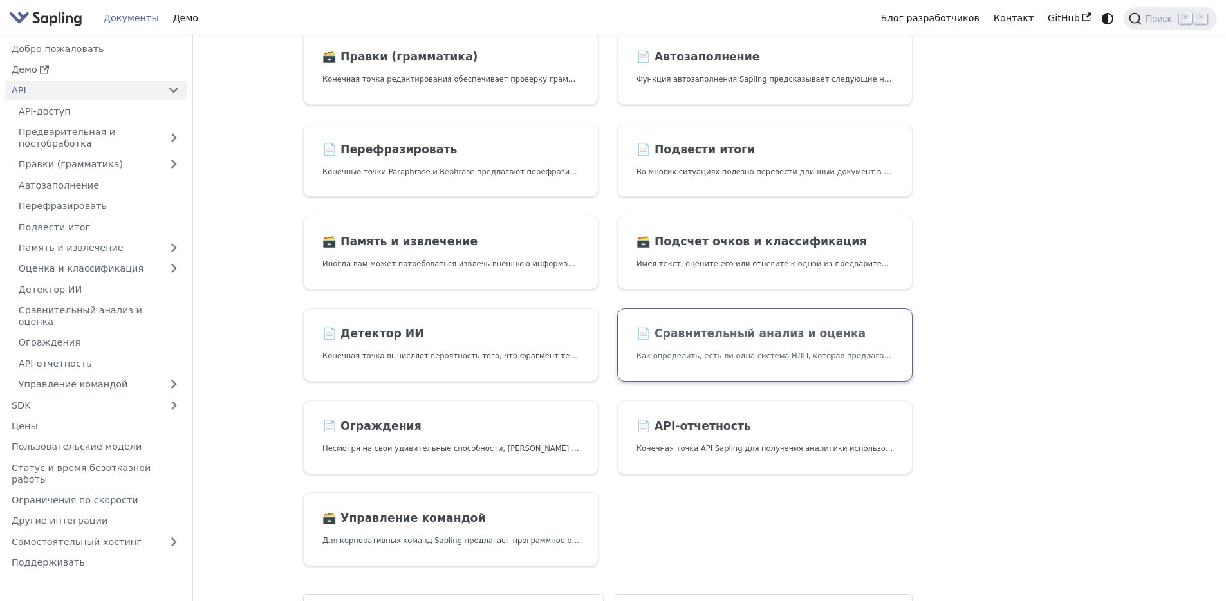
scroll to position [230, 0]
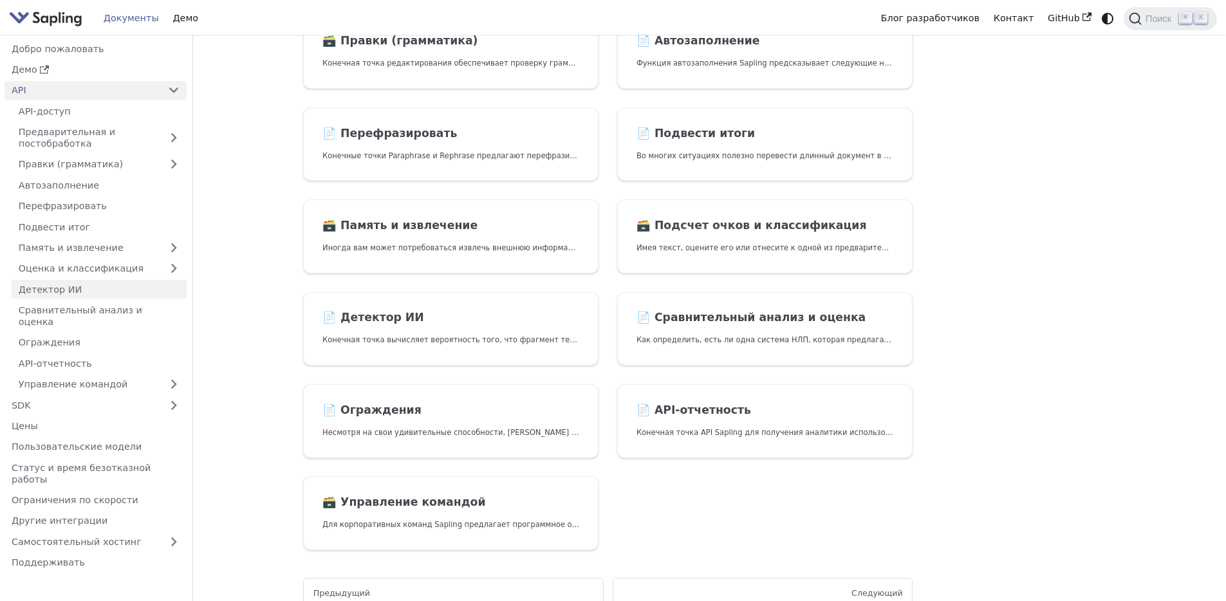
click at [164, 295] on link "Детектор ИИ" at bounding box center [99, 289] width 175 height 19
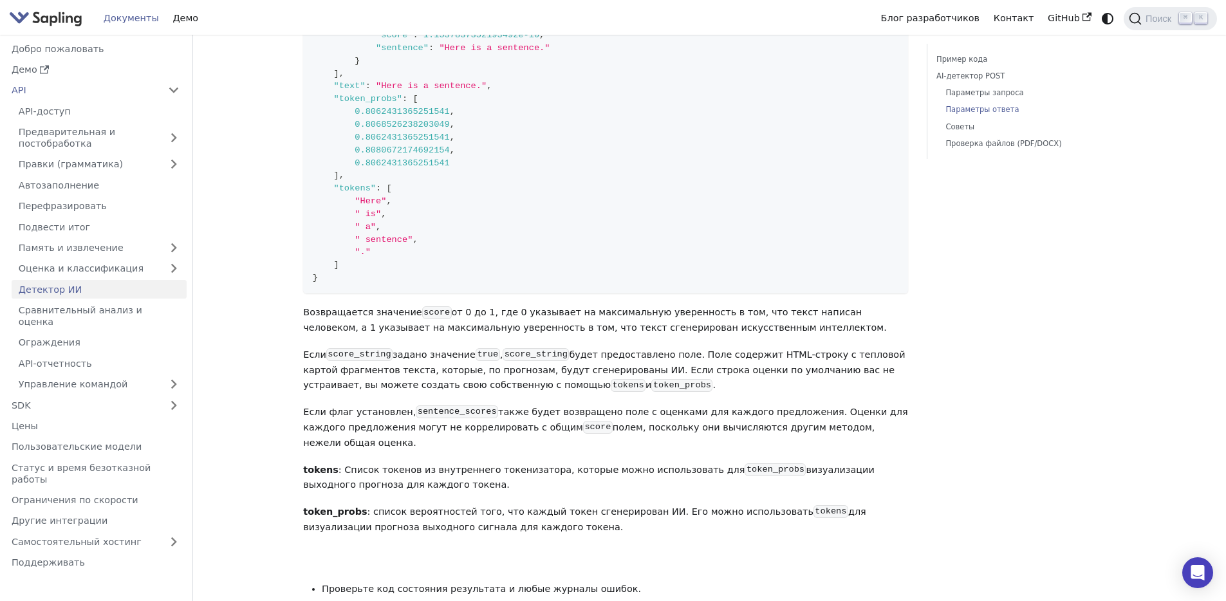
scroll to position [1684, 0]
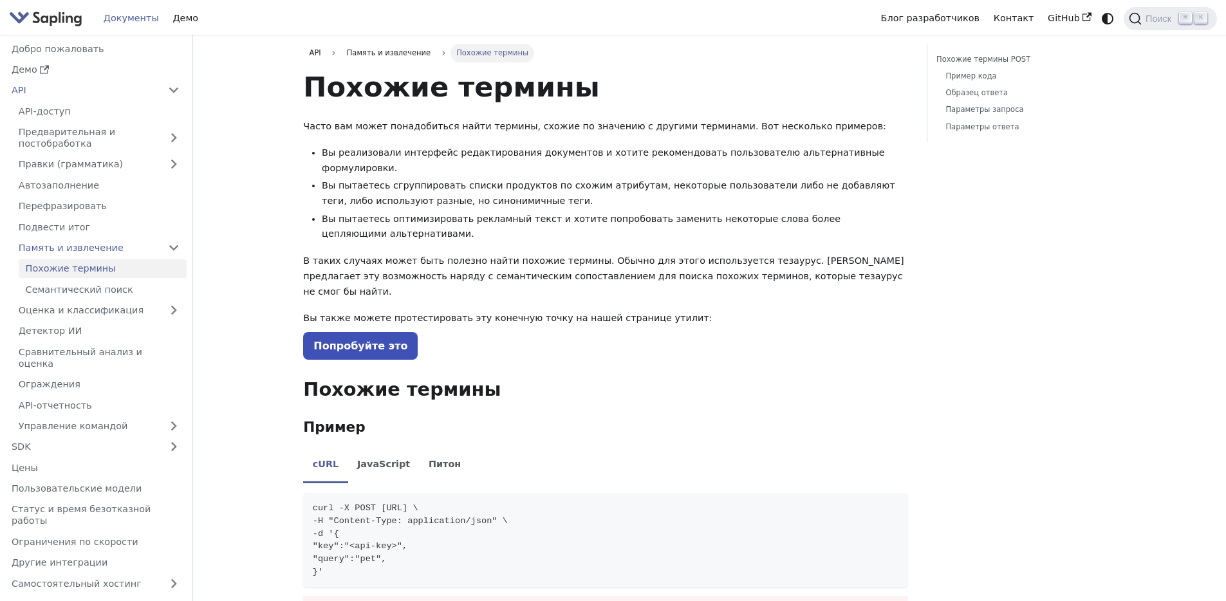
click at [757, 222] on li "Вы пытаетесь оптимизировать рекламный текст и хотите попробовать заменить некот…" at bounding box center [615, 227] width 586 height 31
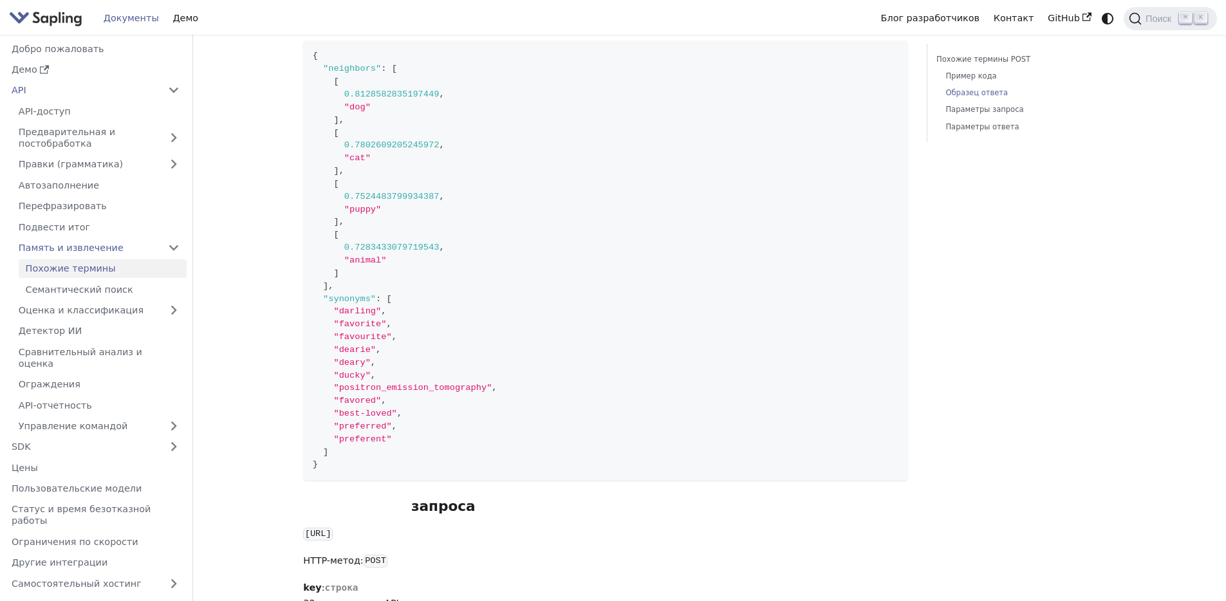
scroll to position [637, 0]
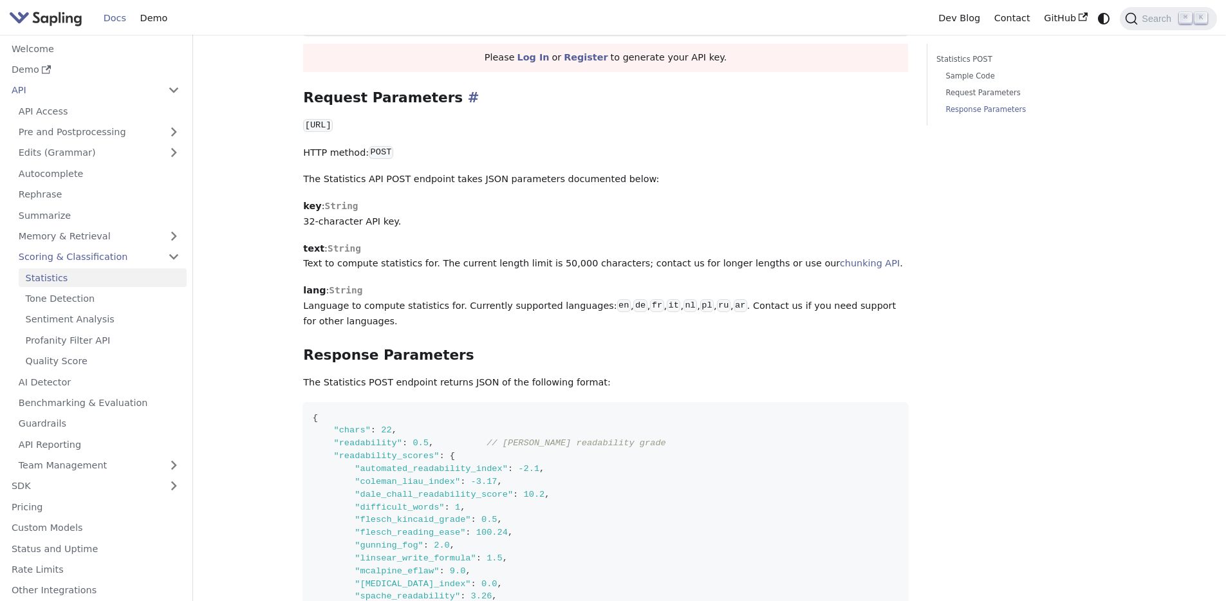
scroll to position [277, 0]
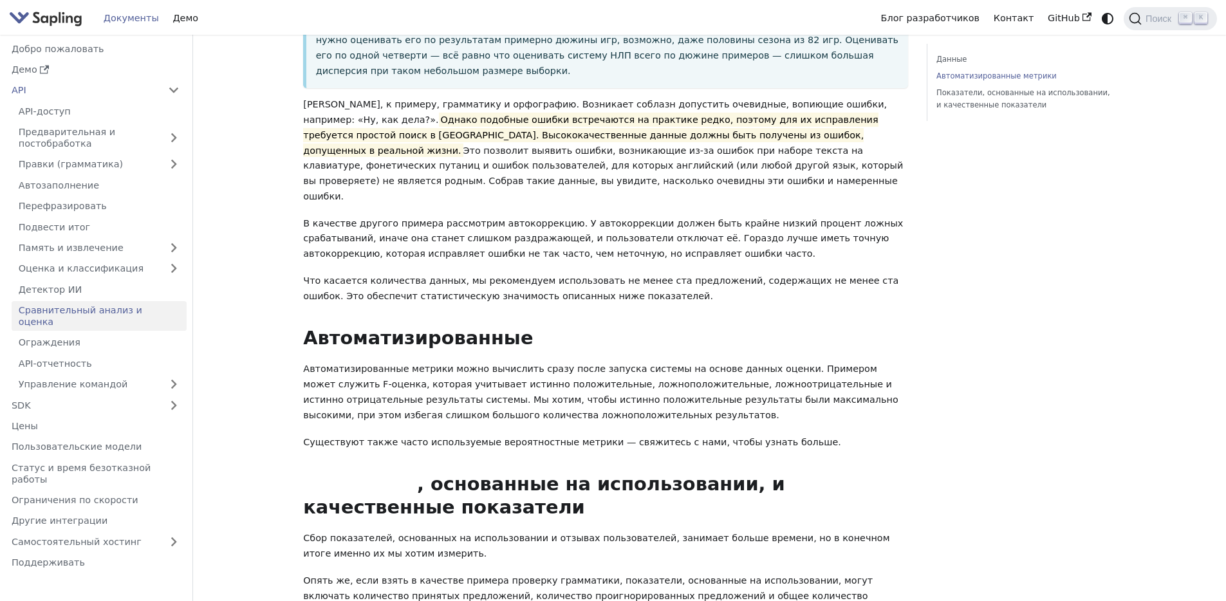
scroll to position [732, 0]
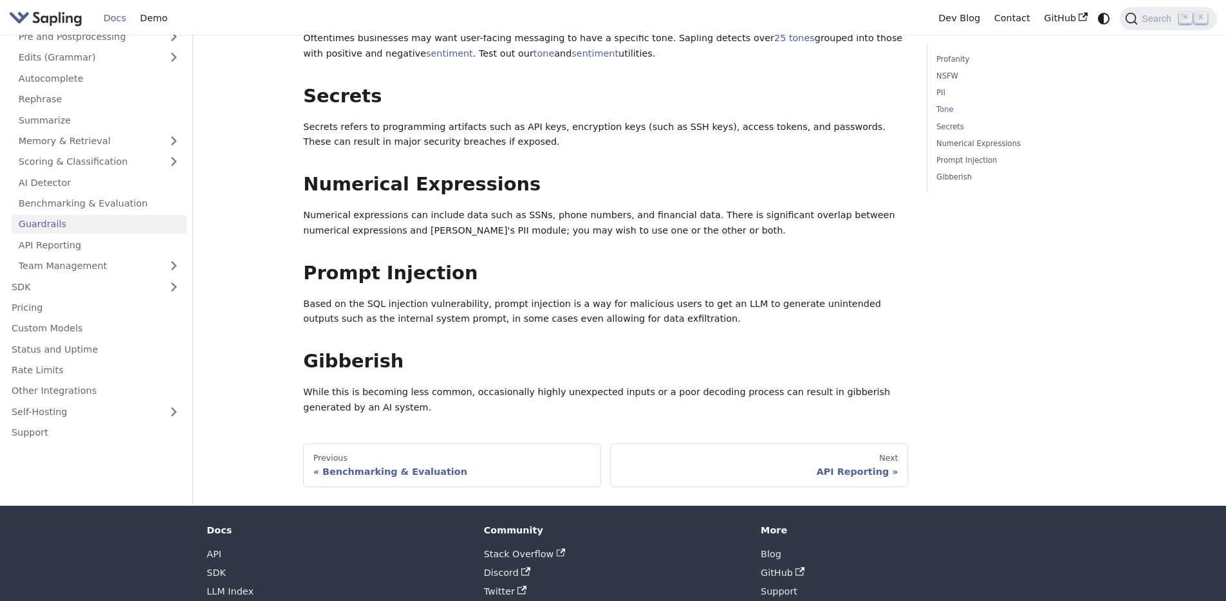
scroll to position [633, 0]
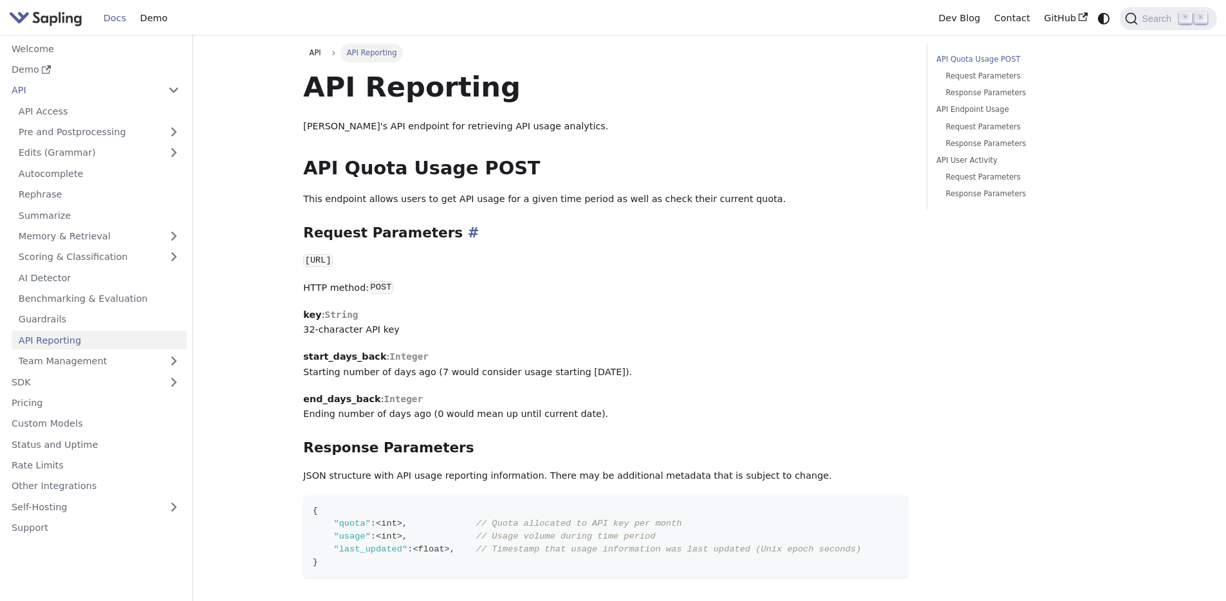
click at [756, 234] on h3 "Request Parameters ​" at bounding box center [605, 233] width 605 height 17
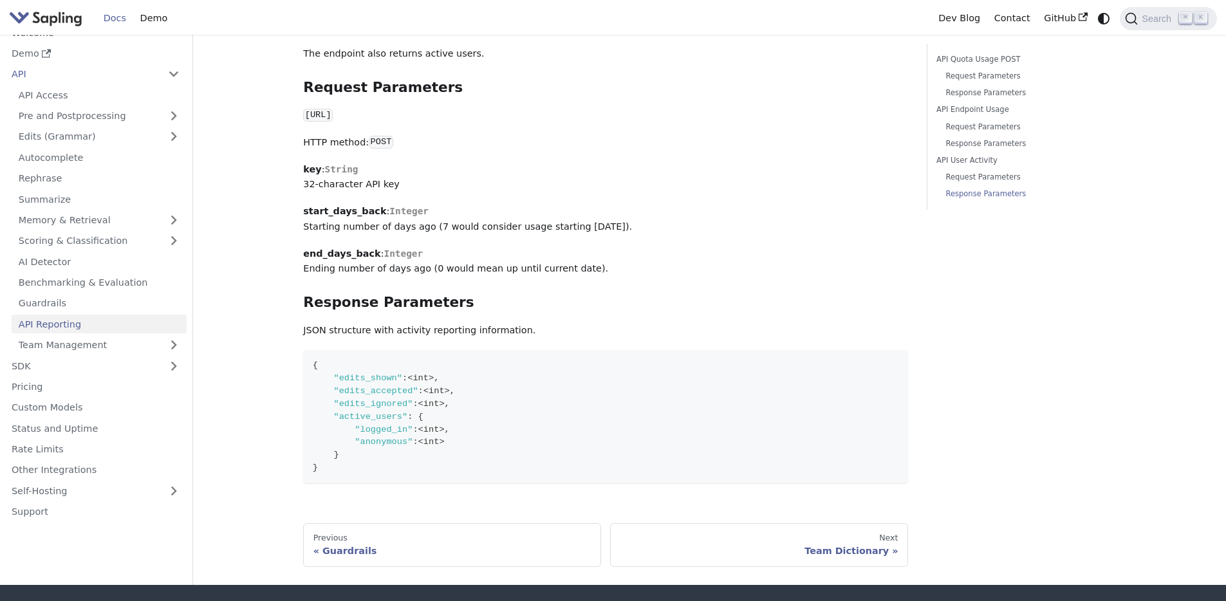
scroll to position [1638, 0]
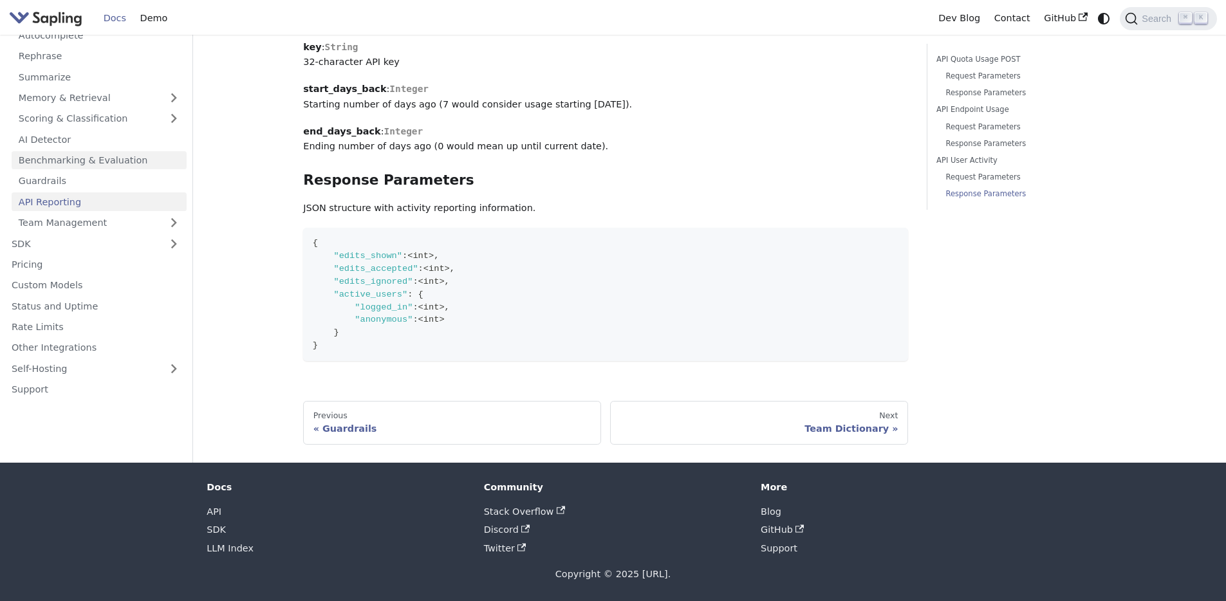
click at [89, 151] on link "Benchmarking & Evaluation" at bounding box center [99, 160] width 175 height 19
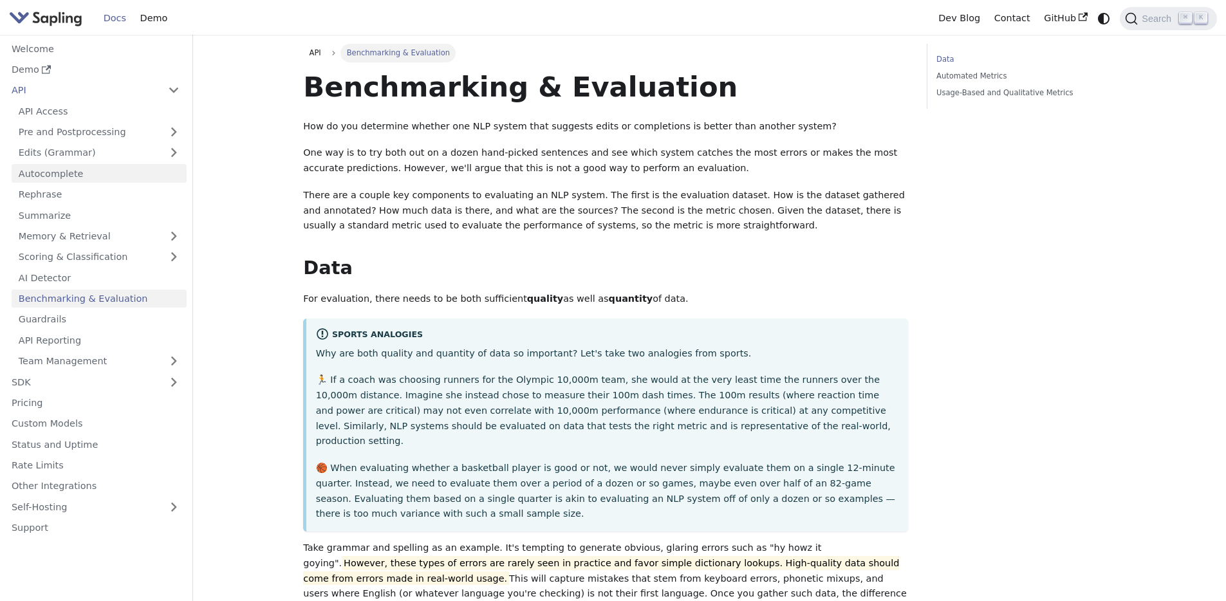
click at [132, 174] on link "Autocomplete" at bounding box center [99, 173] width 175 height 19
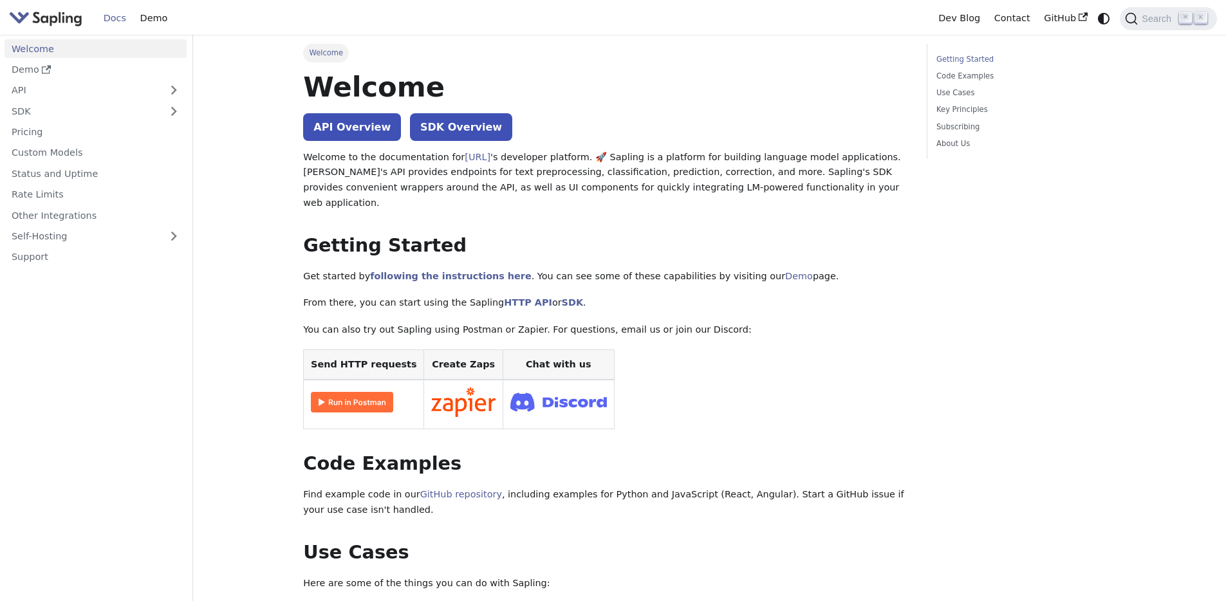
click at [965, 17] on link "Dev Blog" at bounding box center [958, 18] width 55 height 20
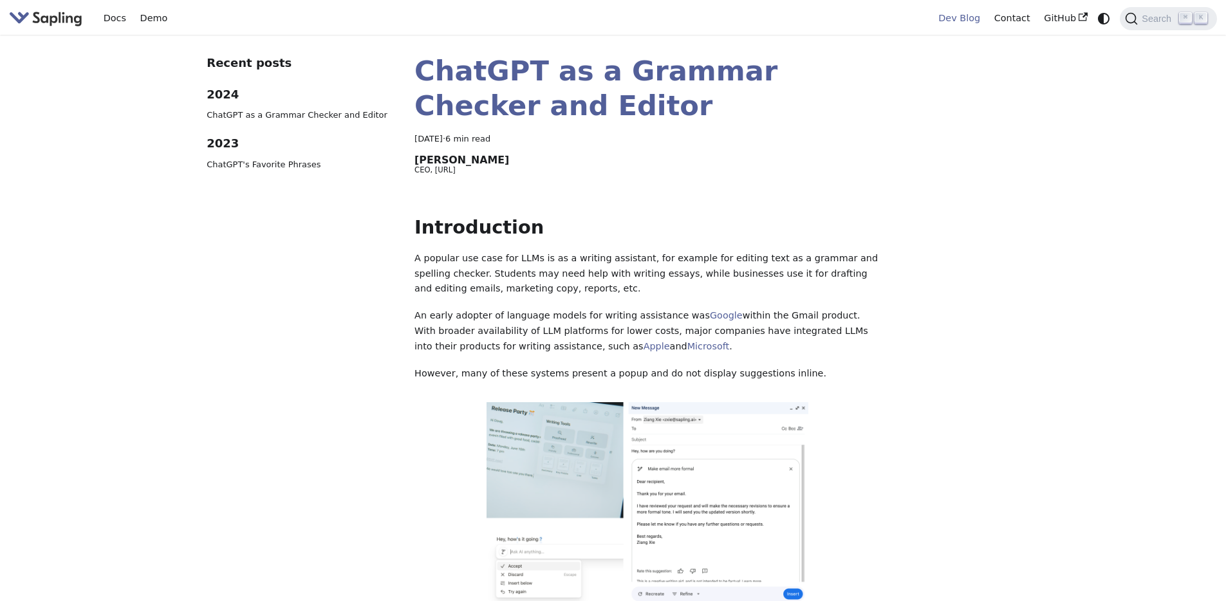
click at [965, 17] on link "Dev Blog" at bounding box center [958, 18] width 55 height 20
click at [1000, 18] on link "Contact" at bounding box center [1012, 18] width 50 height 20
click at [59, 24] on img "Main" at bounding box center [45, 18] width 73 height 19
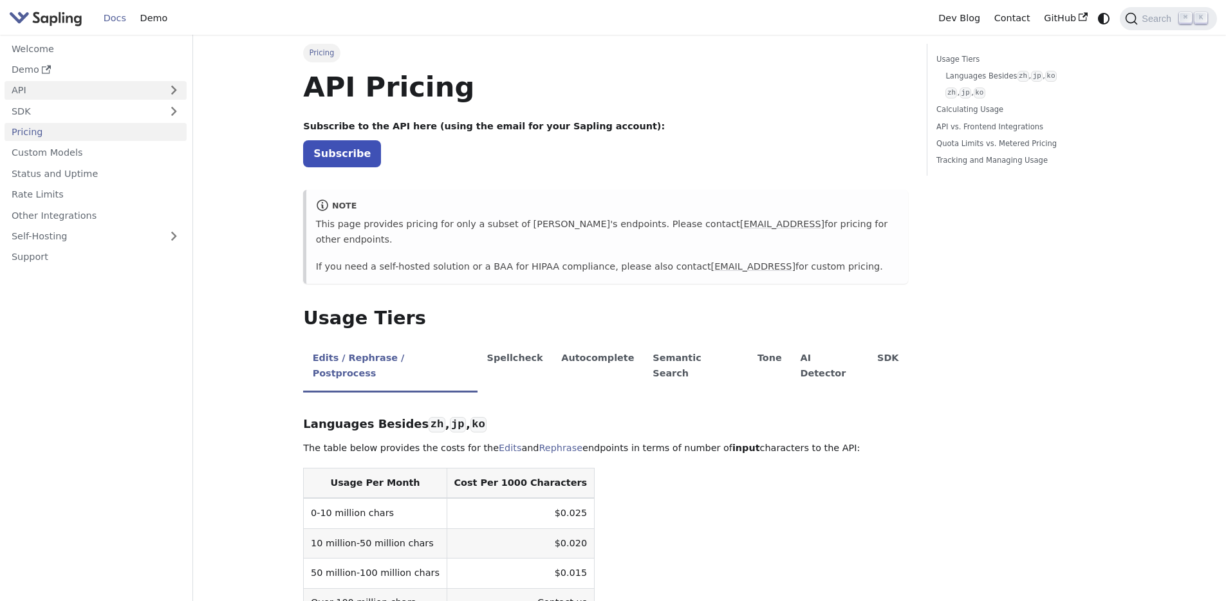
click at [21, 84] on link "API" at bounding box center [83, 90] width 156 height 19
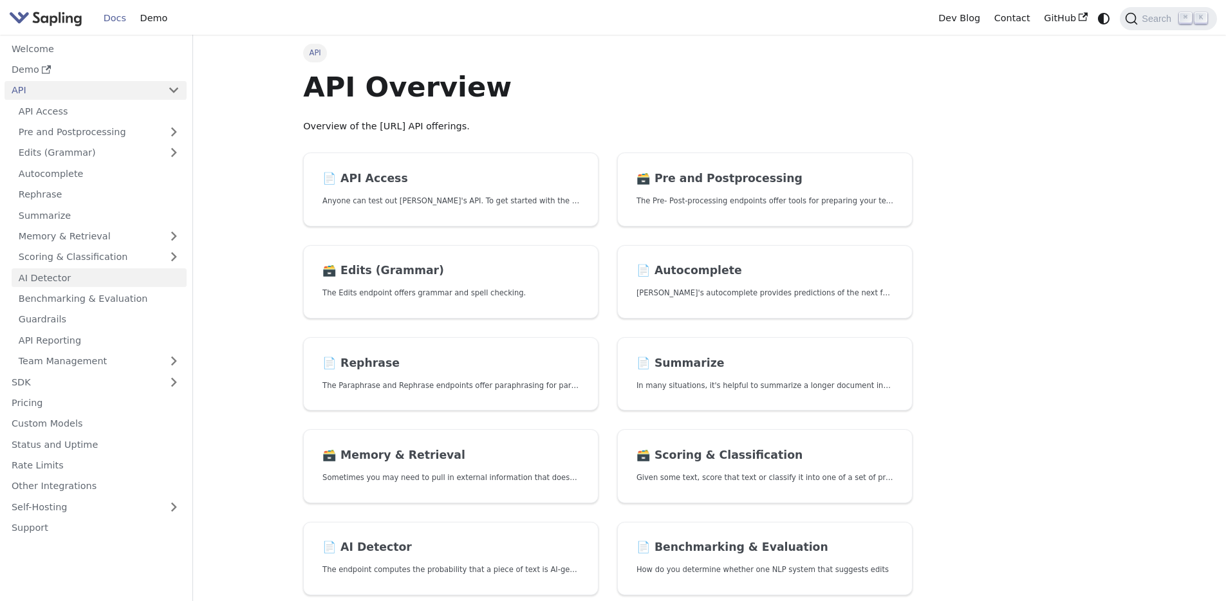
click at [71, 286] on link "AI Detector" at bounding box center [99, 277] width 175 height 19
